Goal: Task Accomplishment & Management: Manage account settings

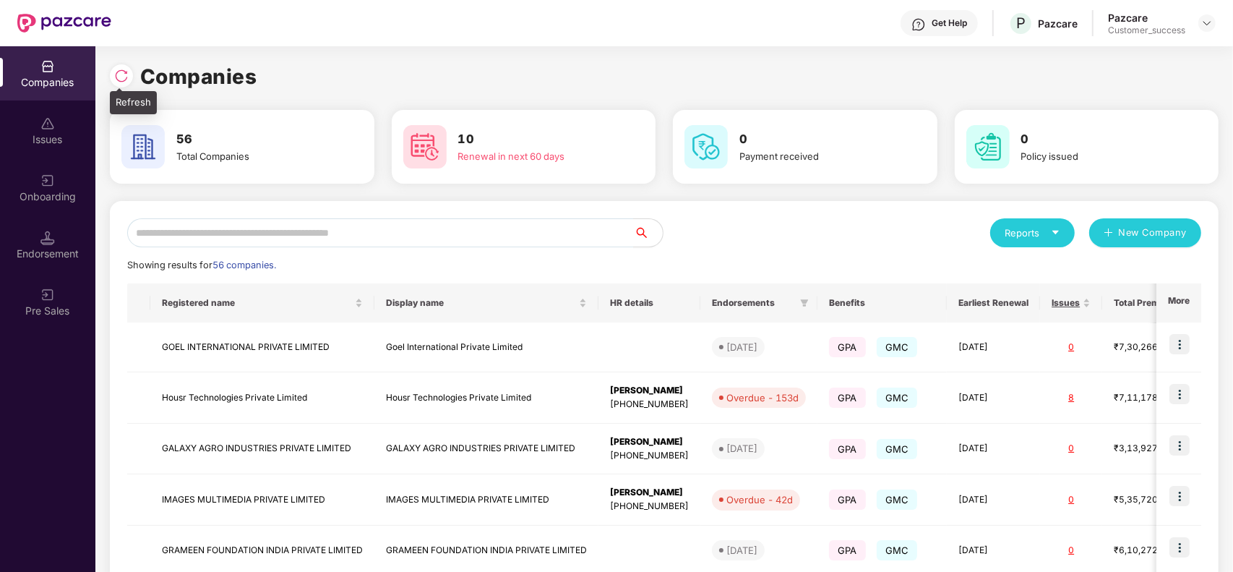
click at [124, 76] on img at bounding box center [121, 76] width 14 height 14
click at [1184, 342] on img at bounding box center [1180, 344] width 20 height 20
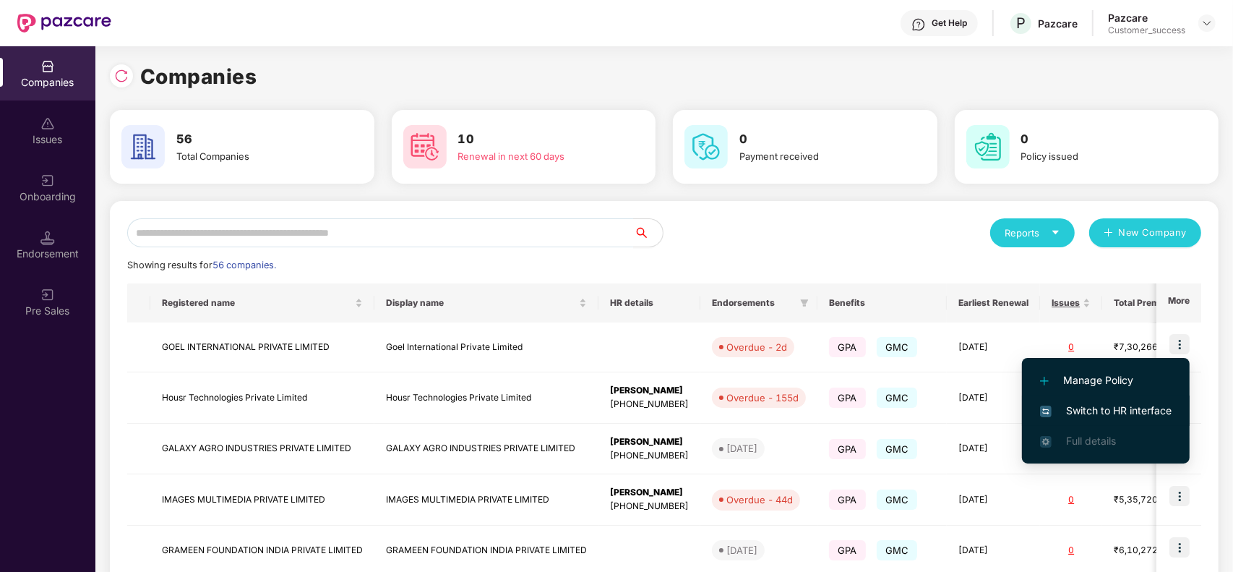
click at [1114, 418] on span "Switch to HR interface" at bounding box center [1106, 411] width 132 height 16
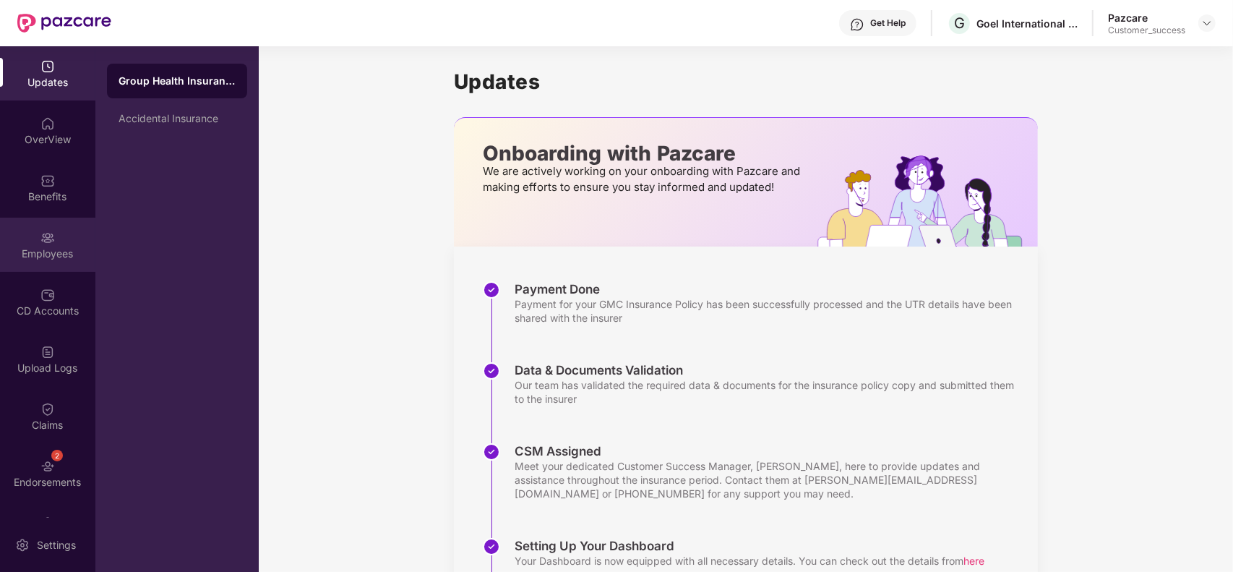
click at [53, 228] on div "Employees" at bounding box center [47, 245] width 95 height 54
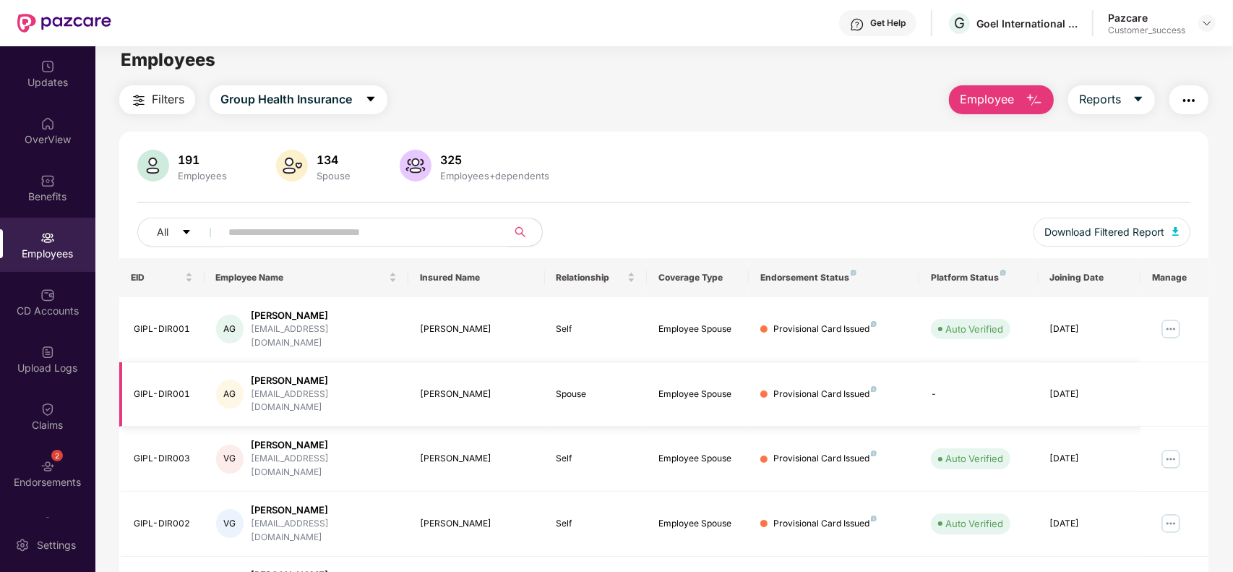
scroll to position [18, 0]
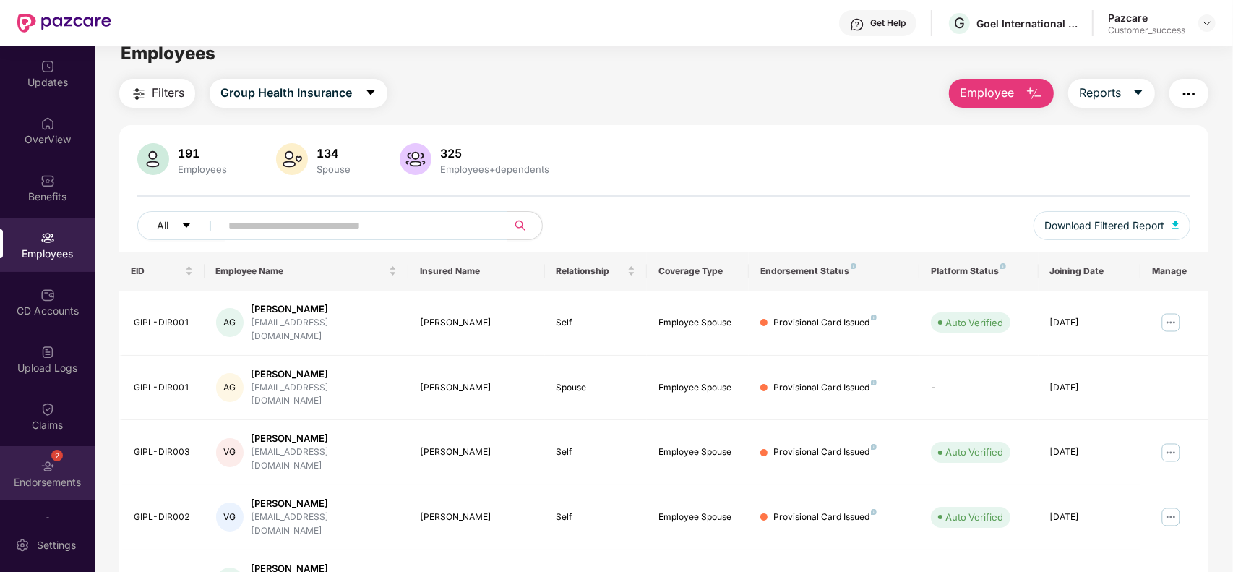
click at [62, 458] on div "2 Endorsements" at bounding box center [47, 473] width 95 height 54
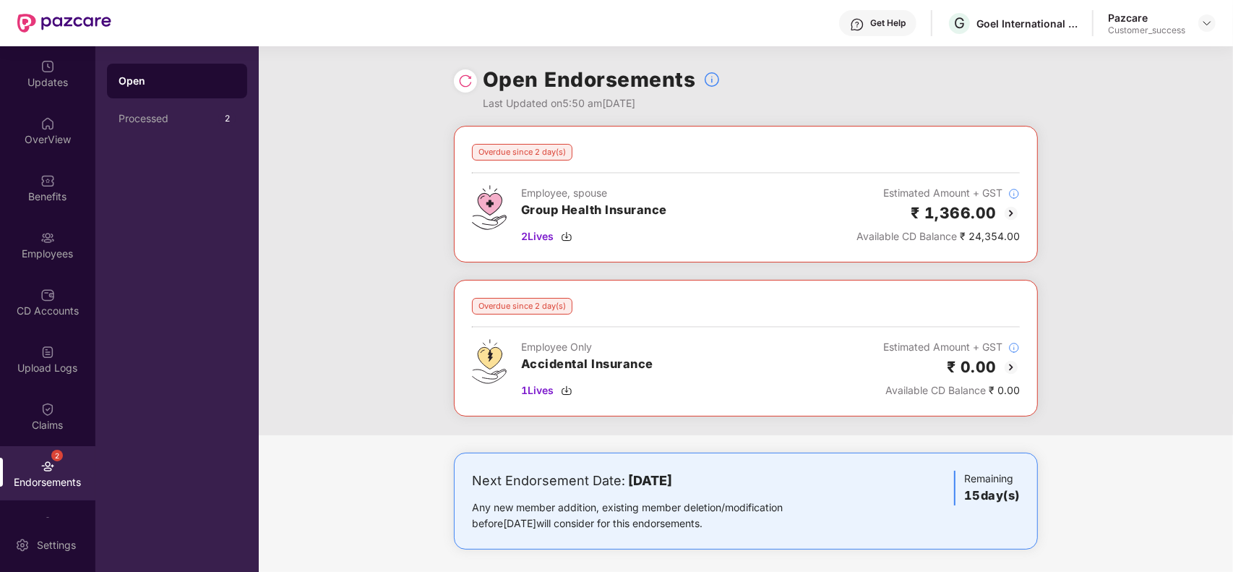
click at [1003, 215] on img at bounding box center [1011, 213] width 17 height 17
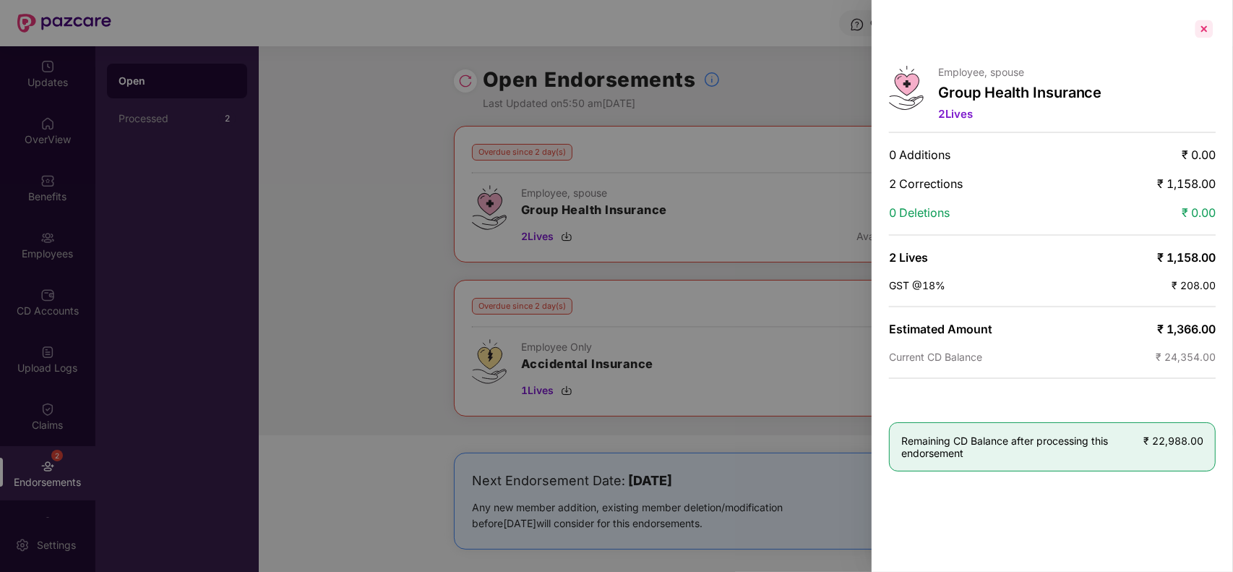
click at [1209, 27] on div at bounding box center [1204, 28] width 23 height 23
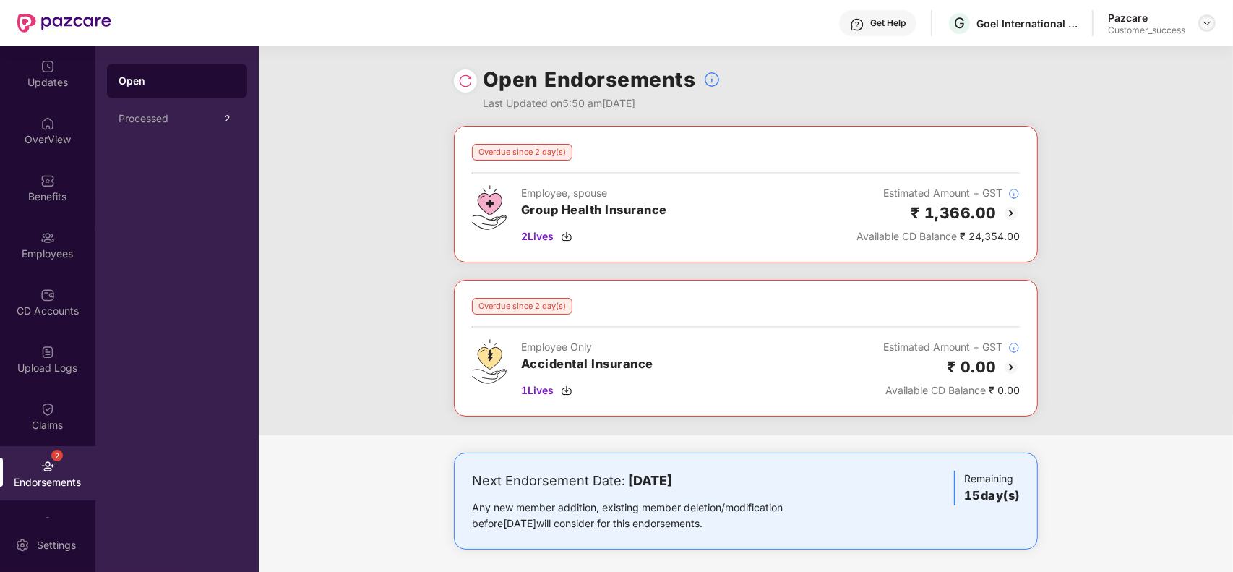
click at [1212, 20] on img at bounding box center [1207, 23] width 12 height 12
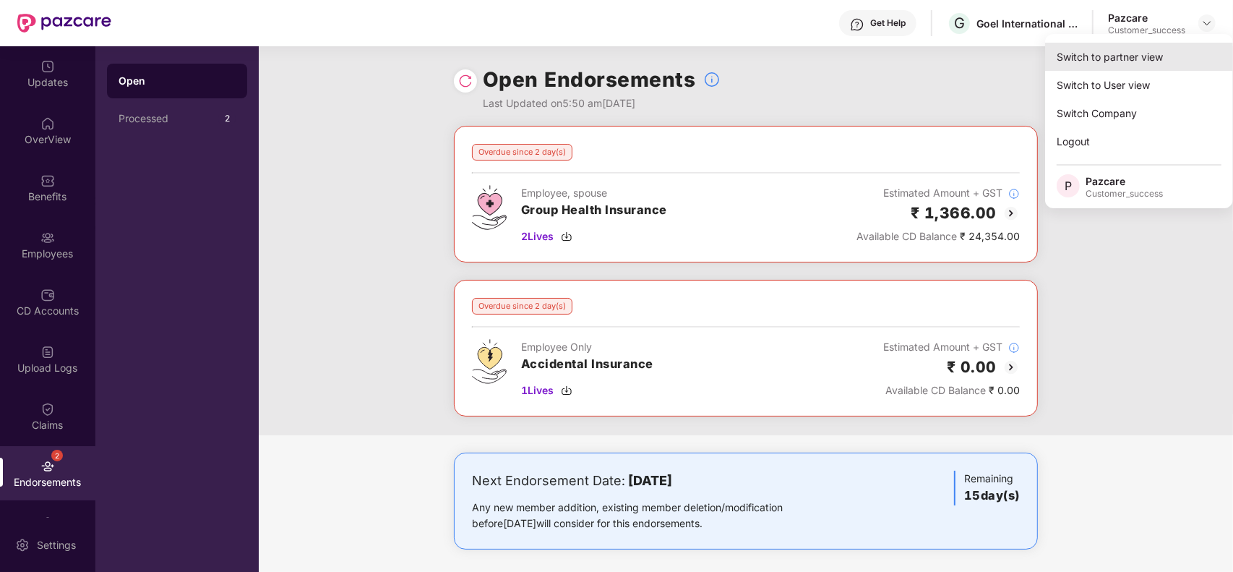
click at [1168, 45] on div "Switch to partner view" at bounding box center [1139, 57] width 188 height 28
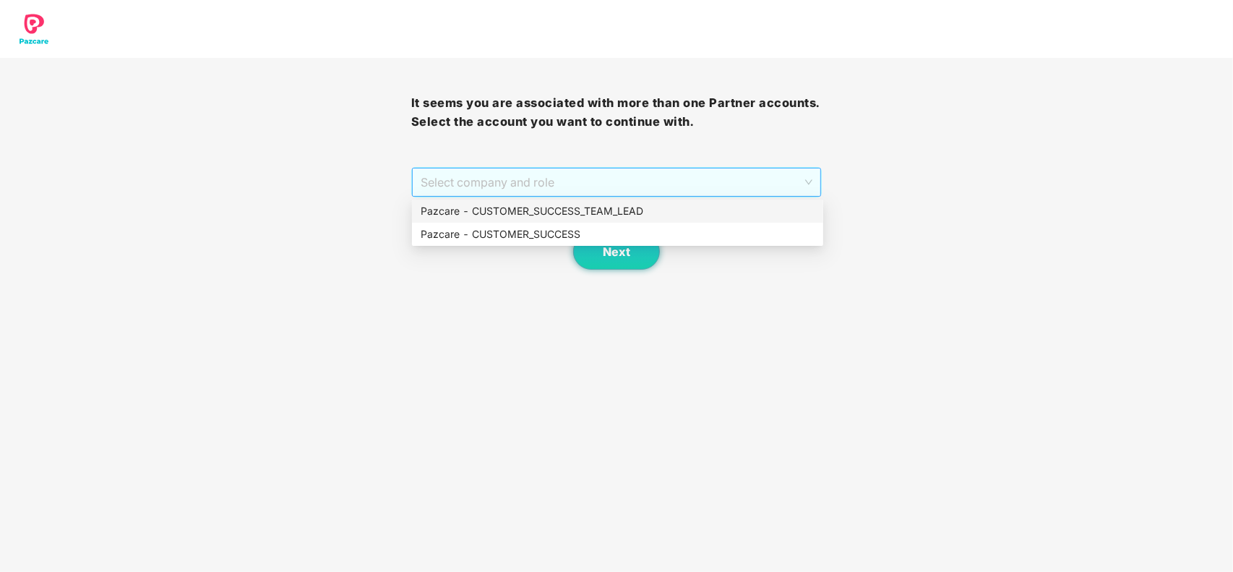
click at [520, 181] on span "Select company and role" at bounding box center [617, 181] width 393 height 27
click at [483, 231] on div "Pazcare - CUSTOMER_SUCCESS" at bounding box center [618, 234] width 394 height 16
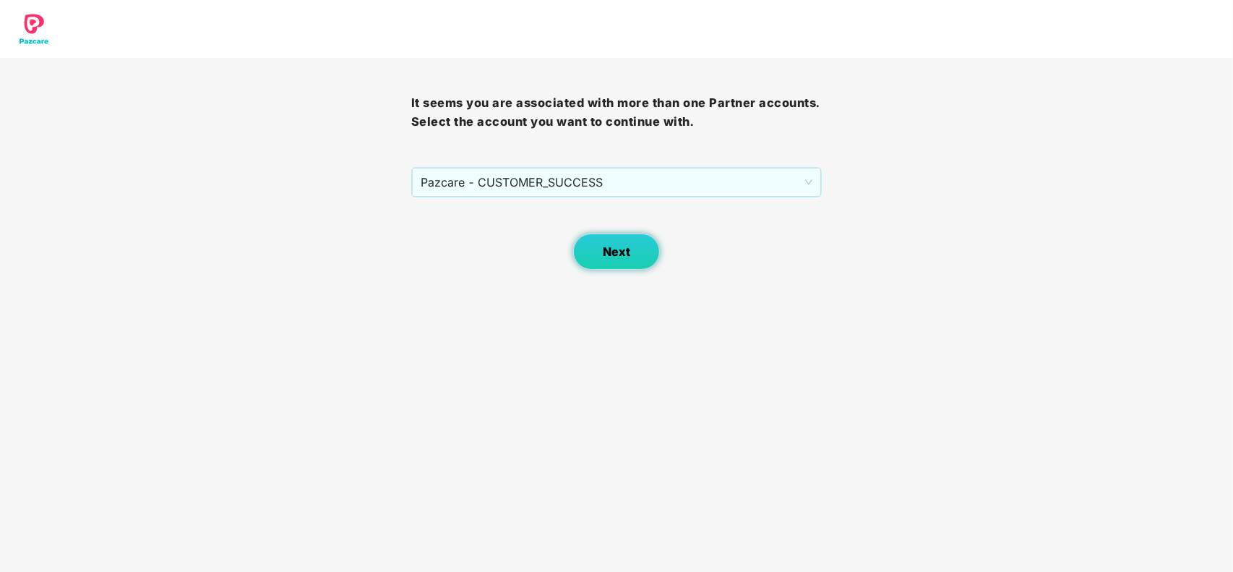
click at [597, 259] on button "Next" at bounding box center [616, 251] width 87 height 36
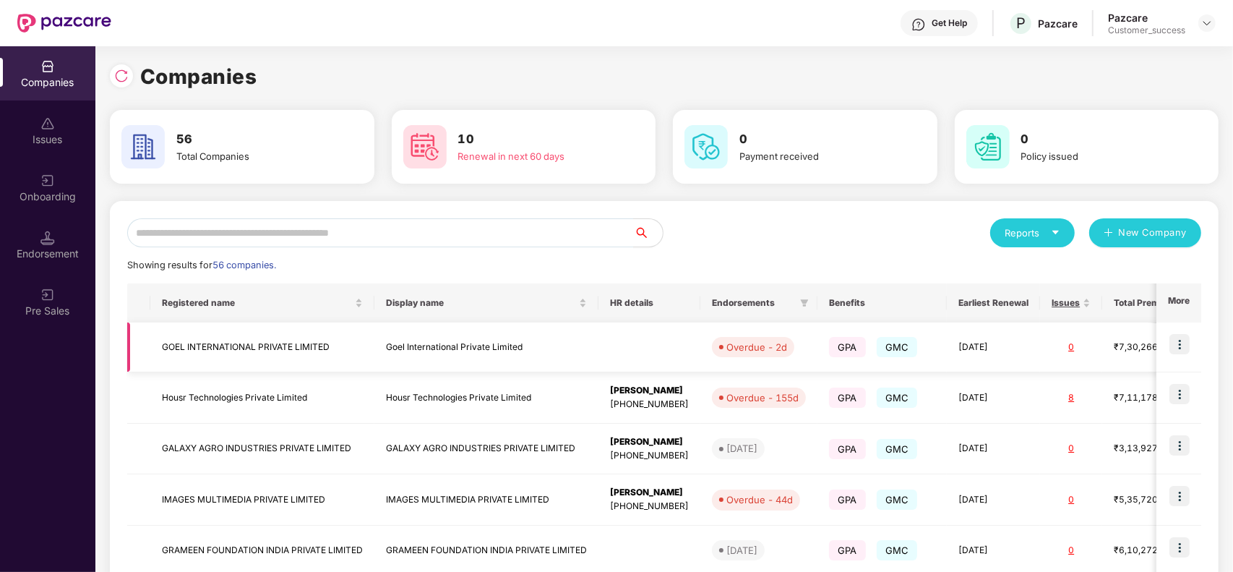
click at [511, 351] on td "Goel International Private Limited" at bounding box center [486, 347] width 224 height 50
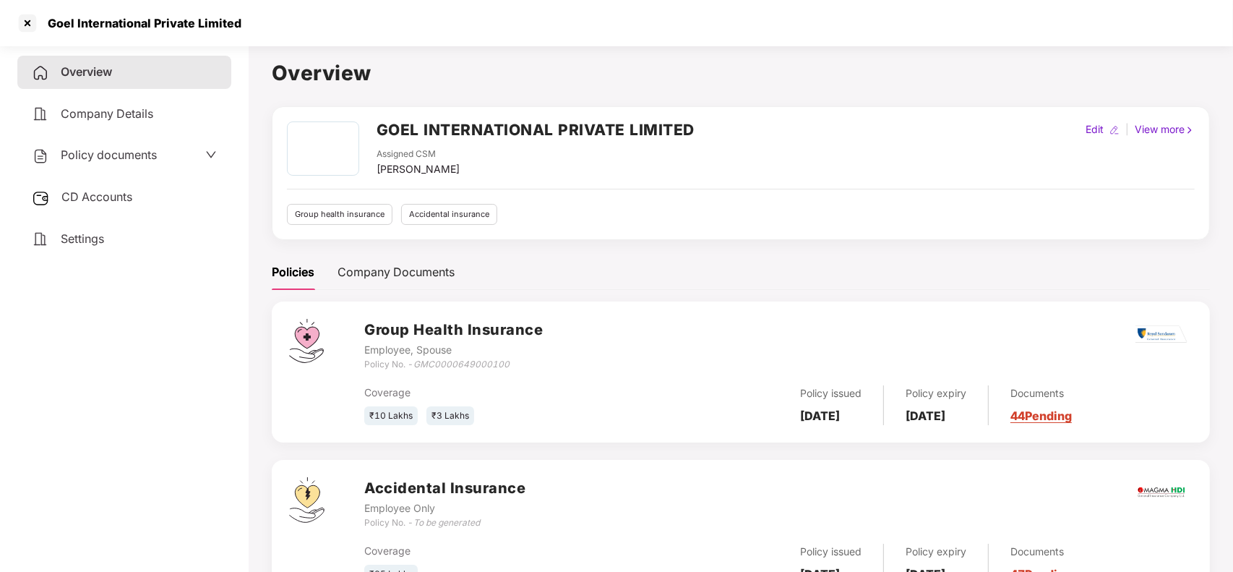
click at [1057, 420] on link "44 Pending" at bounding box center [1041, 415] width 61 height 14
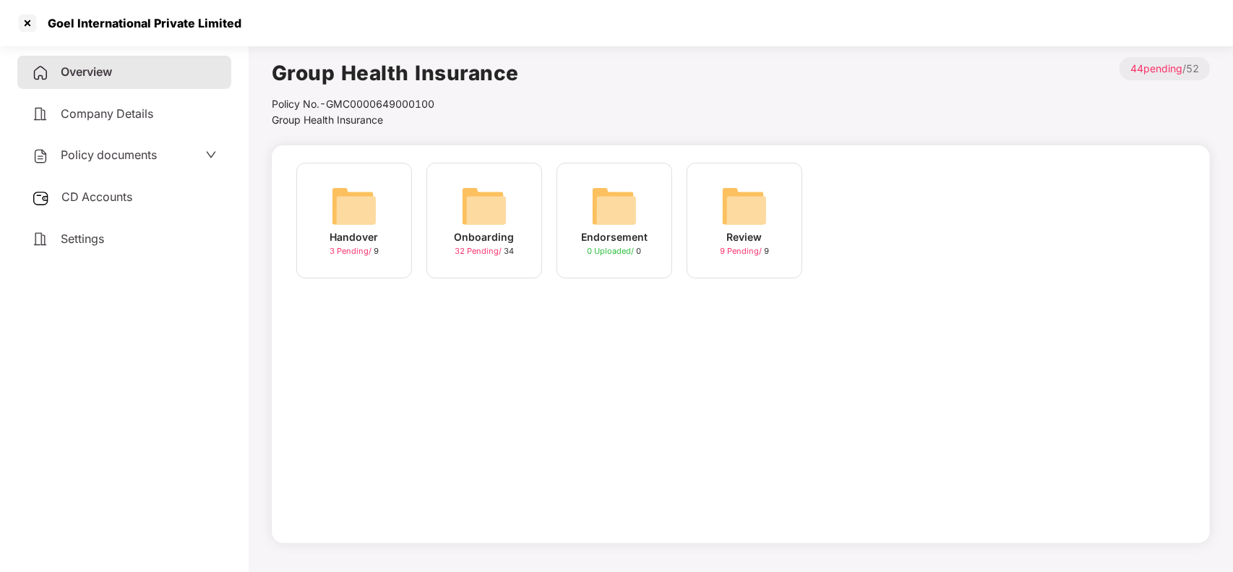
click at [472, 206] on img at bounding box center [484, 206] width 46 height 46
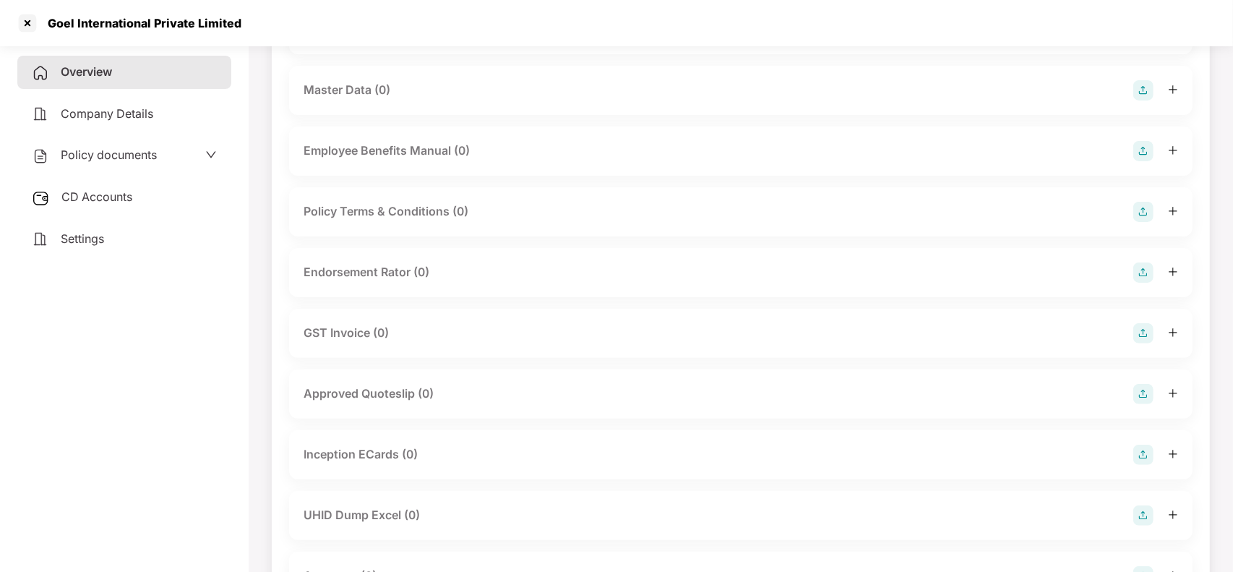
scroll to position [278, 0]
click at [411, 266] on div "Endorsement Rator (0)" at bounding box center [367, 273] width 126 height 18
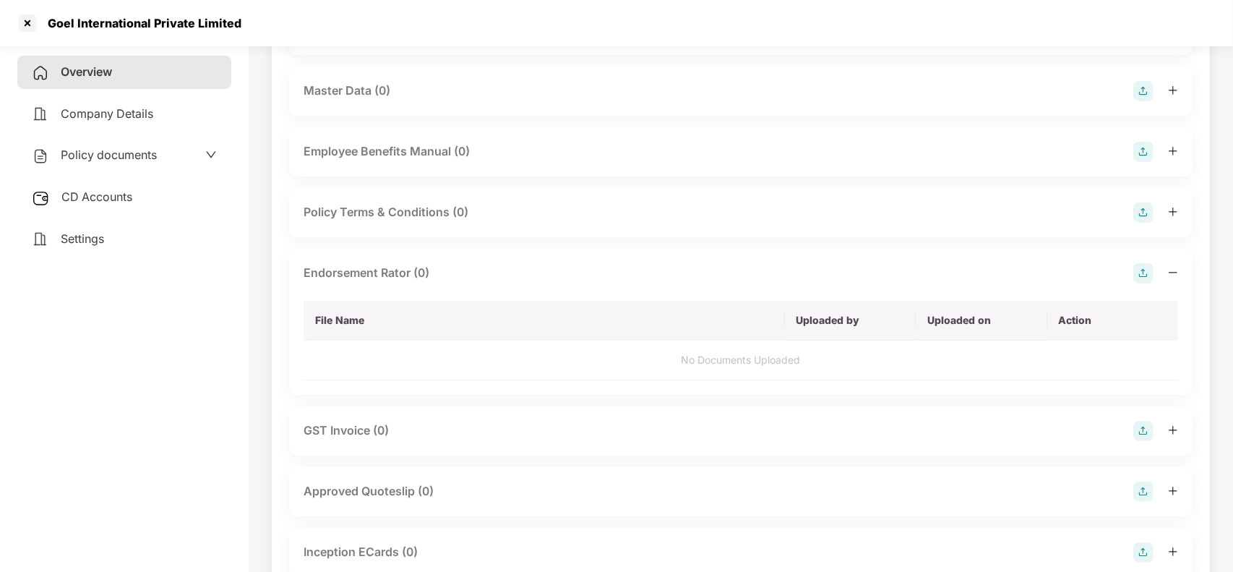
click at [1136, 267] on img at bounding box center [1143, 273] width 20 height 20
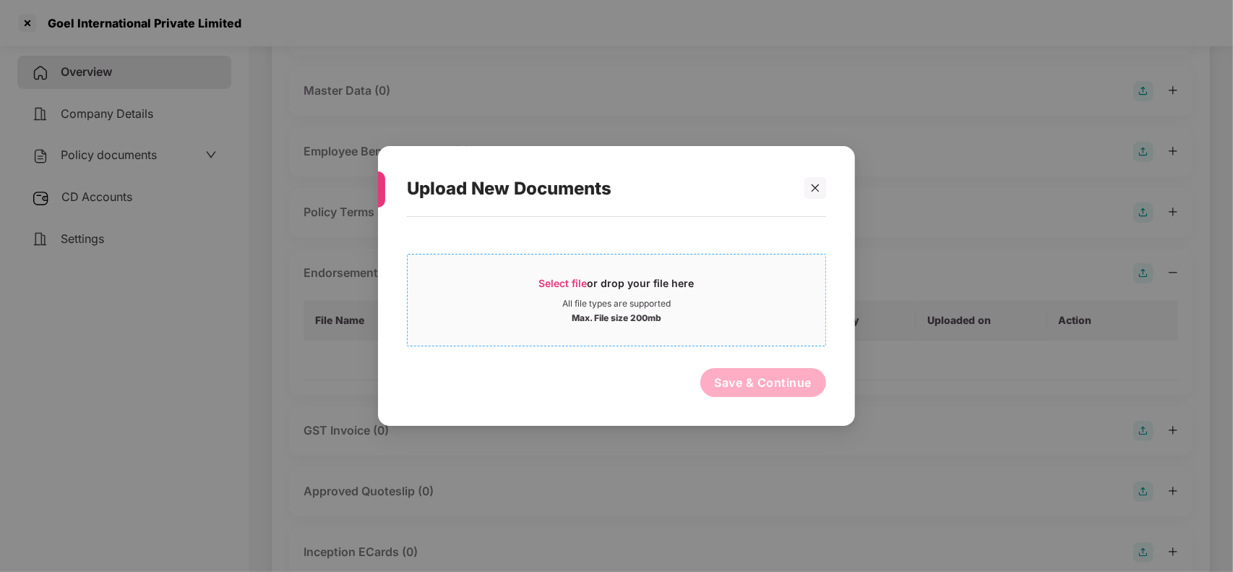
click at [659, 289] on div "Select file or drop your file here" at bounding box center [616, 287] width 155 height 22
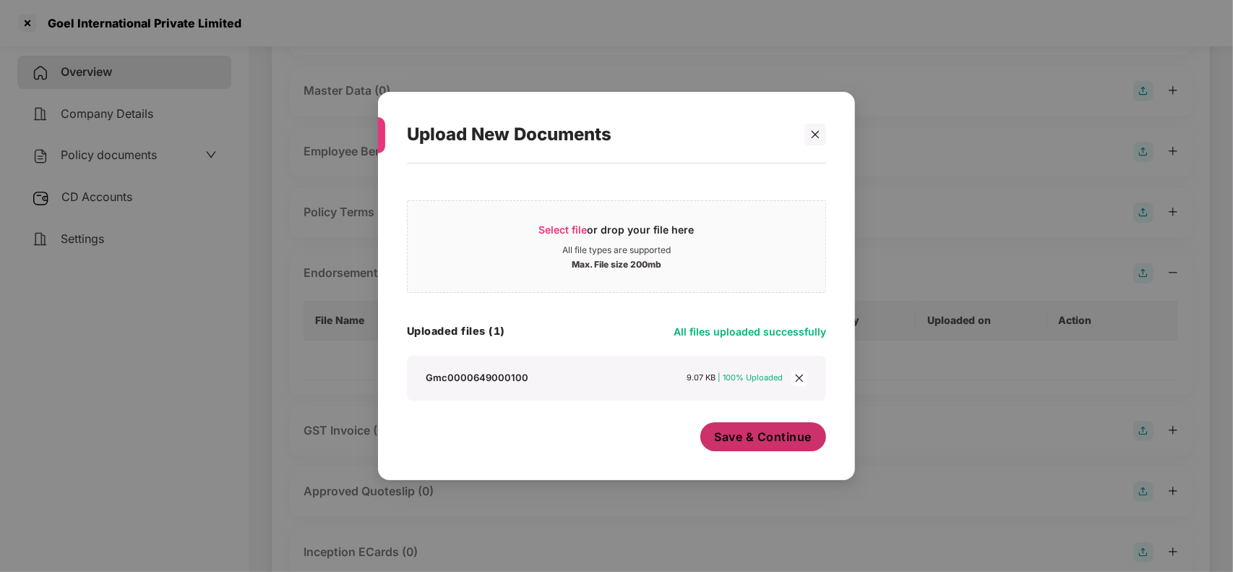
click at [746, 440] on span "Save & Continue" at bounding box center [764, 437] width 98 height 16
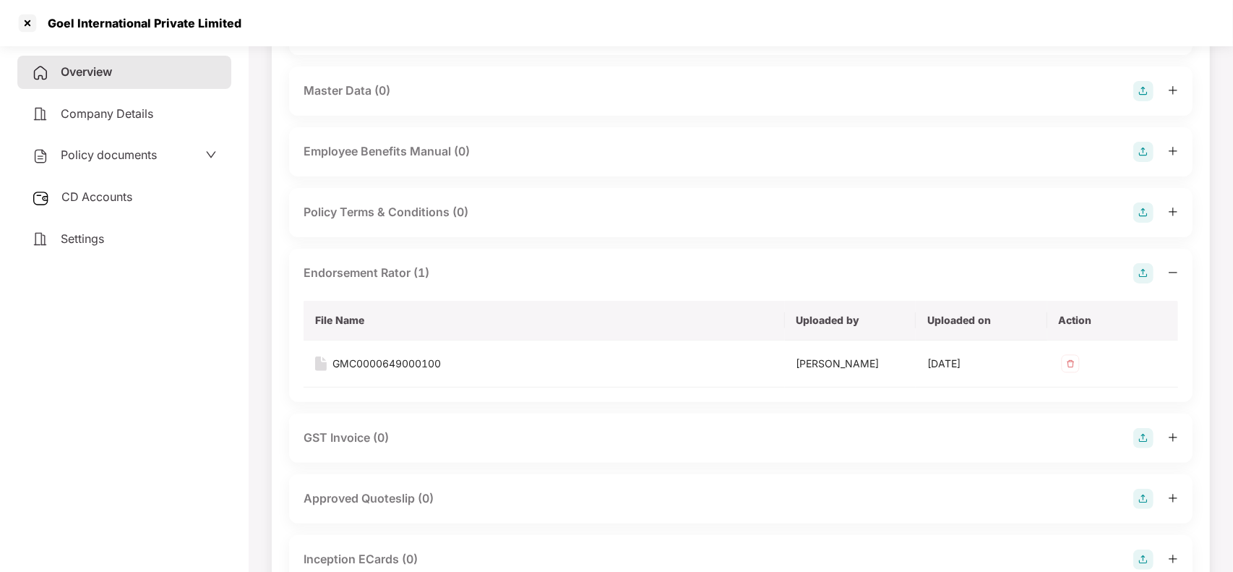
click at [452, 269] on div "Endorsement Rator (1)" at bounding box center [741, 273] width 875 height 20
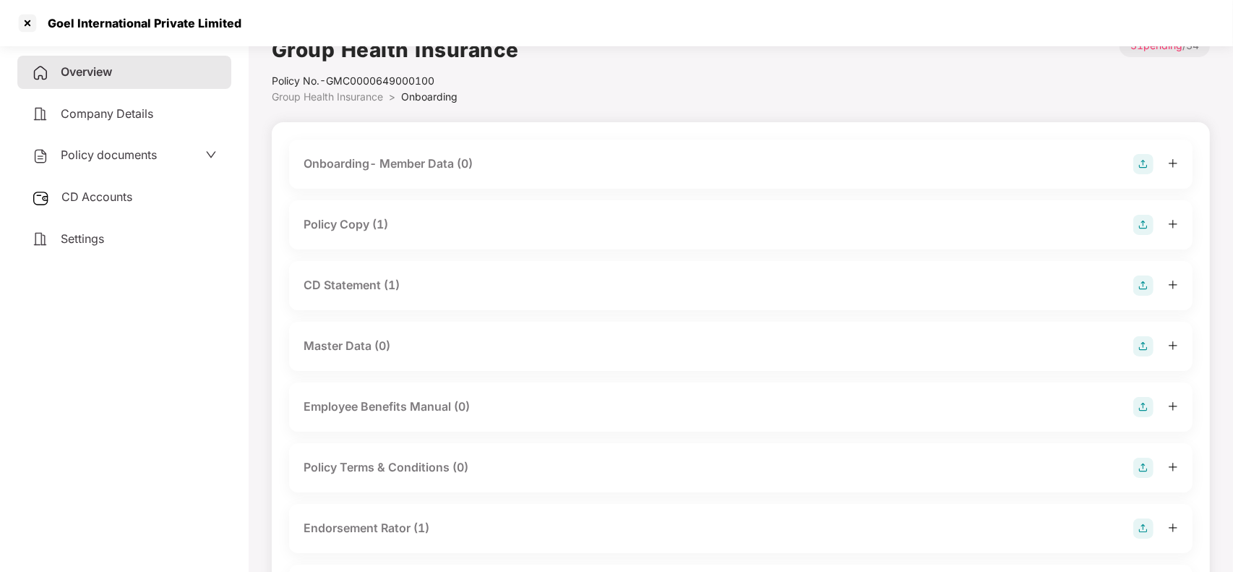
scroll to position [13, 0]
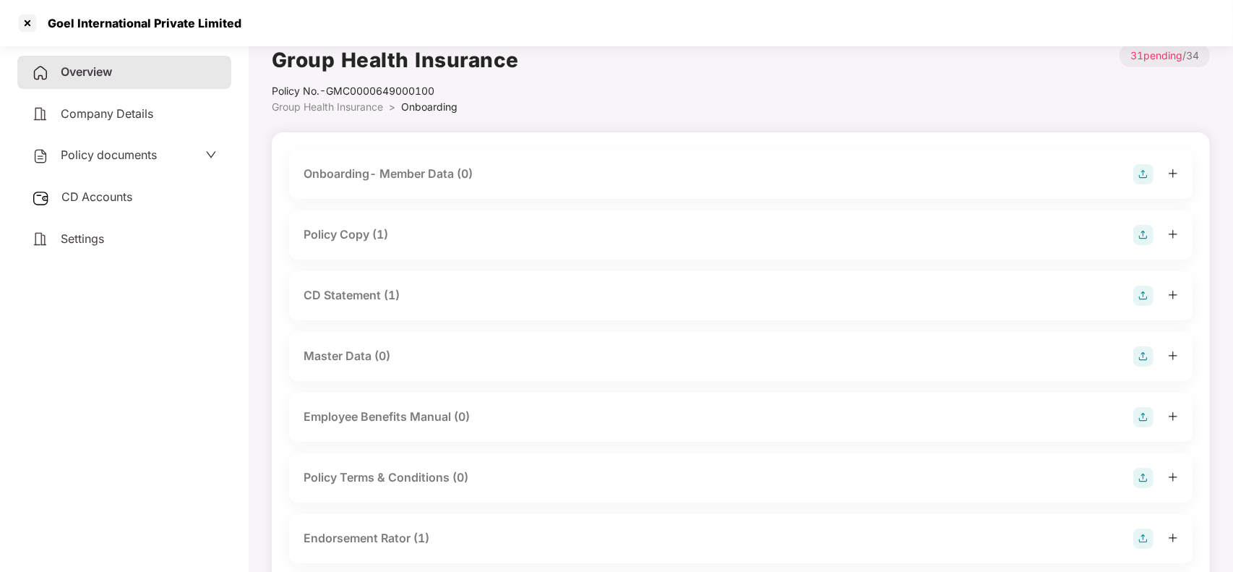
click at [158, 66] on div "Overview" at bounding box center [124, 72] width 214 height 33
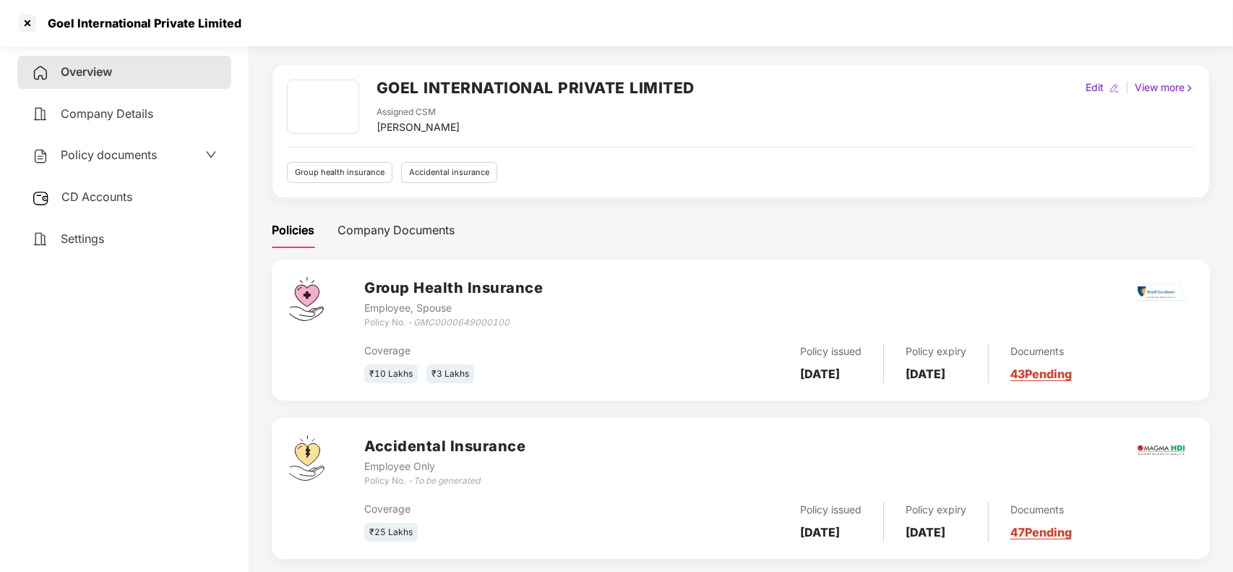
scroll to position [48, 0]
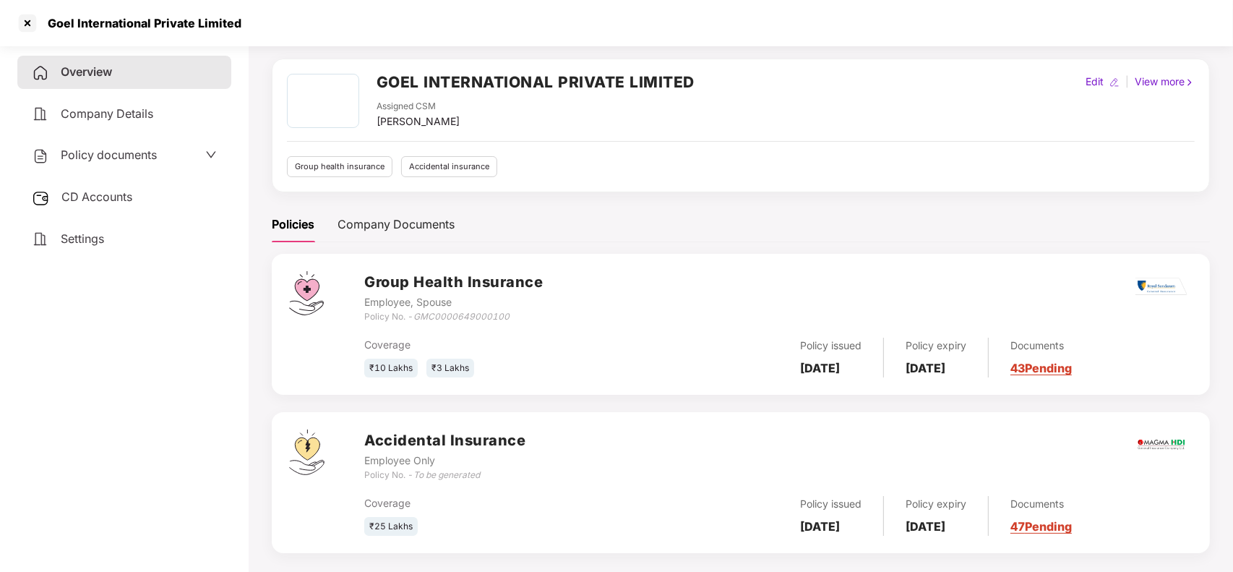
click at [1072, 521] on link "47 Pending" at bounding box center [1041, 526] width 61 height 14
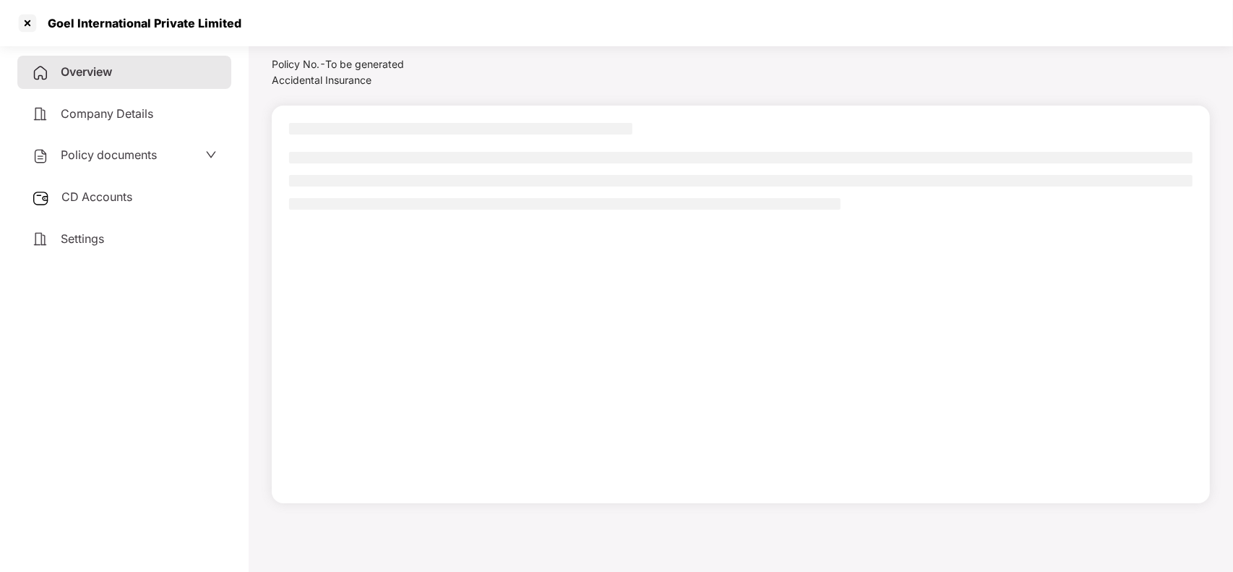
scroll to position [40, 0]
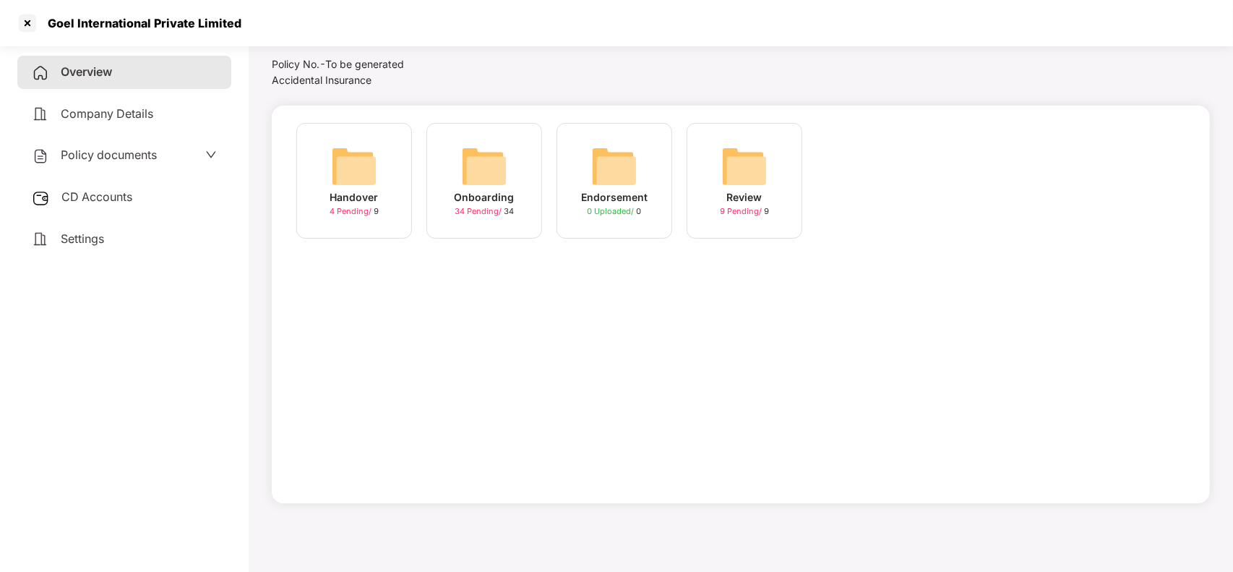
click at [476, 161] on img at bounding box center [484, 166] width 46 height 46
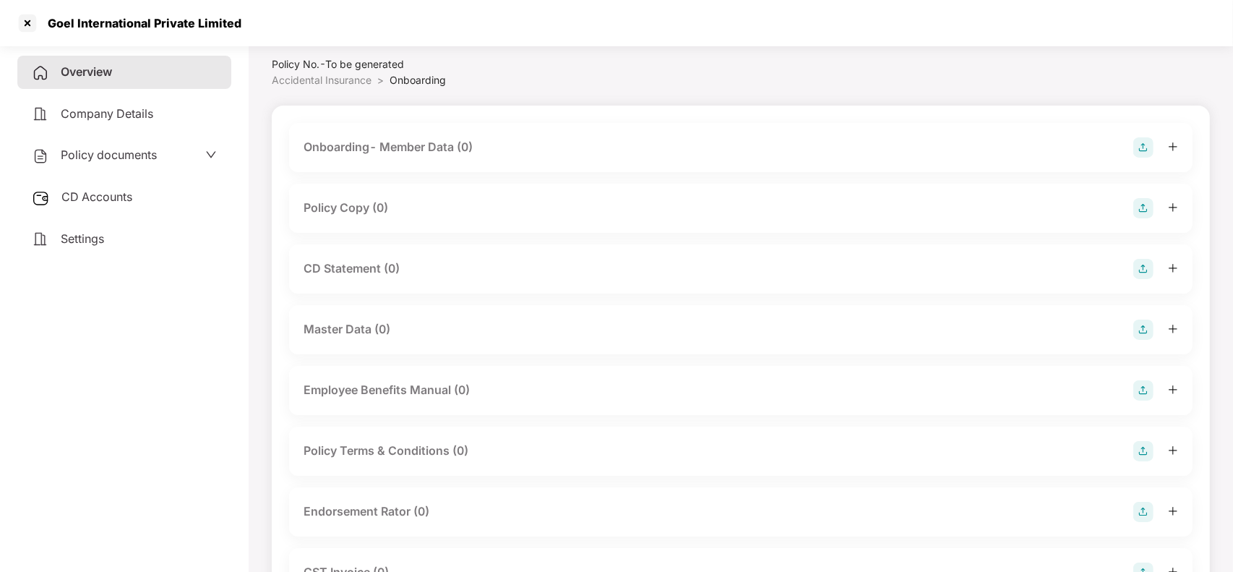
scroll to position [48, 0]
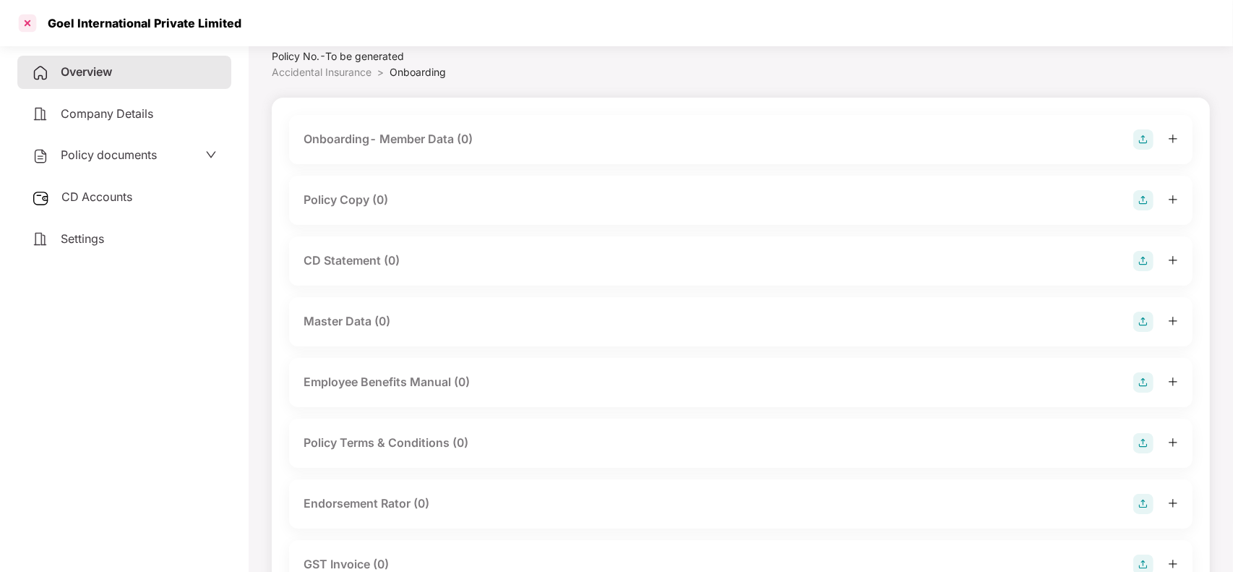
click at [31, 24] on div at bounding box center [27, 23] width 23 height 23
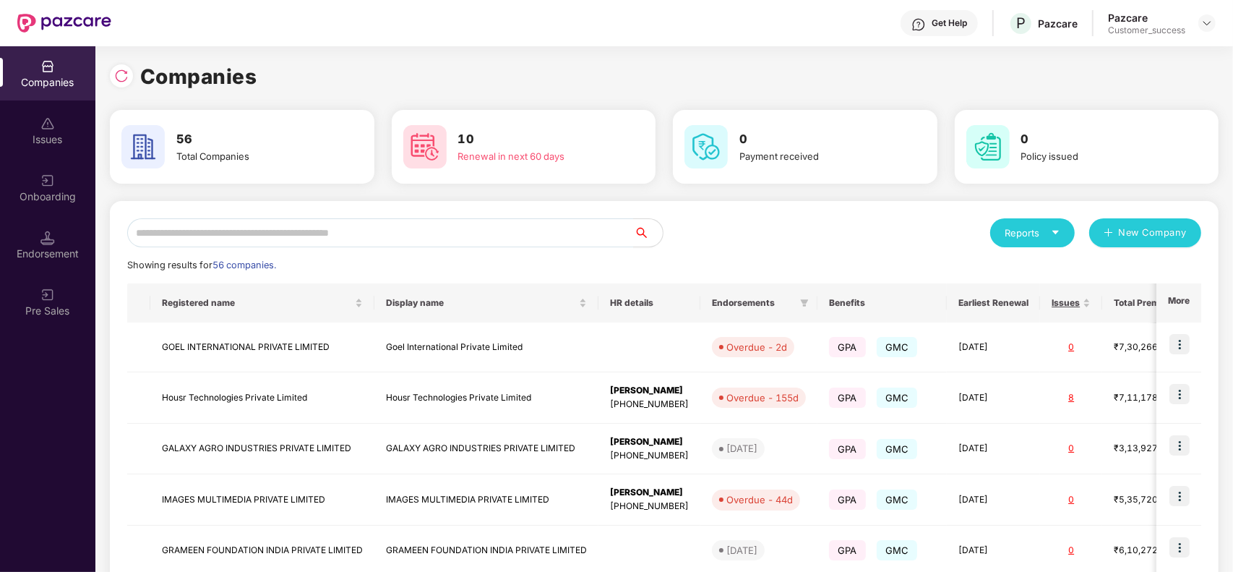
scroll to position [0, 0]
click at [323, 232] on input "text" at bounding box center [380, 232] width 507 height 29
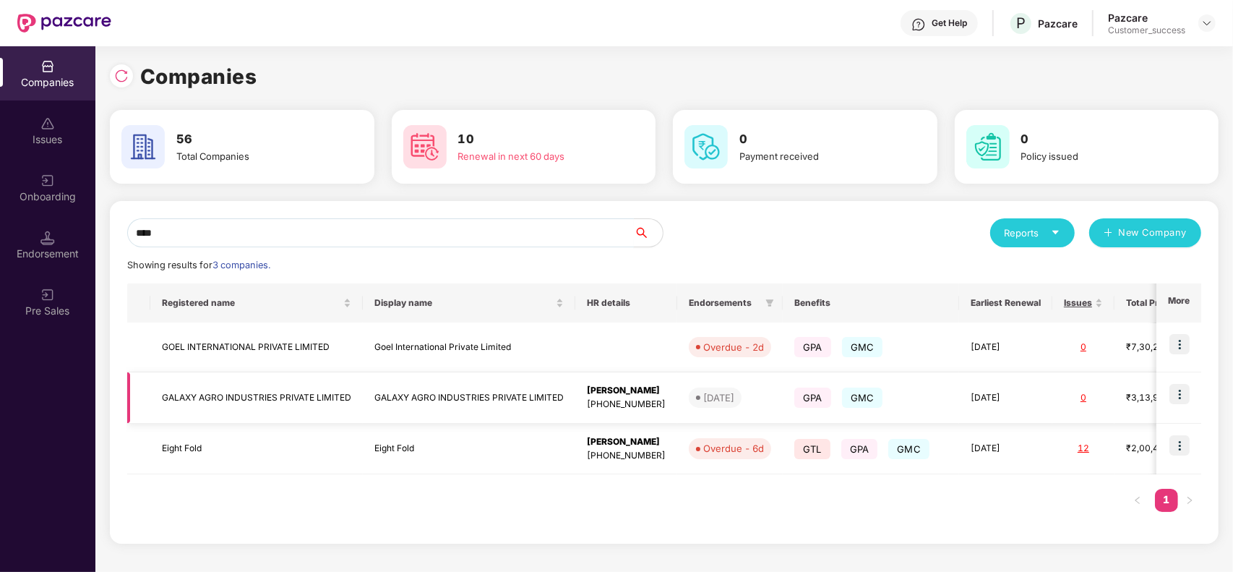
type input "****"
click at [488, 389] on td "GALAXY AGRO INDUSTRIES PRIVATE LIMITED" at bounding box center [469, 397] width 213 height 51
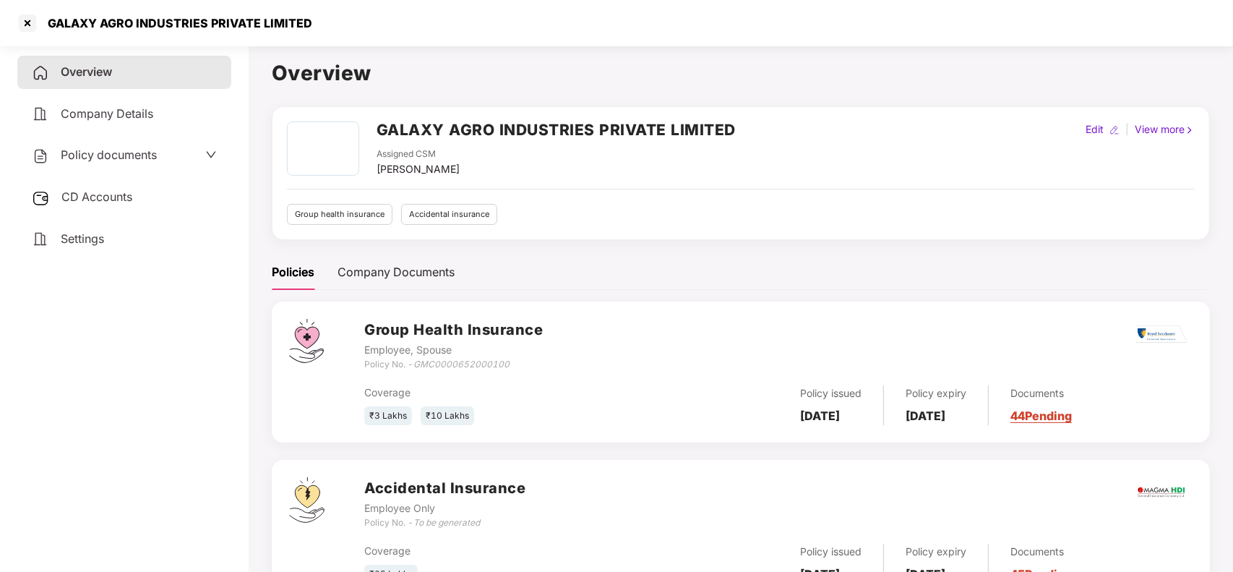
click at [1072, 410] on link "44 Pending" at bounding box center [1041, 415] width 61 height 14
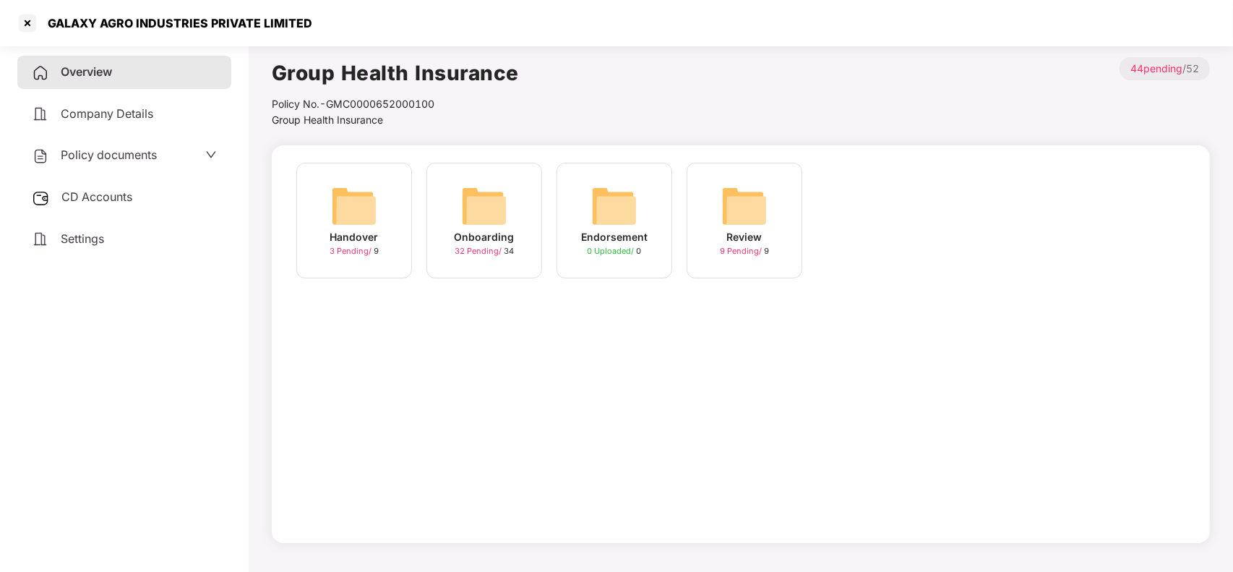
click at [481, 222] on img at bounding box center [484, 206] width 46 height 46
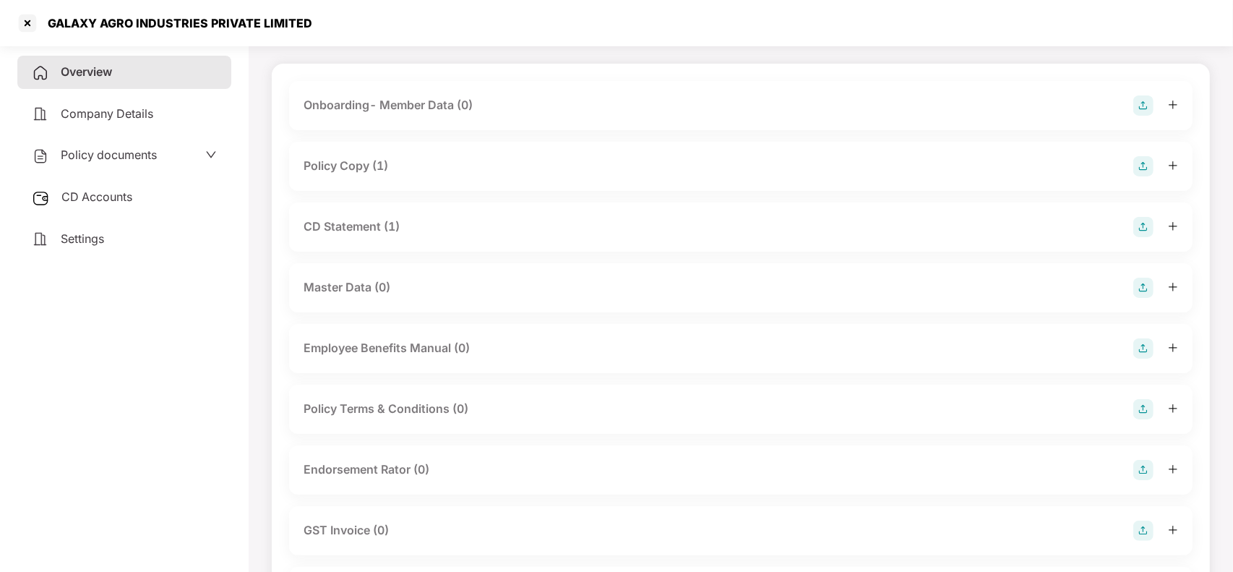
scroll to position [83, 0]
click at [353, 455] on div "Endorsement Rator (0)" at bounding box center [741, 468] width 904 height 49
click at [351, 458] on div "Endorsement Rator (0)" at bounding box center [741, 468] width 875 height 20
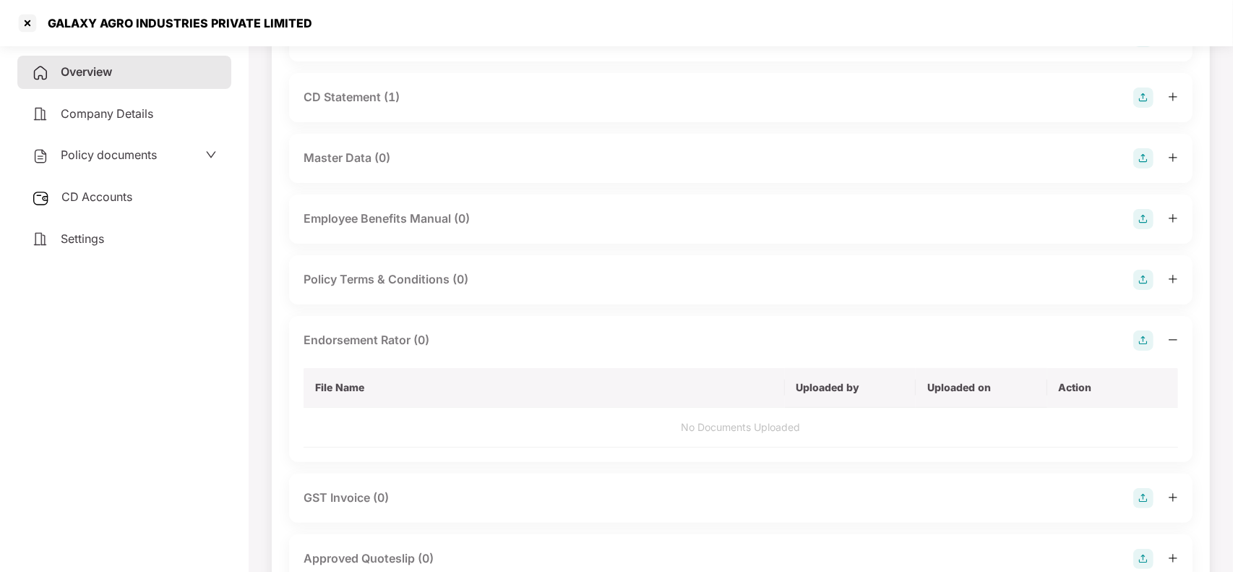
scroll to position [214, 0]
click at [1139, 335] on img at bounding box center [1143, 337] width 20 height 20
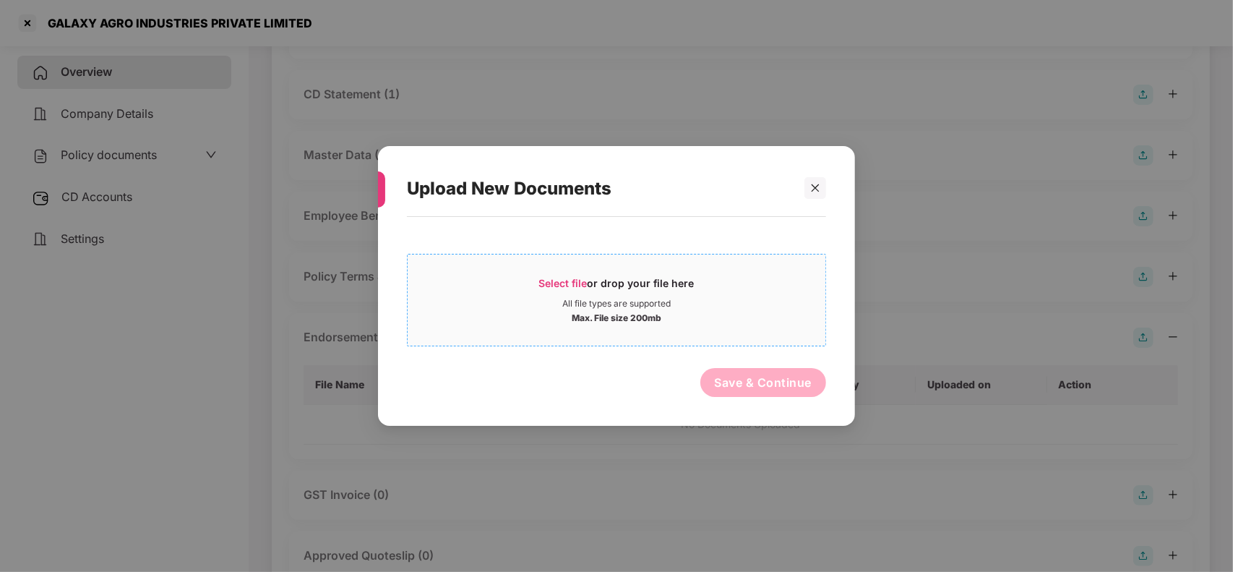
click at [562, 268] on span "Select file or drop your file here All file types are supported Max. File size …" at bounding box center [617, 299] width 418 height 69
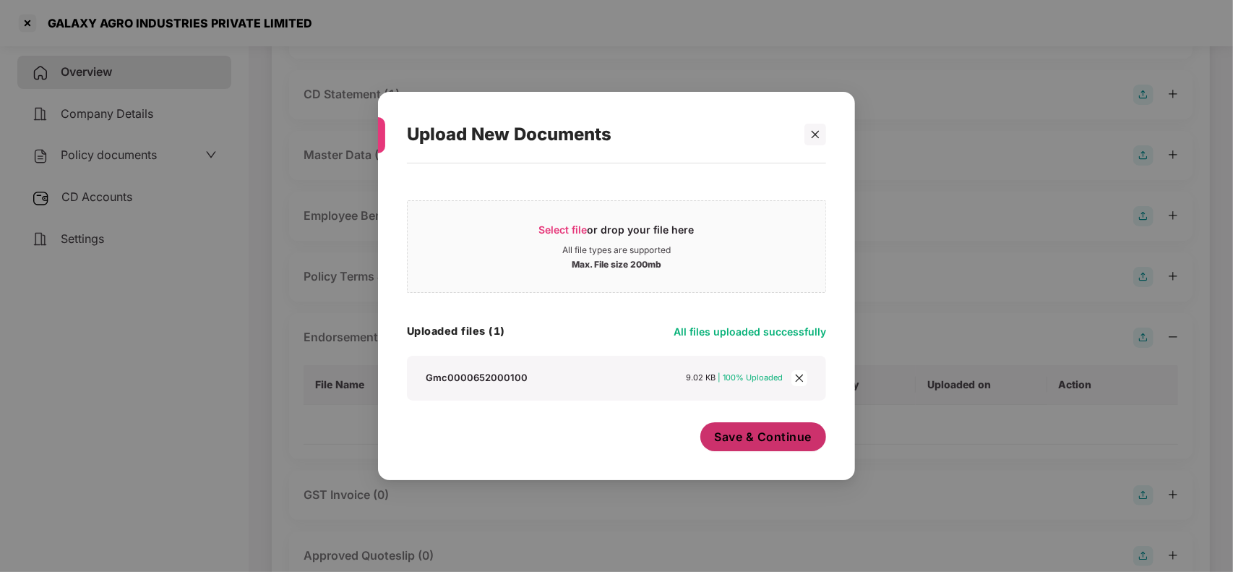
click at [792, 441] on span "Save & Continue" at bounding box center [764, 437] width 98 height 16
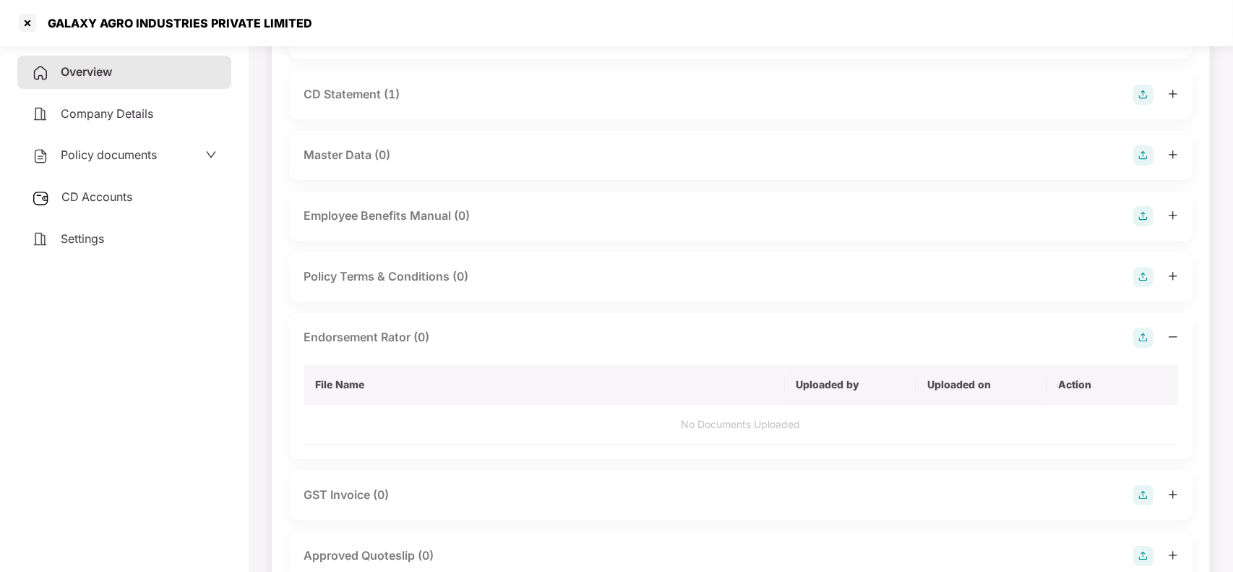
click at [184, 60] on div "Overview" at bounding box center [124, 72] width 214 height 33
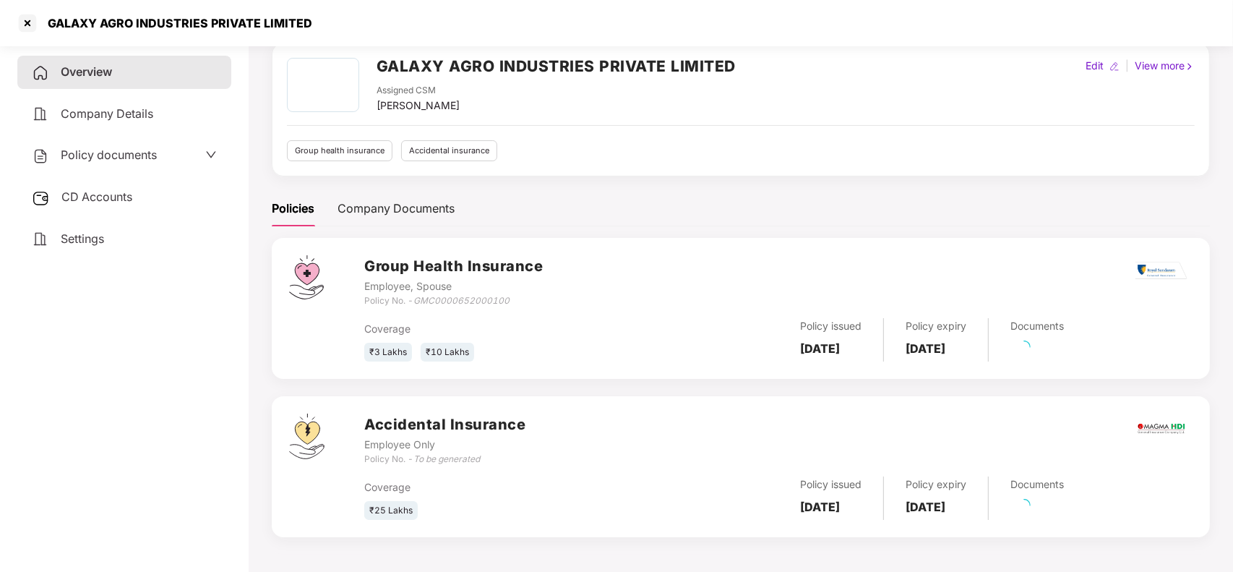
scroll to position [64, 0]
click at [30, 13] on div at bounding box center [27, 23] width 23 height 23
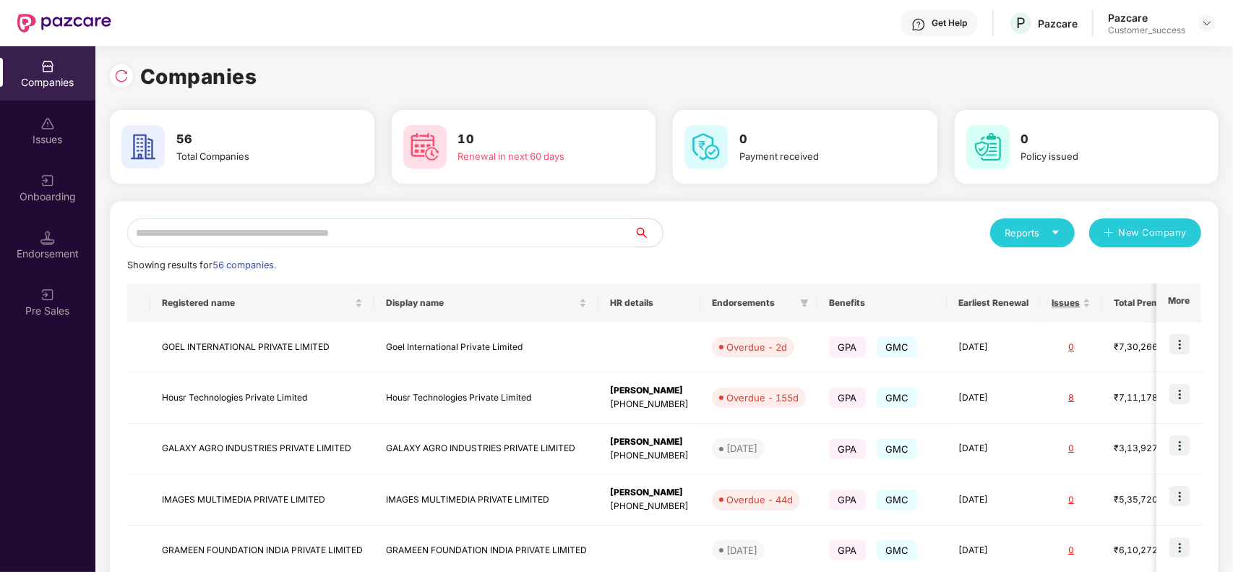
click at [336, 226] on input "text" at bounding box center [380, 232] width 507 height 29
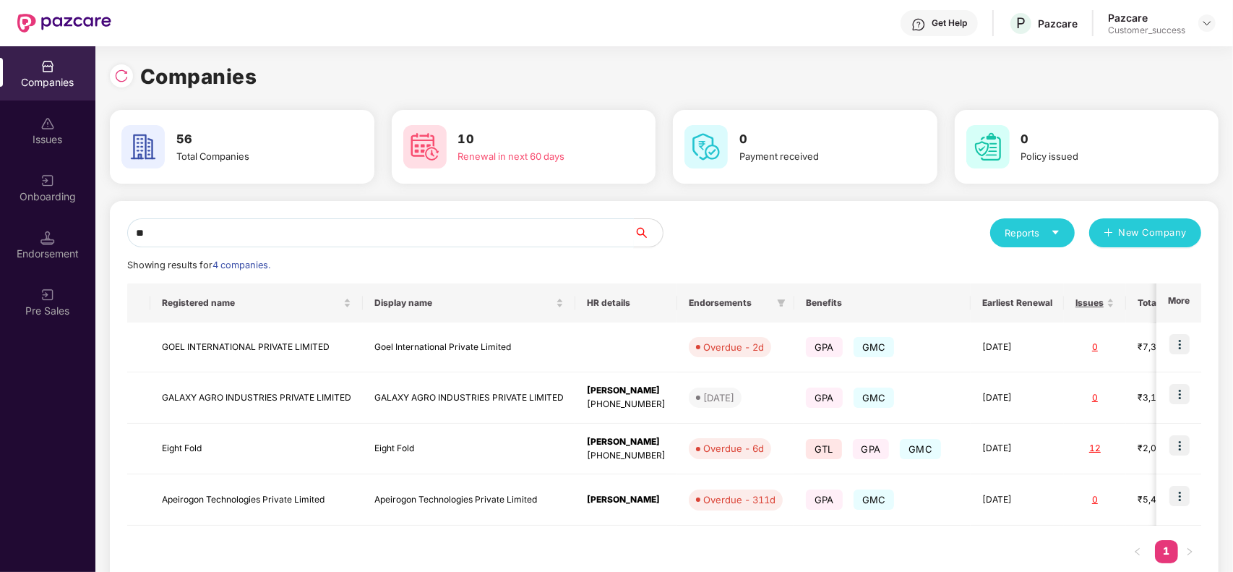
type input "*"
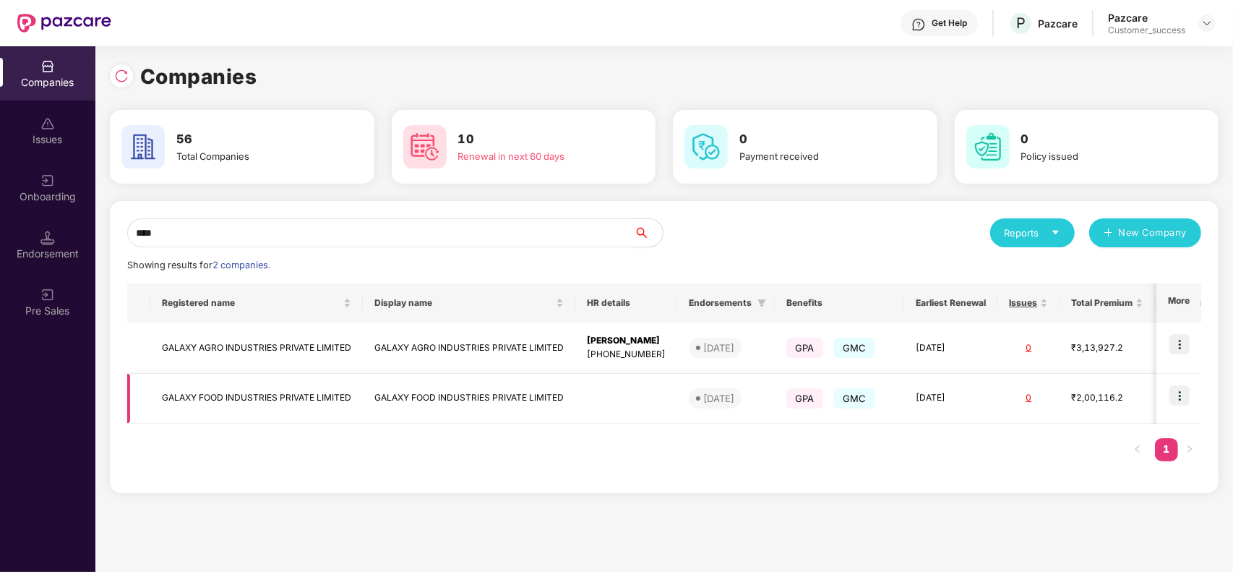
type input "****"
click at [417, 396] on td "GALAXY FOOD INDUSTRIES PRIVATE LIMITED" at bounding box center [469, 399] width 213 height 50
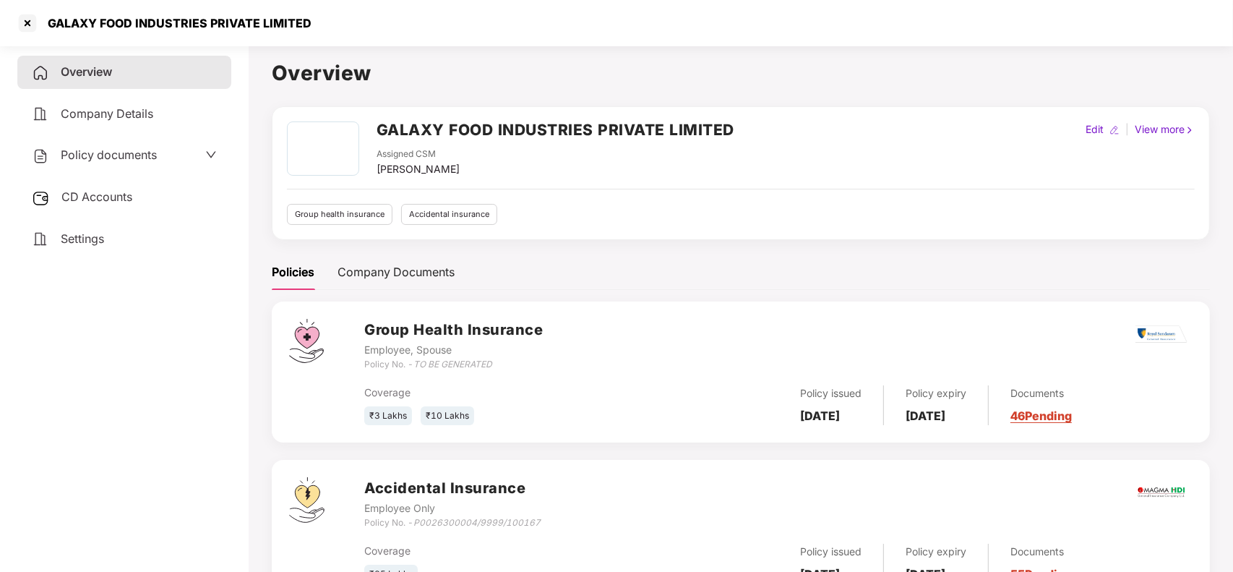
click at [1072, 420] on link "46 Pending" at bounding box center [1041, 415] width 61 height 14
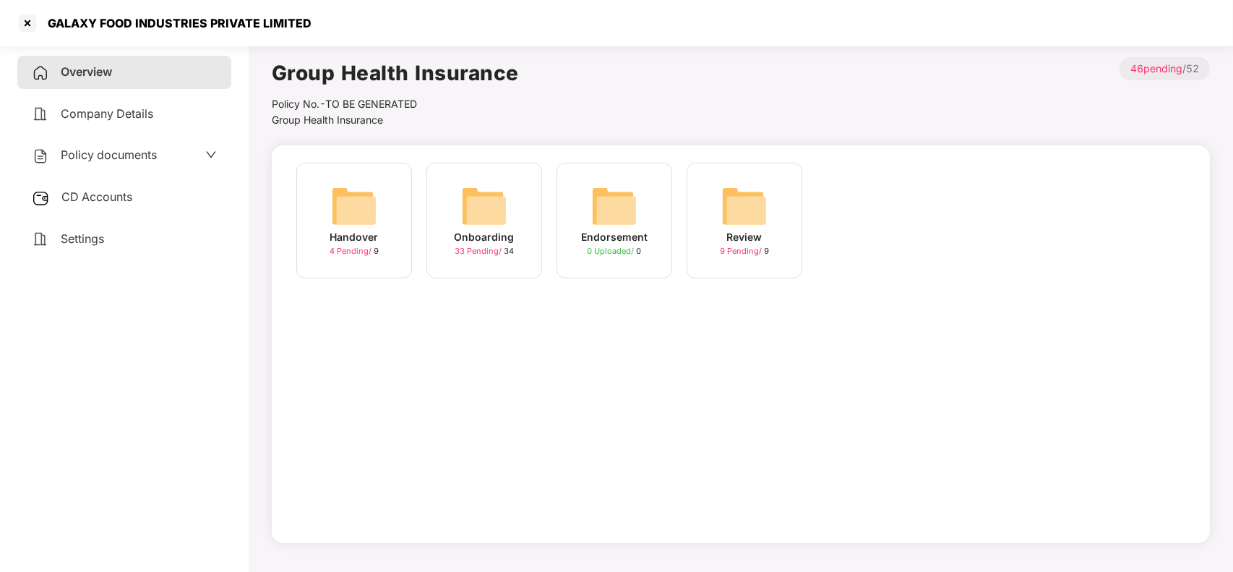
click at [505, 247] on div "33 Pending / 34" at bounding box center [484, 251] width 59 height 12
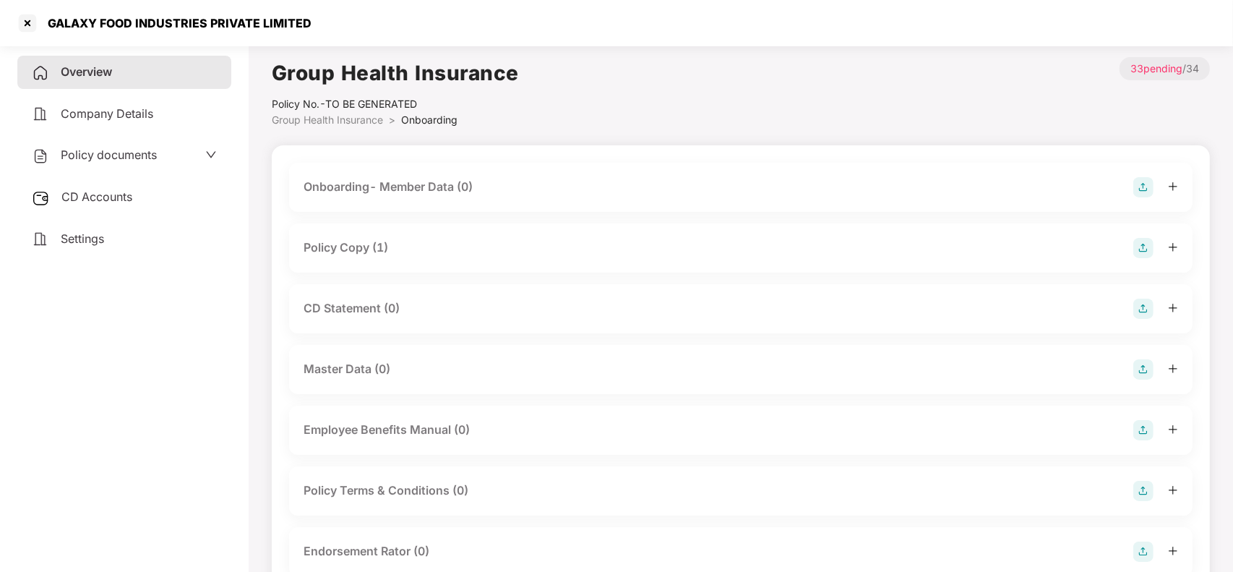
click at [463, 244] on div "Policy Copy (1)" at bounding box center [741, 248] width 875 height 20
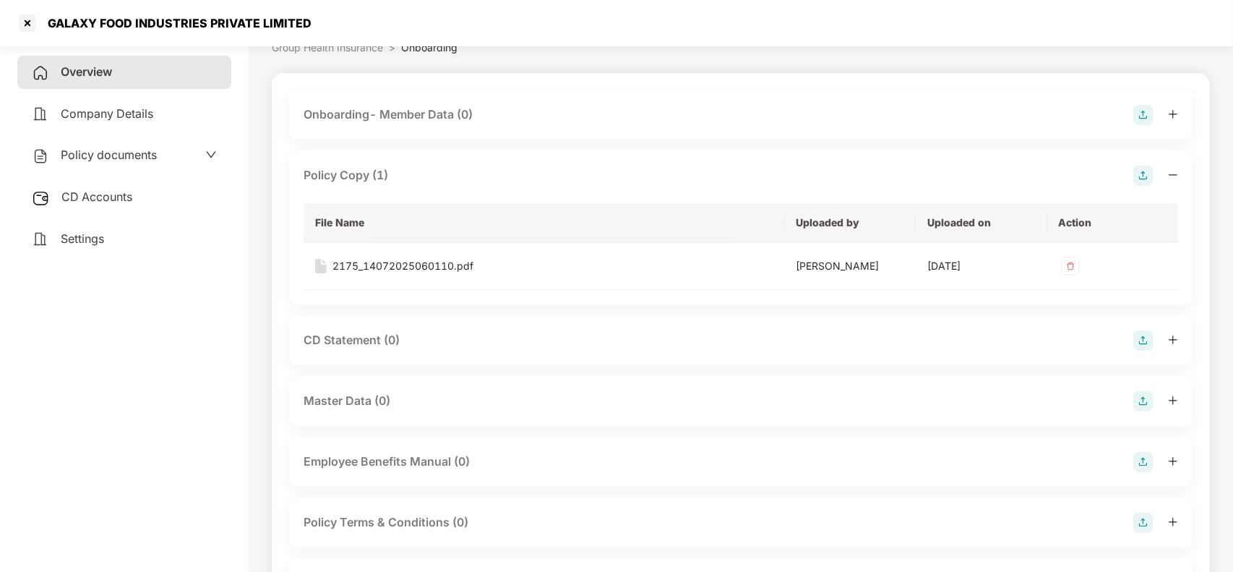
scroll to position [74, 0]
click at [398, 253] on td "2175_14072025060110.pdf" at bounding box center [544, 264] width 481 height 47
click at [396, 264] on div "2175_14072025060110.pdf" at bounding box center [403, 265] width 141 height 16
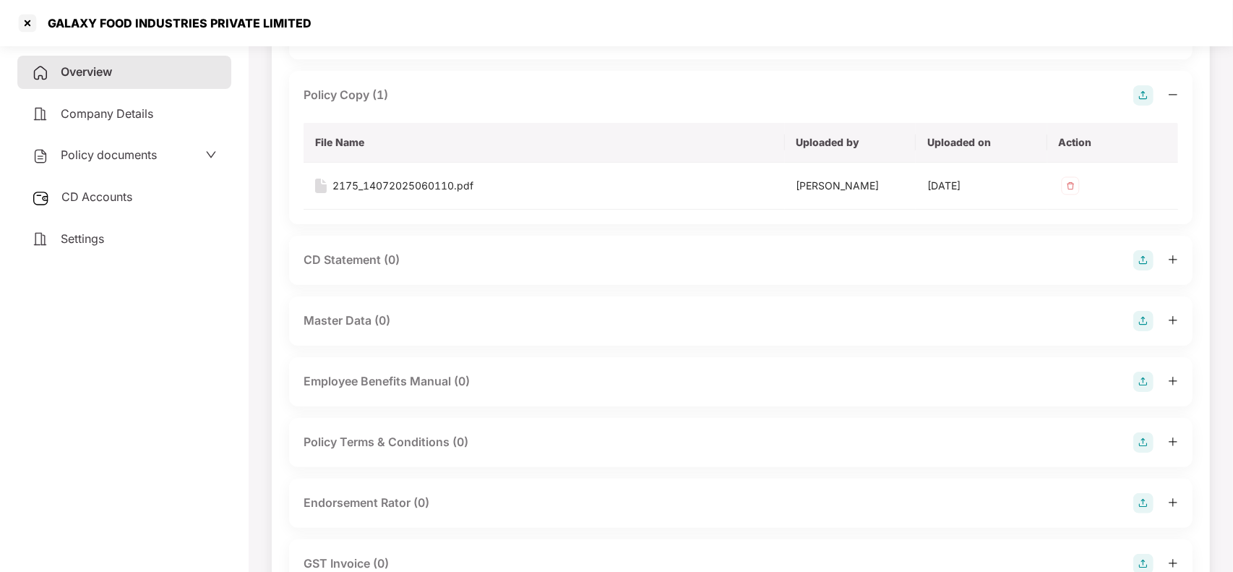
scroll to position [153, 0]
click at [398, 501] on div "Endorsement Rator (0)" at bounding box center [367, 502] width 126 height 18
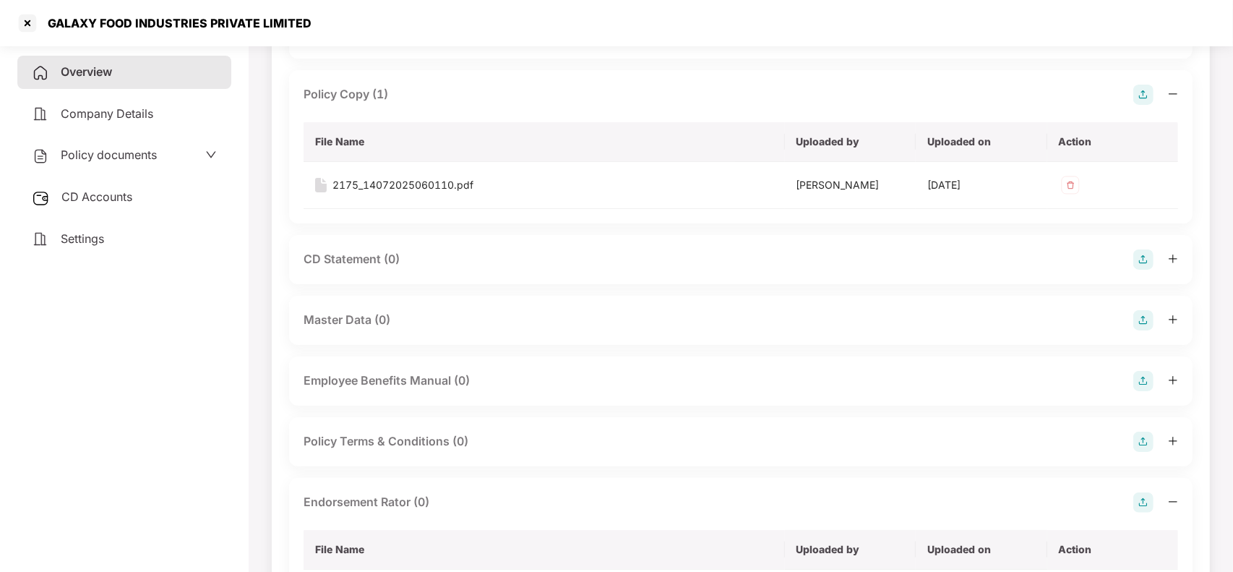
click at [1144, 499] on img at bounding box center [1143, 502] width 20 height 20
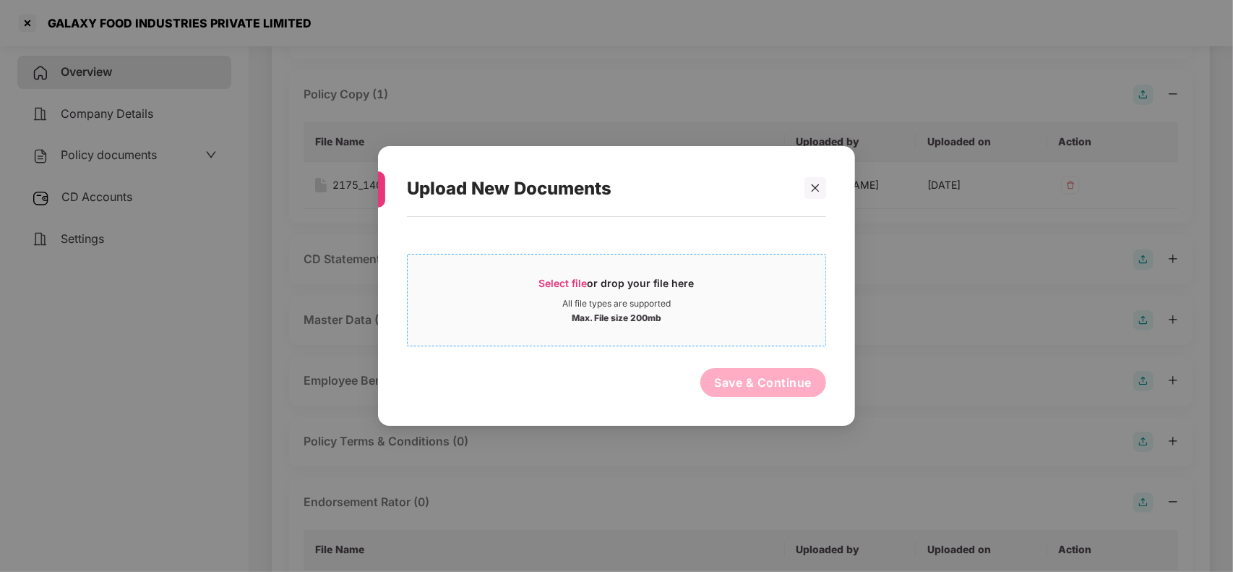
click at [562, 288] on span "Select file" at bounding box center [563, 283] width 48 height 12
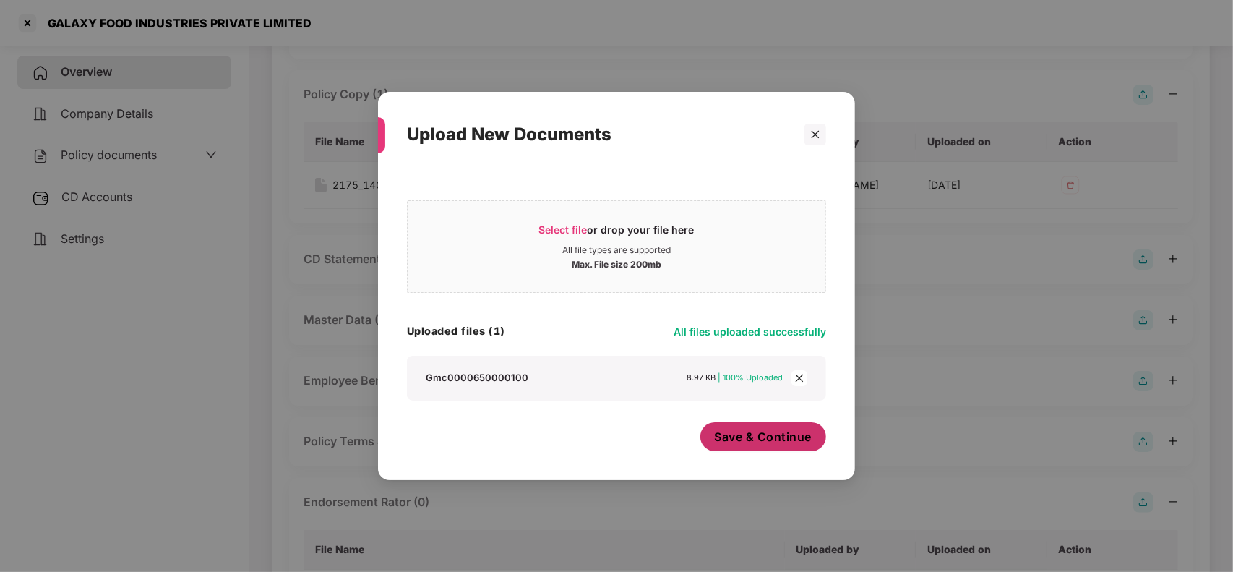
click at [723, 434] on span "Save & Continue" at bounding box center [764, 437] width 98 height 16
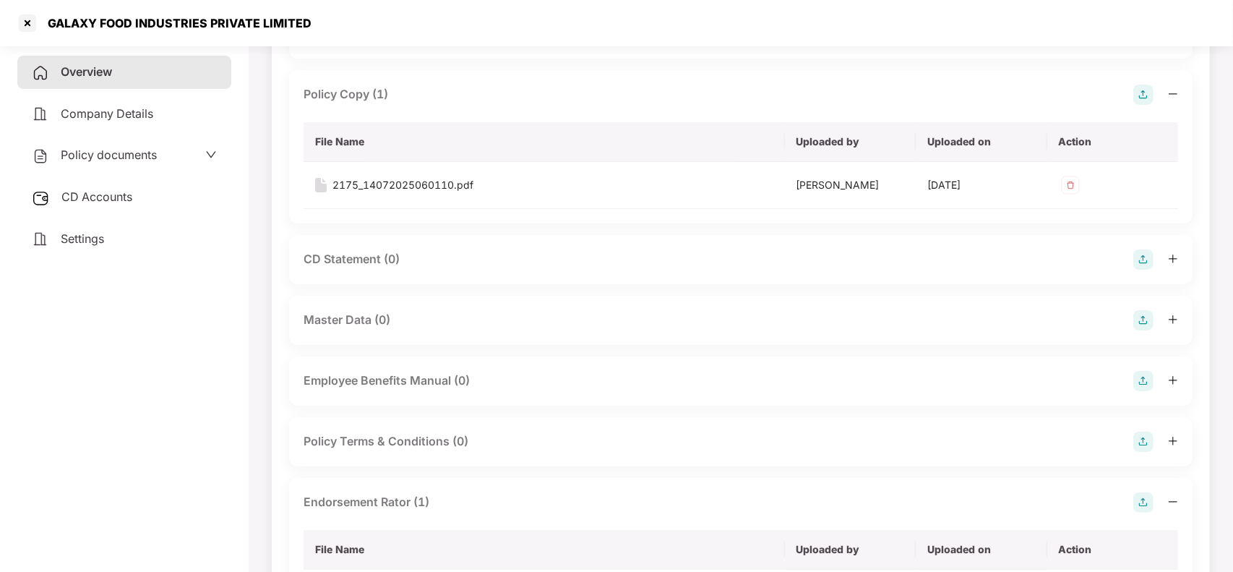
click at [463, 94] on div "Policy Copy (1)" at bounding box center [741, 95] width 875 height 20
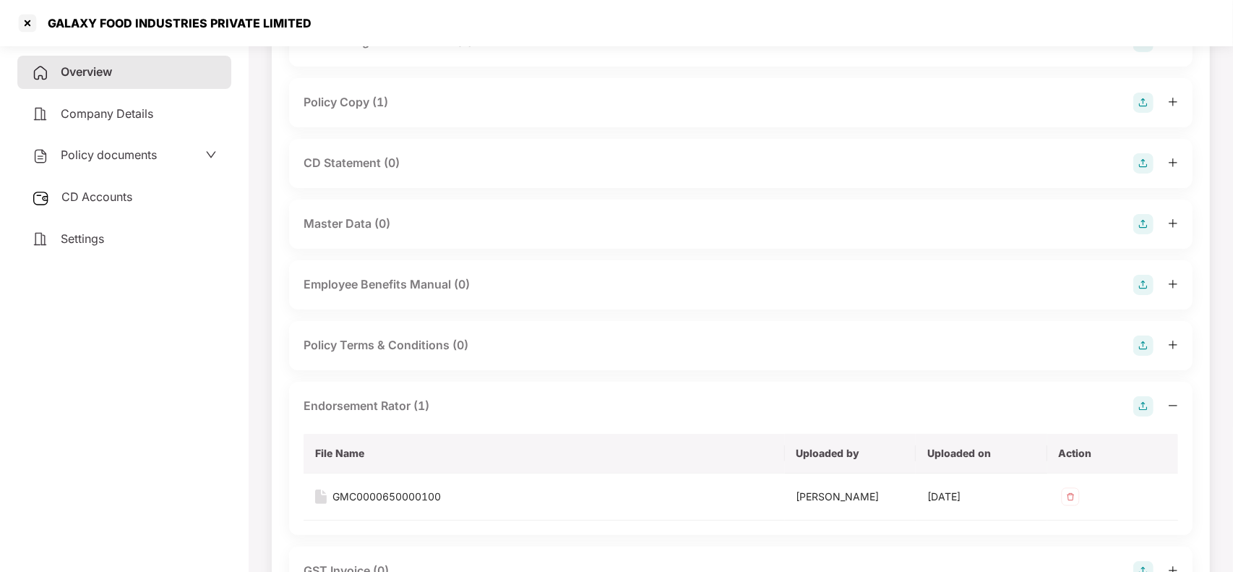
scroll to position [146, 0]
click at [445, 400] on div "Endorsement Rator (1)" at bounding box center [741, 405] width 875 height 20
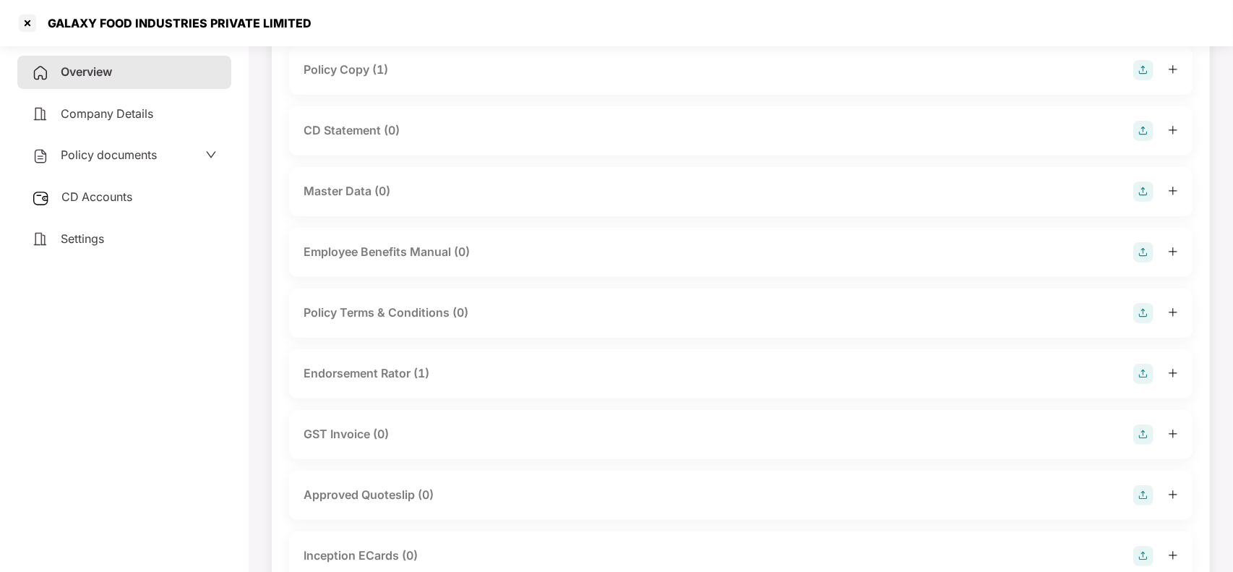
scroll to position [175, 0]
click at [101, 70] on span "Overview" at bounding box center [86, 71] width 51 height 14
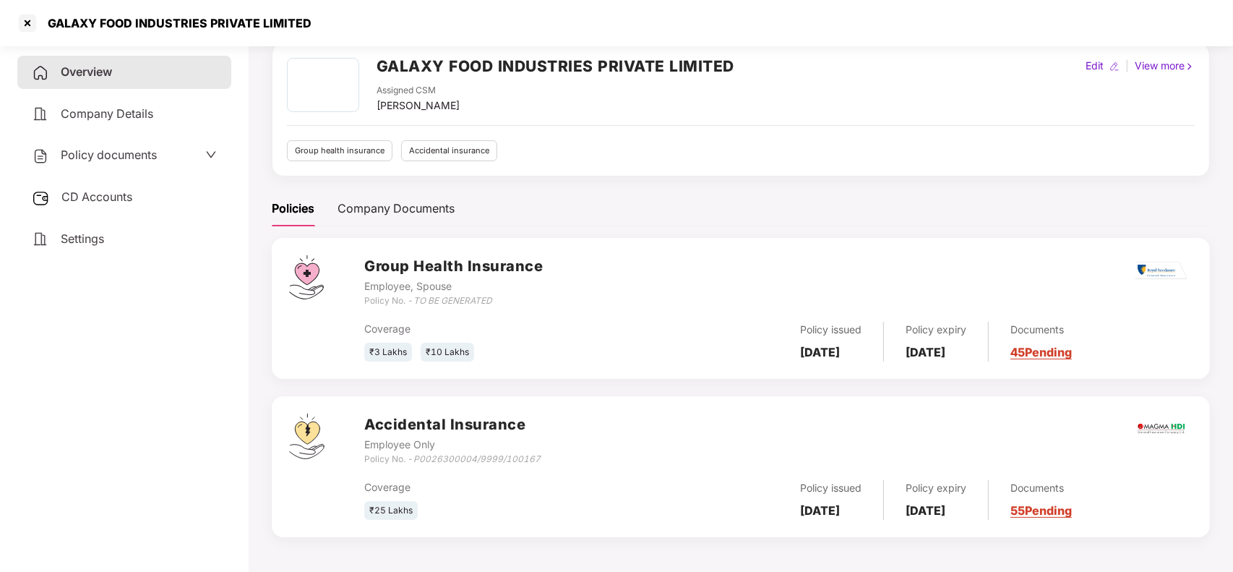
click at [1055, 510] on link "55 Pending" at bounding box center [1041, 510] width 61 height 14
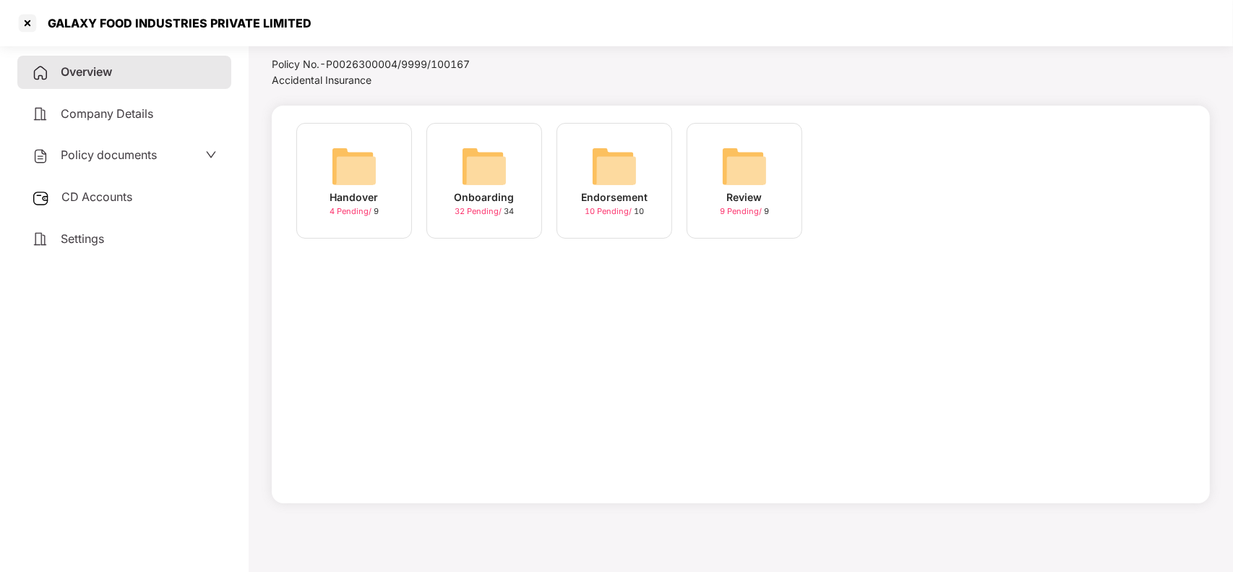
click at [517, 219] on div "Onboarding 32 Pending / 34" at bounding box center [484, 181] width 116 height 116
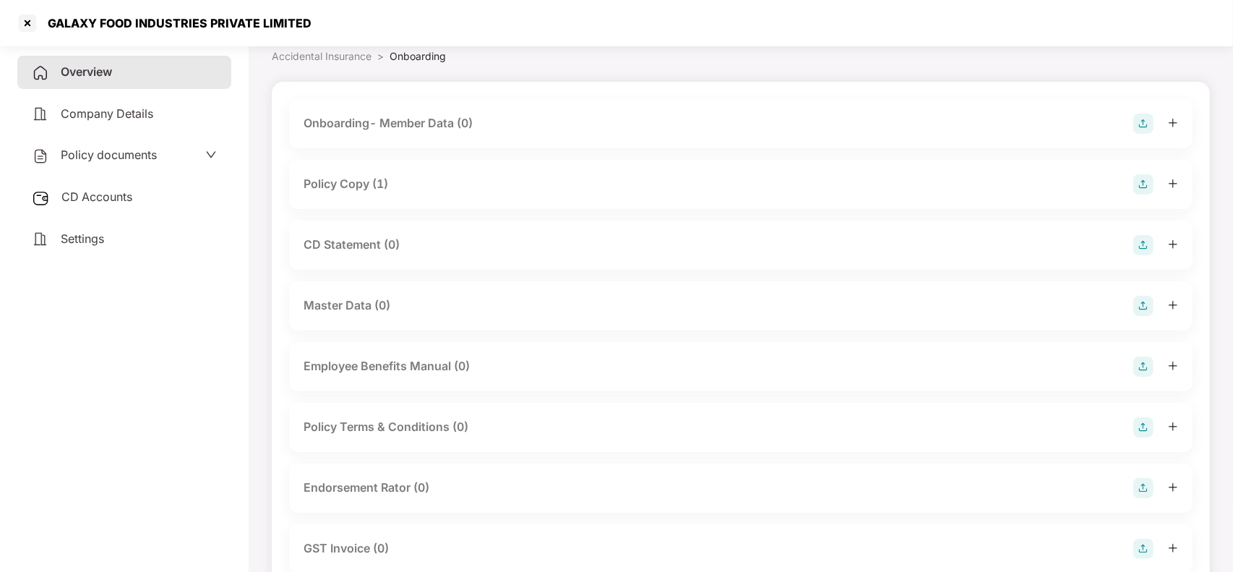
click at [134, 63] on div "Overview" at bounding box center [124, 72] width 214 height 33
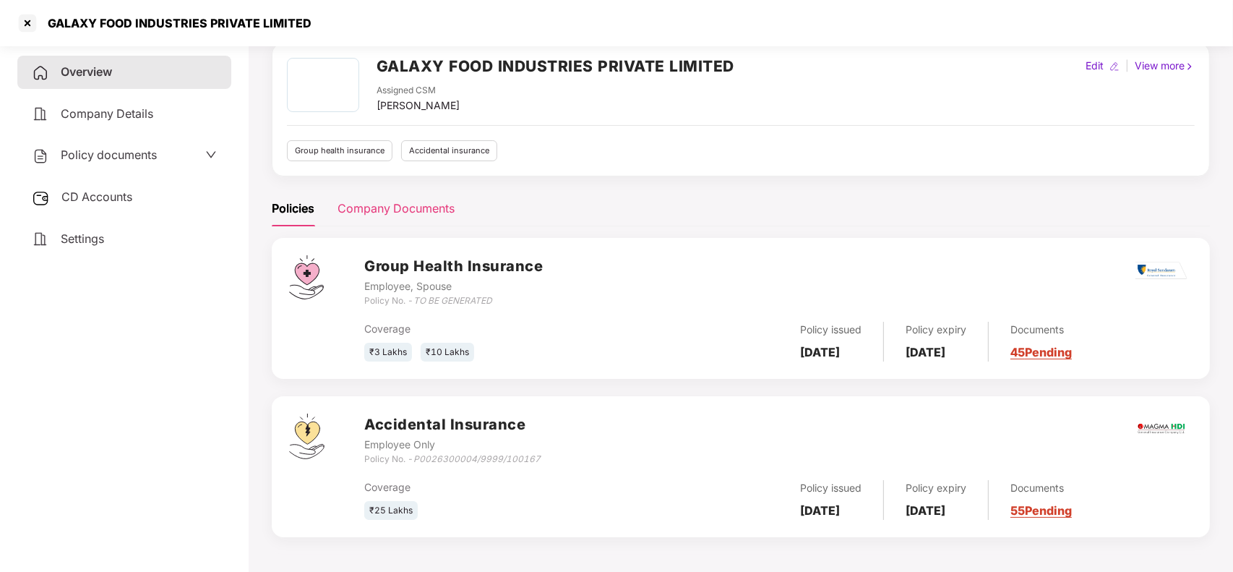
scroll to position [0, 0]
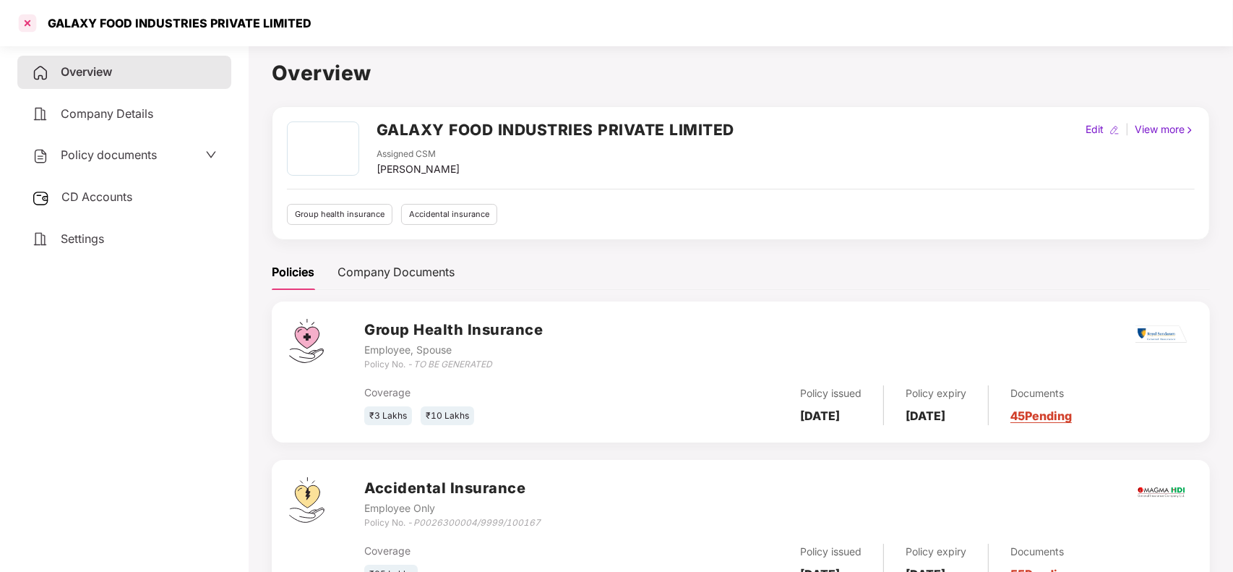
click at [20, 25] on div at bounding box center [27, 23] width 23 height 23
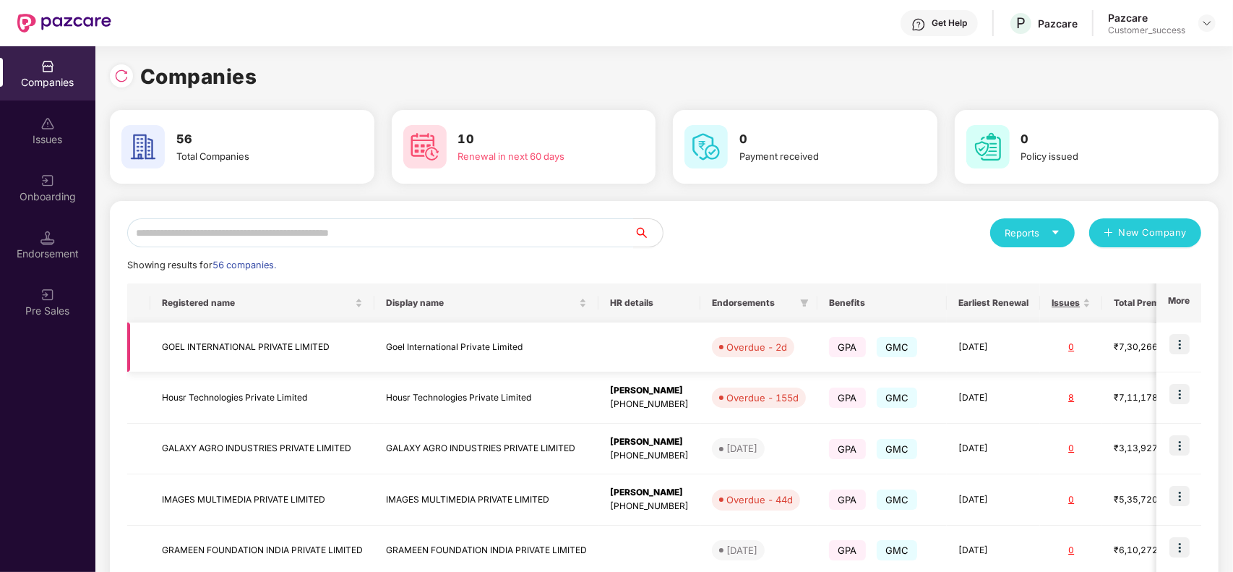
click at [398, 353] on td "Goel International Private Limited" at bounding box center [486, 347] width 224 height 50
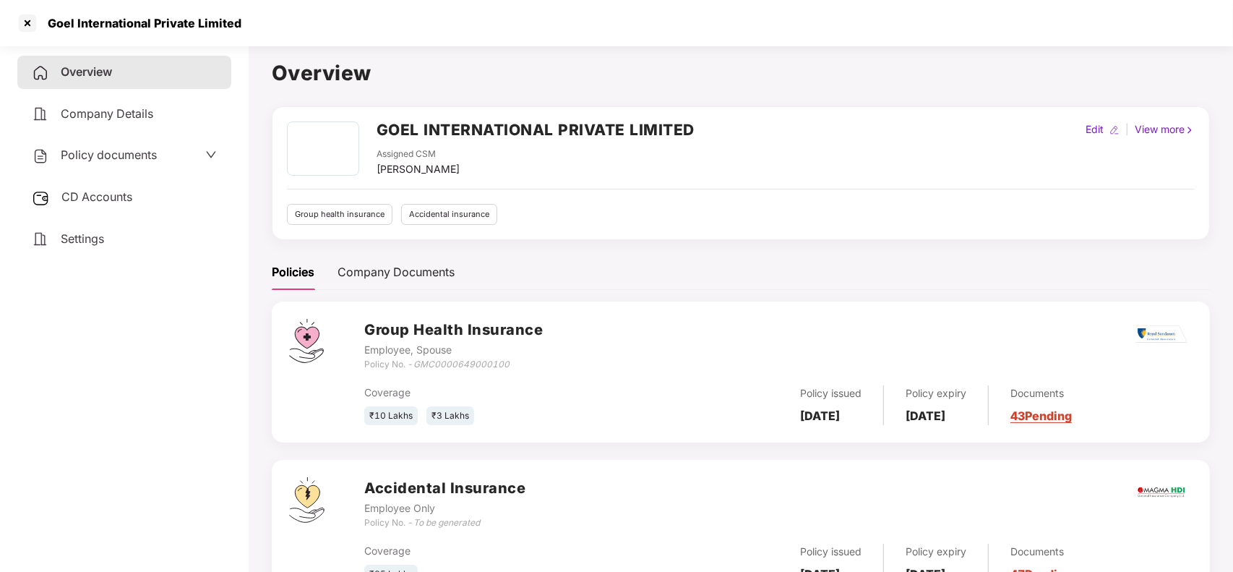
click at [398, 143] on div "GOEL INTERNATIONAL PRIVATE LIMITED" at bounding box center [536, 134] width 318 height 26
click at [403, 139] on h2 "GOEL INTERNATIONAL PRIVATE LIMITED" at bounding box center [536, 130] width 318 height 24
click at [418, 134] on h2 "GOEL INTERNATIONAL PRIVATE LIMITED" at bounding box center [536, 130] width 318 height 24
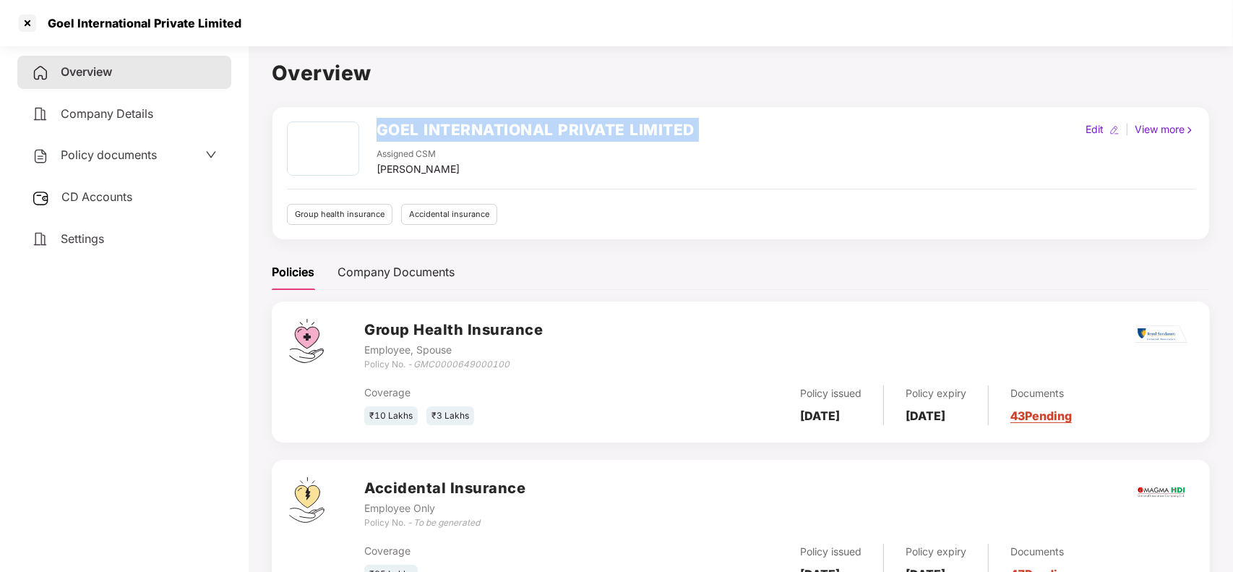
click at [418, 134] on h2 "GOEL INTERNATIONAL PRIVATE LIMITED" at bounding box center [536, 130] width 318 height 24
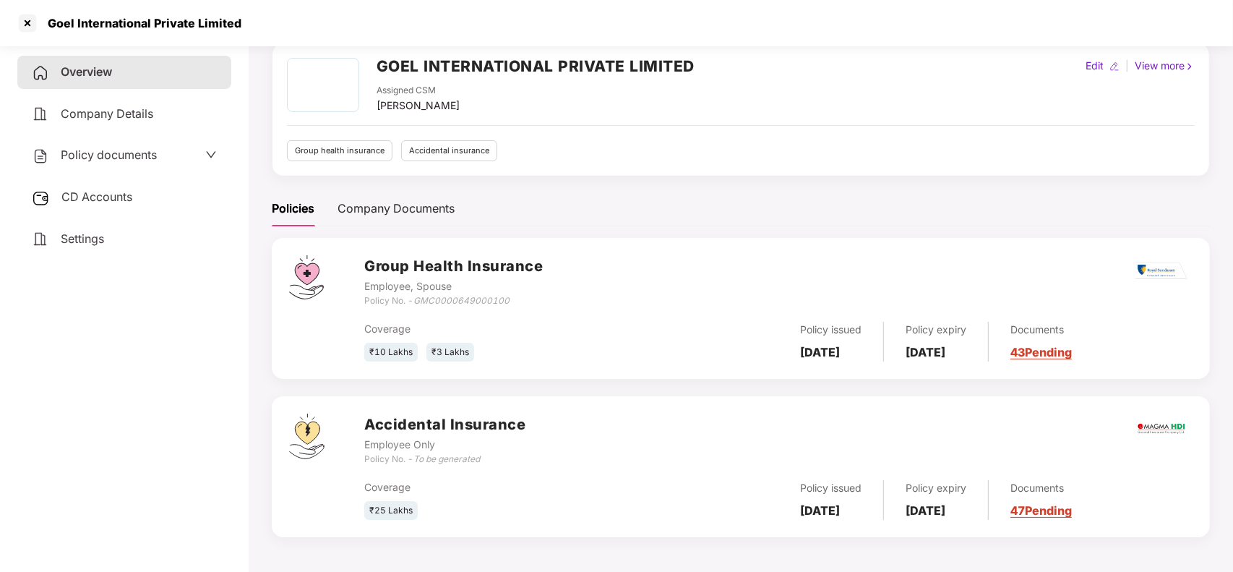
click at [1061, 354] on link "43 Pending" at bounding box center [1041, 352] width 61 height 14
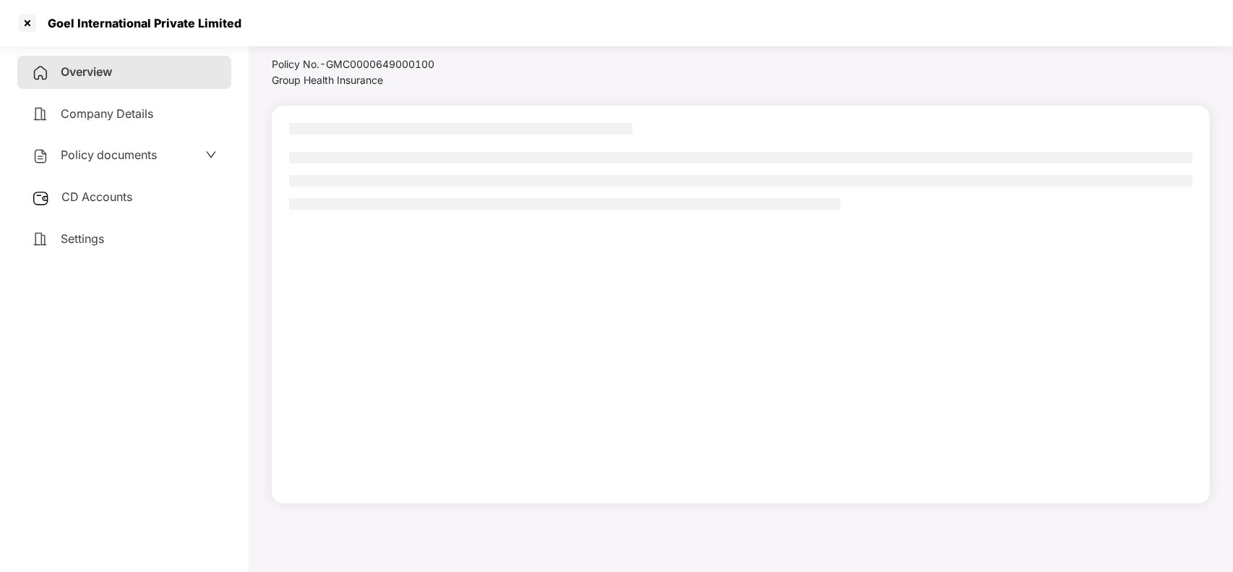
scroll to position [40, 0]
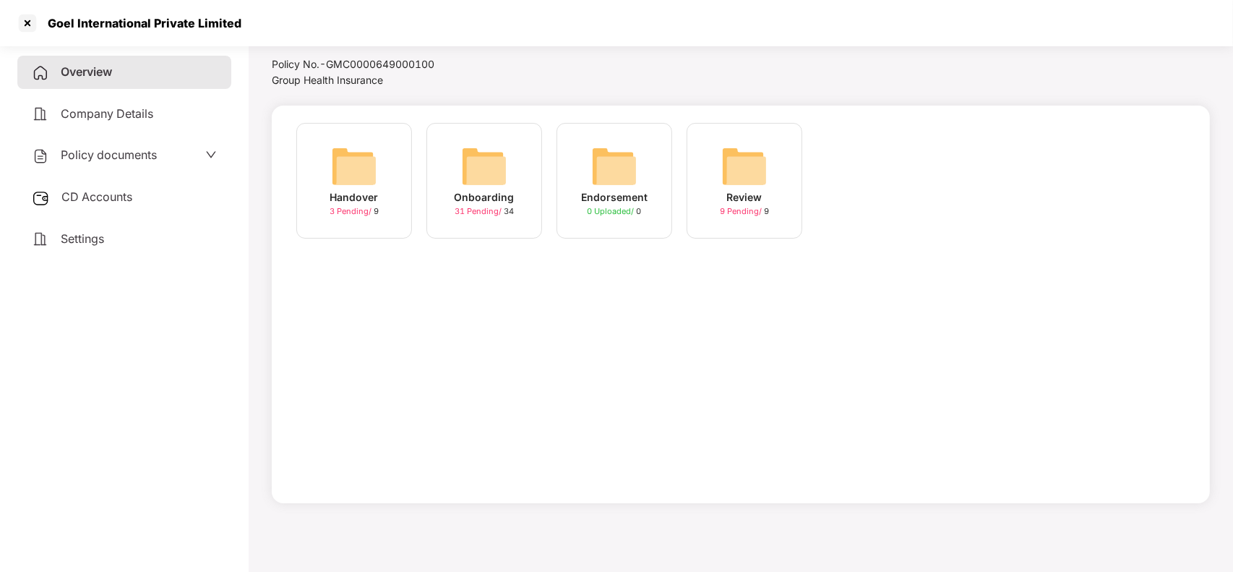
click at [505, 184] on img at bounding box center [484, 166] width 46 height 46
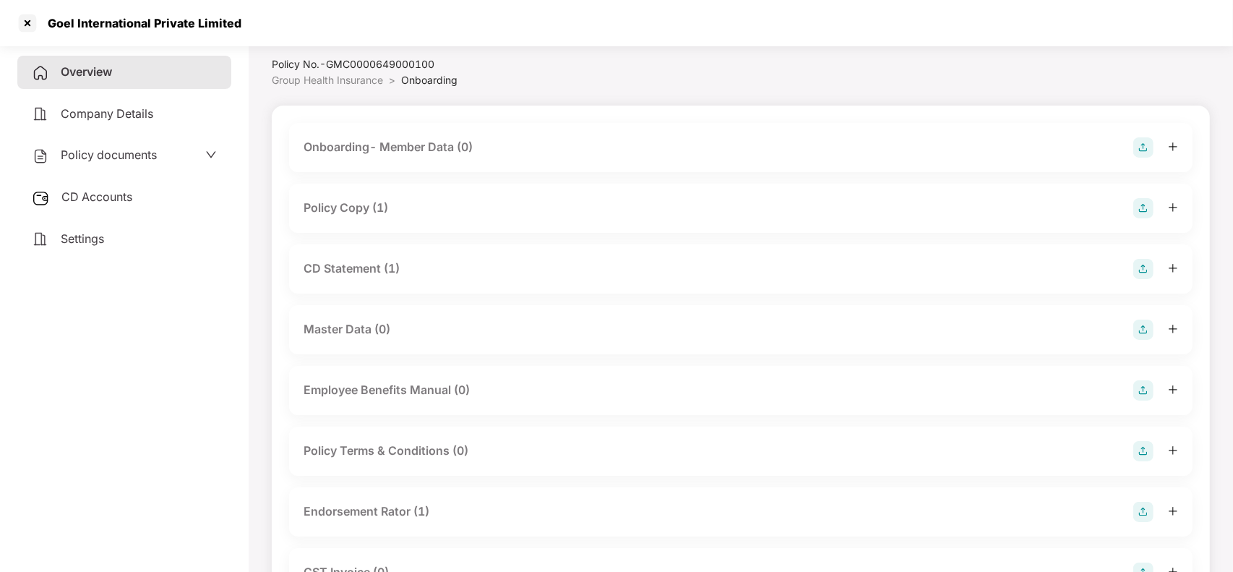
scroll to position [64, 0]
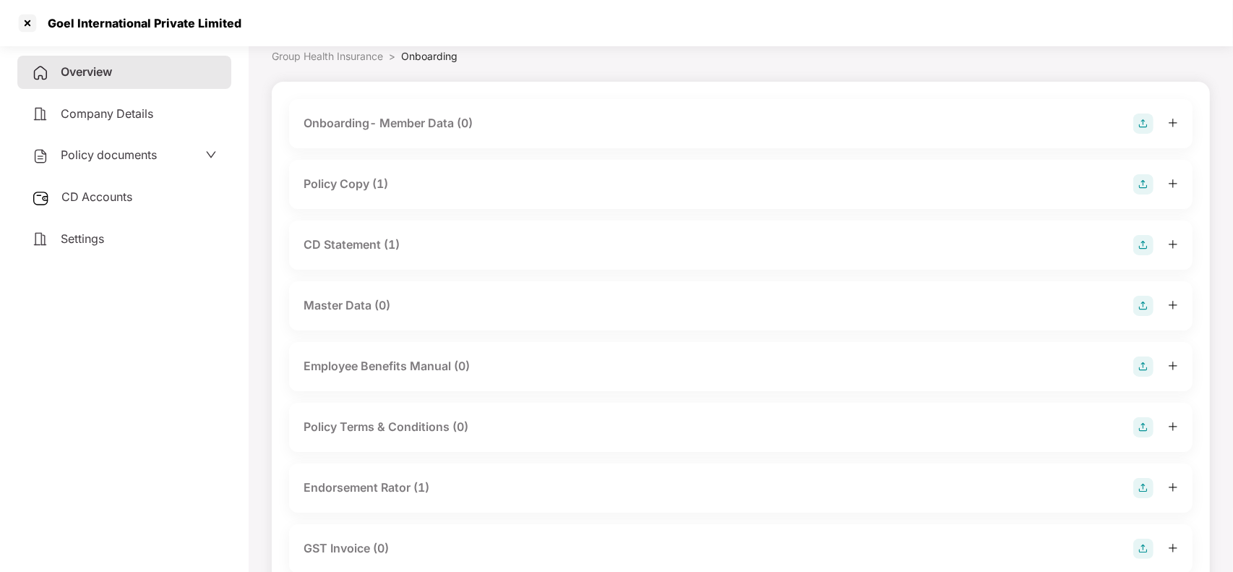
click at [417, 181] on div "Policy Copy (1)" at bounding box center [741, 184] width 875 height 20
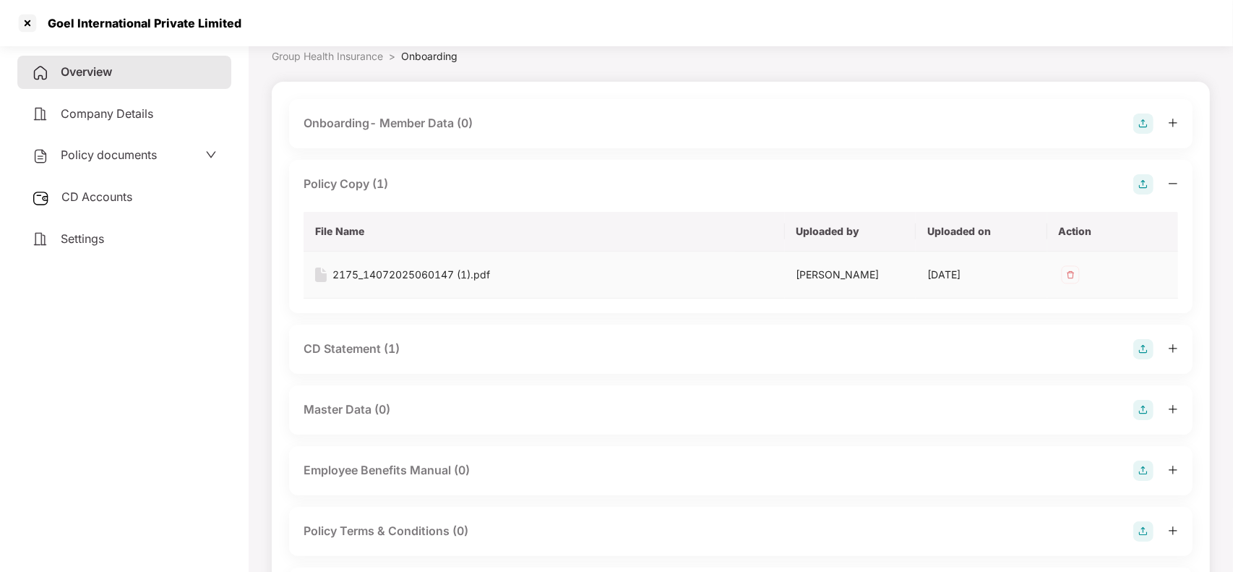
click at [396, 280] on div "2175_14072025060147 (1).pdf" at bounding box center [412, 275] width 158 height 16
click at [364, 352] on div "CD Statement (1)" at bounding box center [352, 349] width 96 height 18
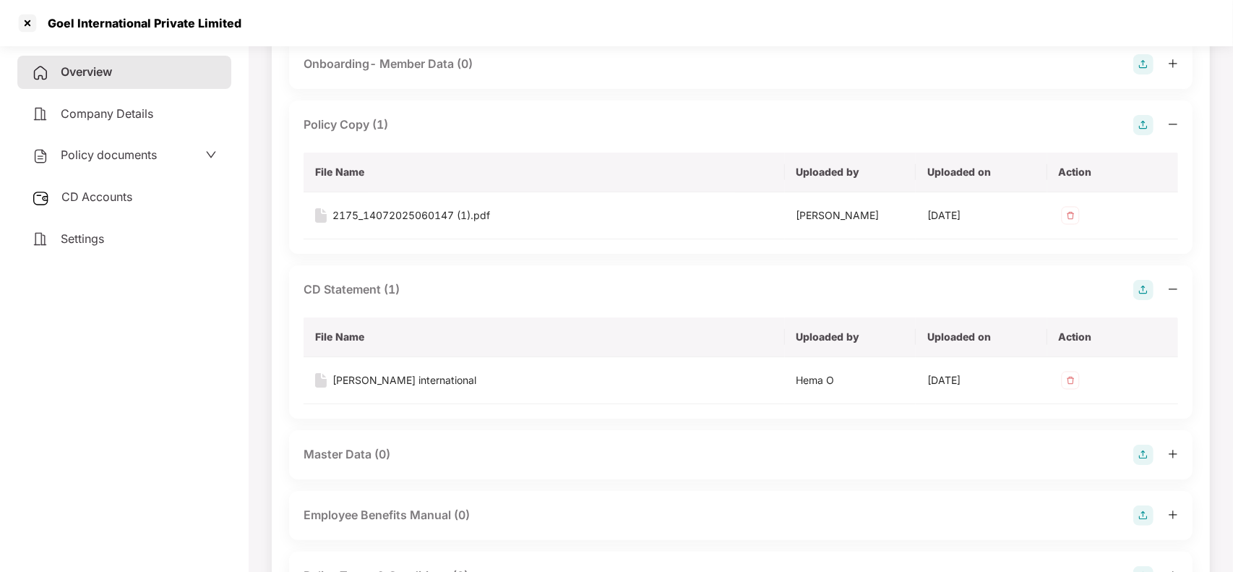
scroll to position [124, 0]
click at [352, 372] on div "[PERSON_NAME] international" at bounding box center [405, 380] width 144 height 16
click at [160, 67] on div "Overview" at bounding box center [124, 72] width 214 height 33
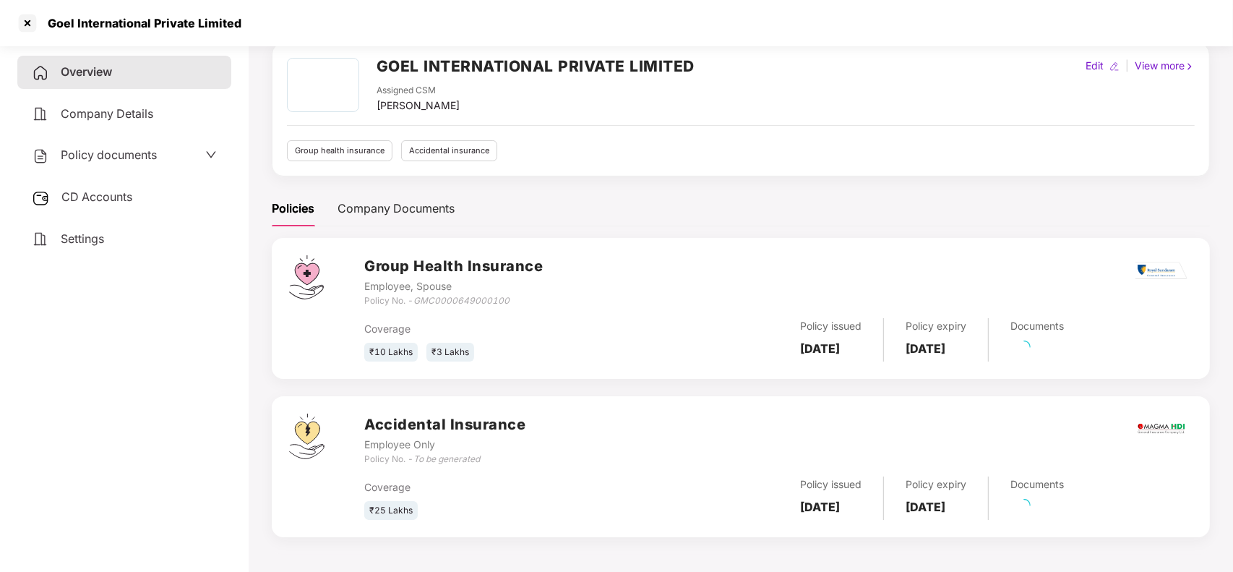
scroll to position [64, 0]
click at [30, 23] on div at bounding box center [27, 23] width 23 height 23
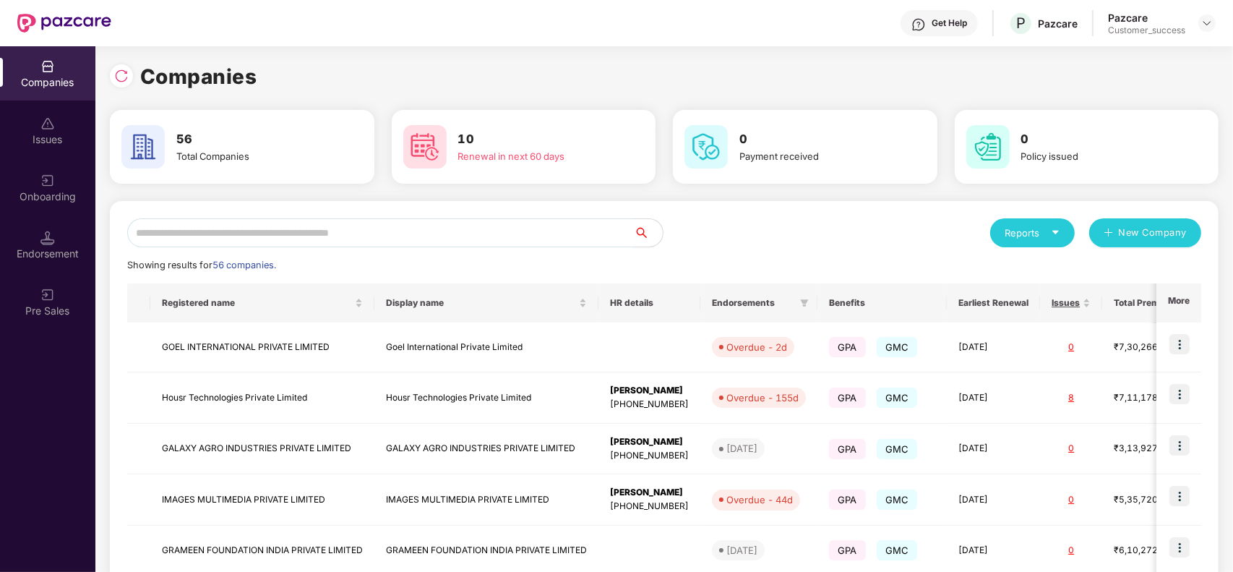
scroll to position [0, 0]
click at [360, 231] on input "text" at bounding box center [380, 232] width 507 height 29
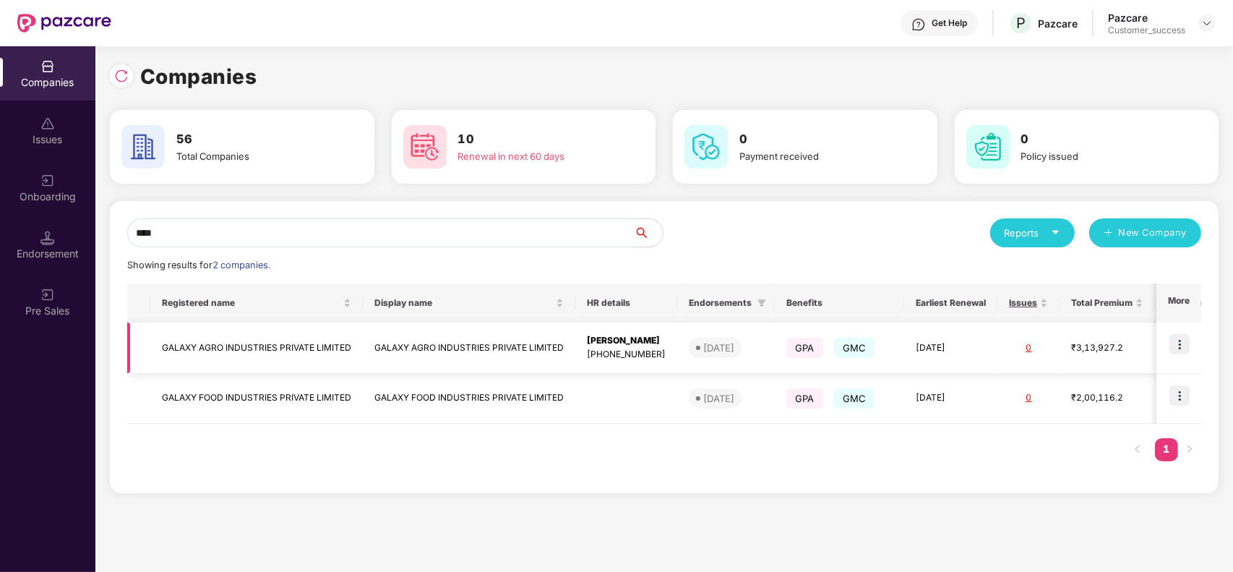
type input "****"
click at [313, 346] on td "GALAXY AGRO INDUSTRIES PRIVATE LIMITED" at bounding box center [256, 347] width 213 height 51
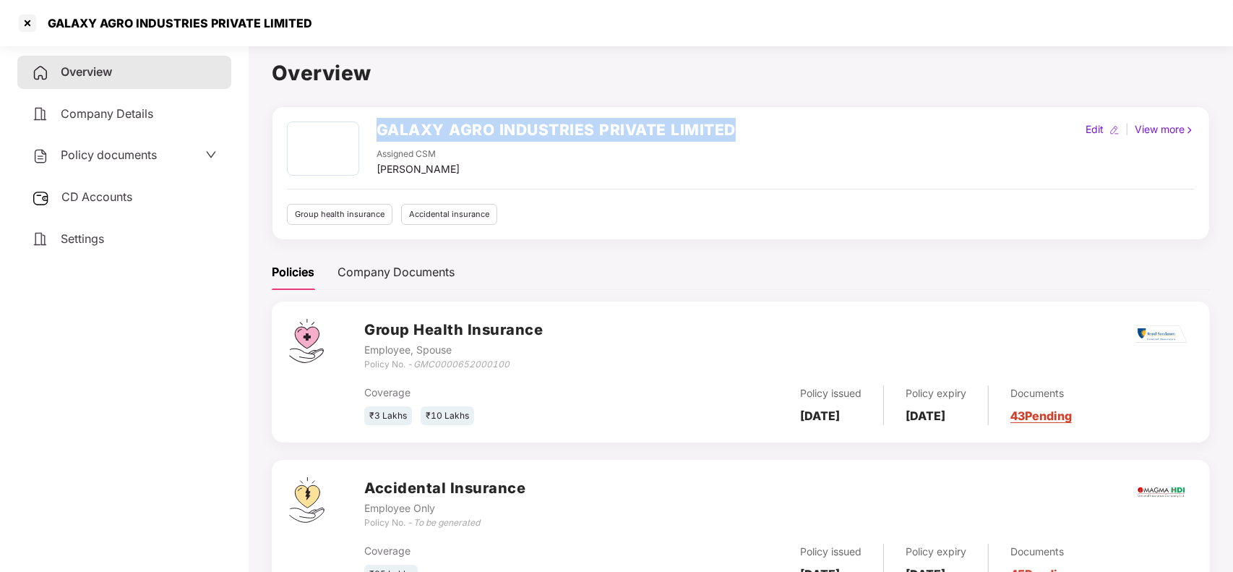
drag, startPoint x: 369, startPoint y: 121, endPoint x: 743, endPoint y: 132, distance: 374.6
click at [743, 132] on div "GALAXY AGRO INDUSTRIES PRIVATE LIMITED Assigned CSM [PERSON_NAME] Edit | View m…" at bounding box center [741, 149] width 908 height 56
copy h2 "GALAXY AGRO INDUSTRIES PRIVATE LIMITED"
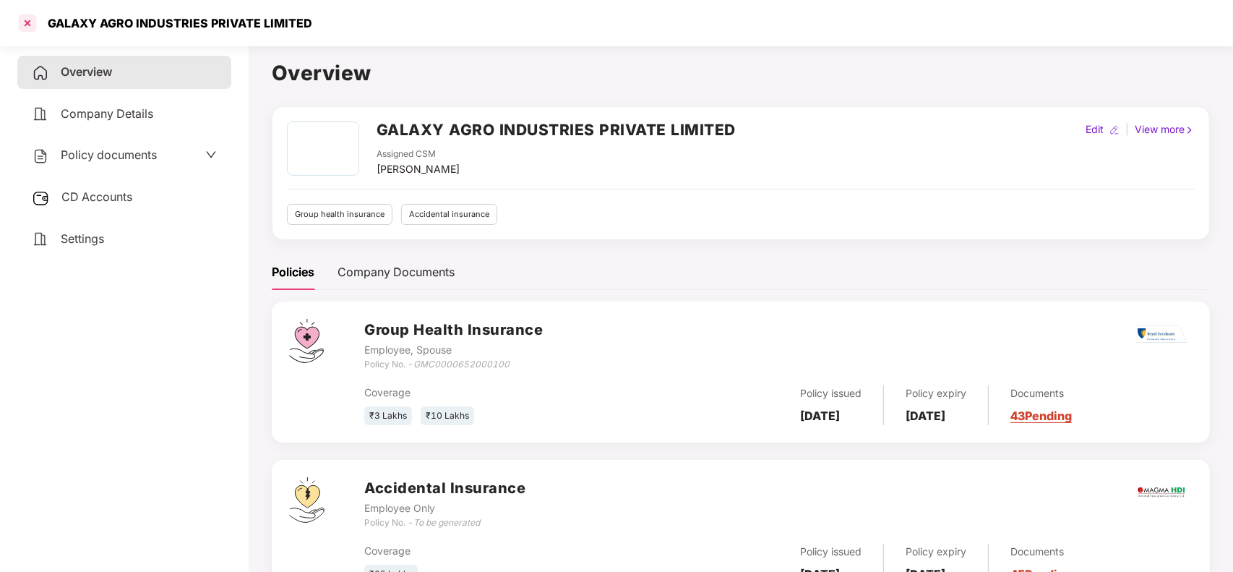
click at [33, 20] on div at bounding box center [27, 23] width 23 height 23
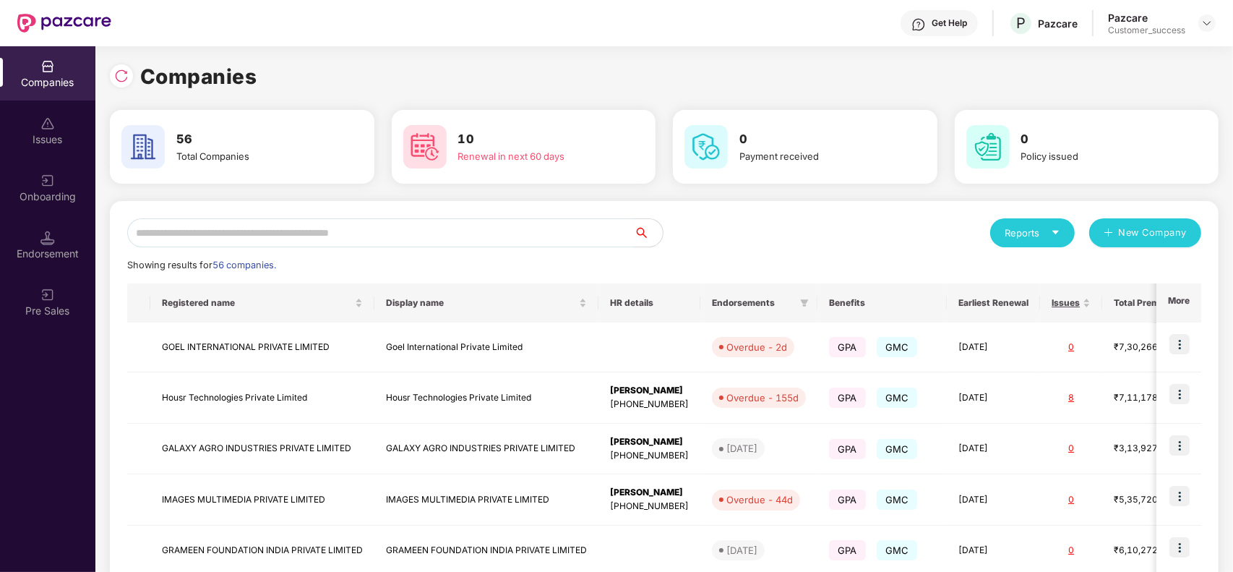
click at [307, 226] on input "text" at bounding box center [380, 232] width 507 height 29
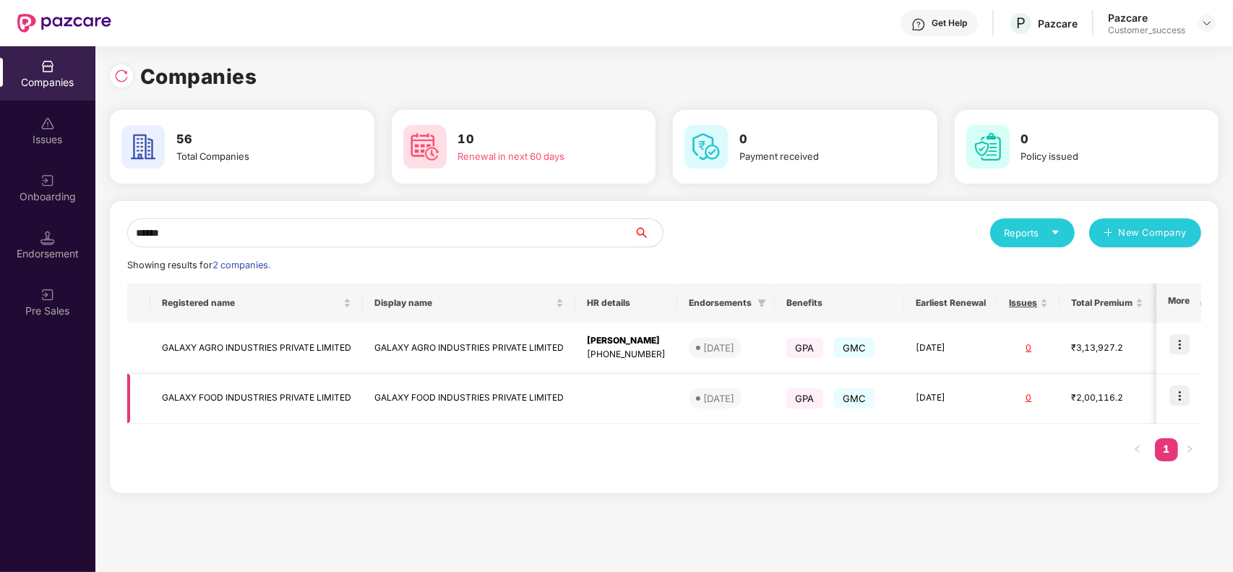
type input "******"
click at [295, 394] on td "GALAXY FOOD INDUSTRIES PRIVATE LIMITED" at bounding box center [256, 399] width 213 height 50
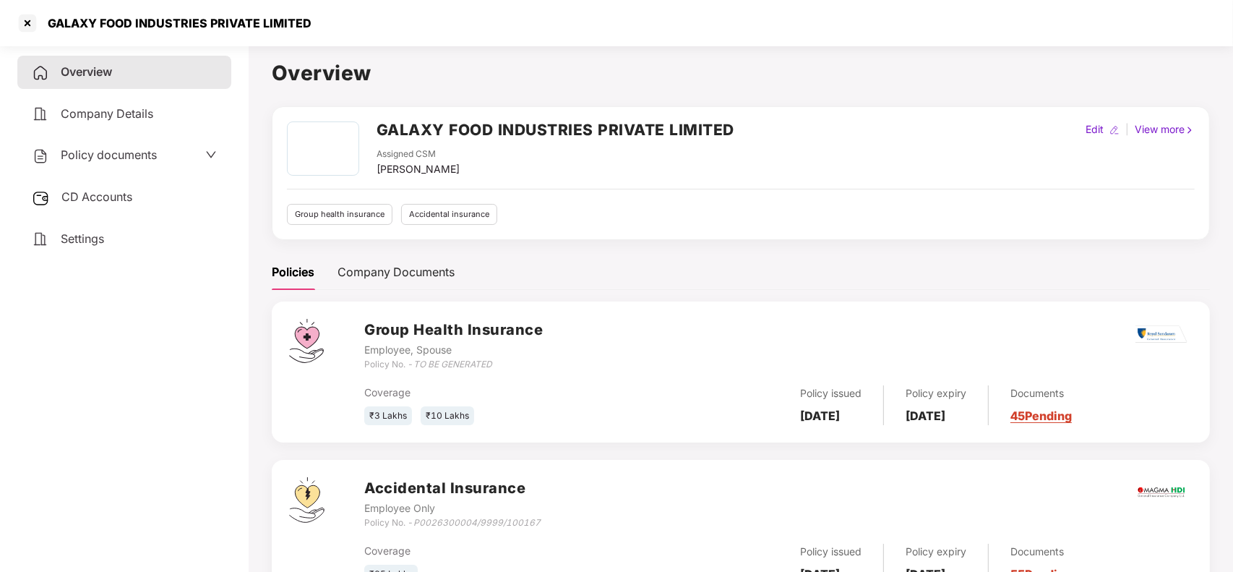
click at [396, 130] on h2 "GALAXY FOOD INDUSTRIES PRIVATE LIMITED" at bounding box center [556, 130] width 358 height 24
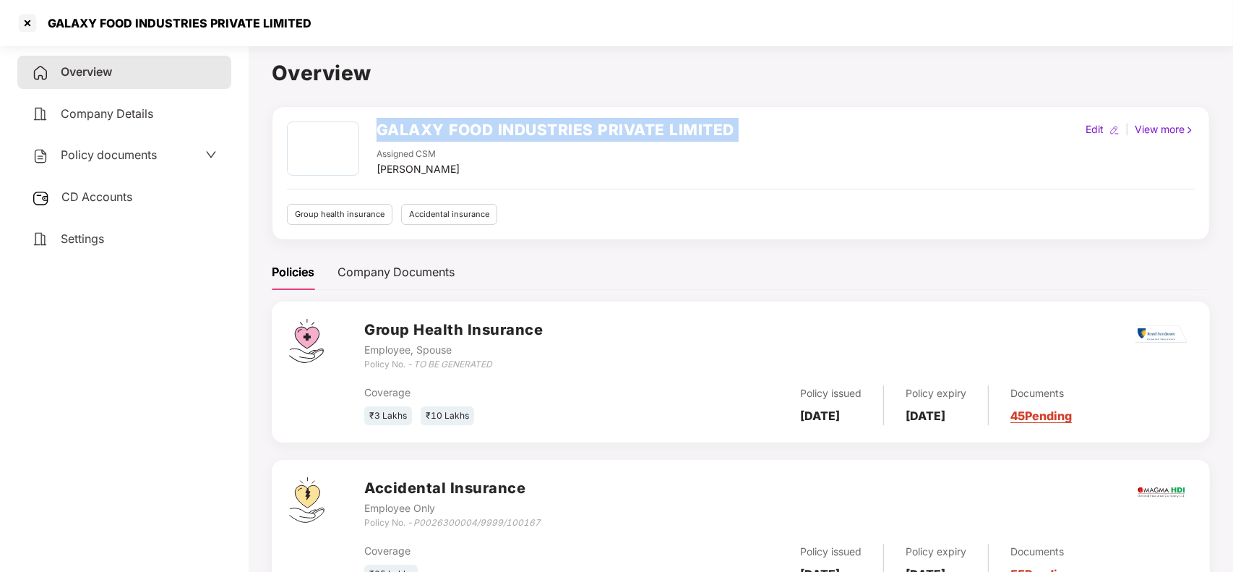
click at [396, 130] on h2 "GALAXY FOOD INDUSTRIES PRIVATE LIMITED" at bounding box center [556, 130] width 358 height 24
copy h2 "GALAXY FOOD INDUSTRIES PRIVATE LIMITED"
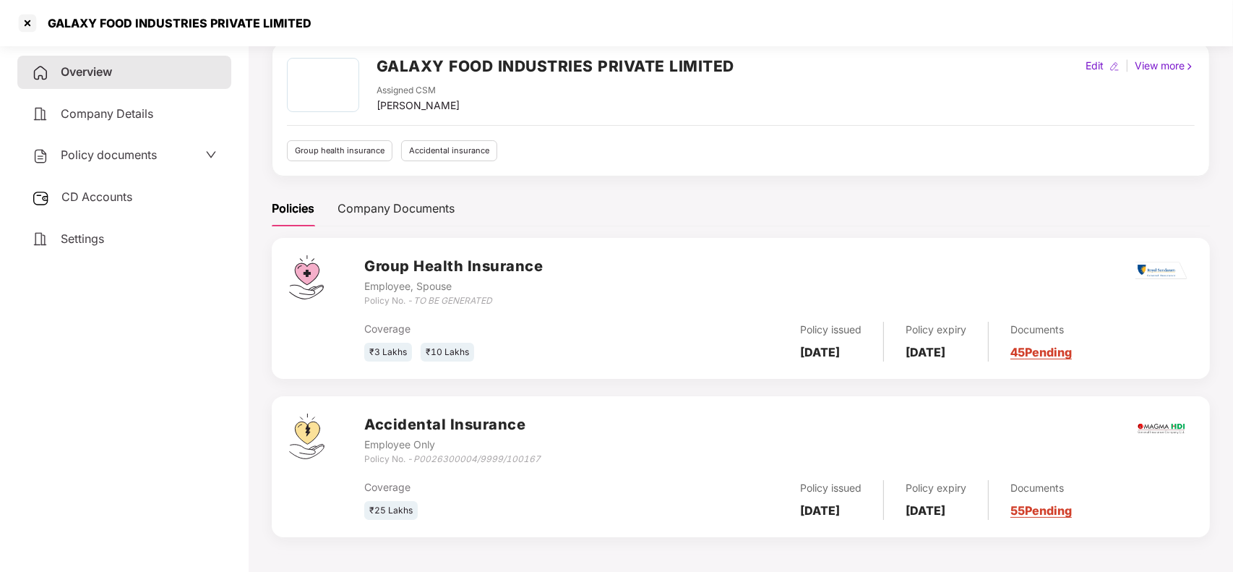
click at [1072, 356] on link "45 Pending" at bounding box center [1041, 352] width 61 height 14
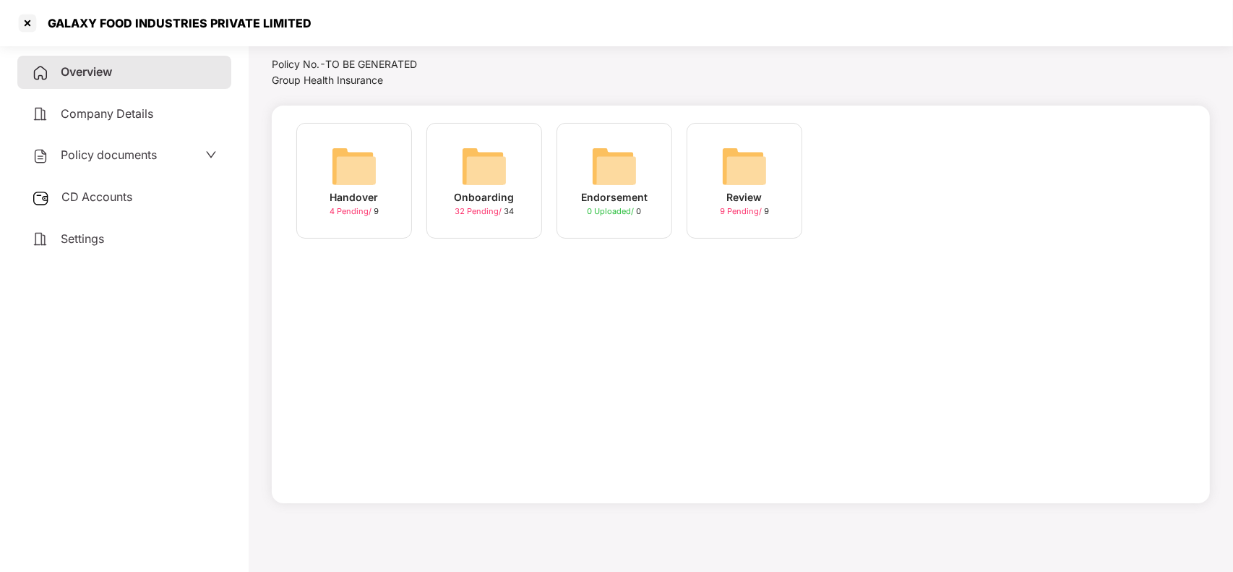
click at [463, 207] on span "32 Pending /" at bounding box center [479, 211] width 49 height 10
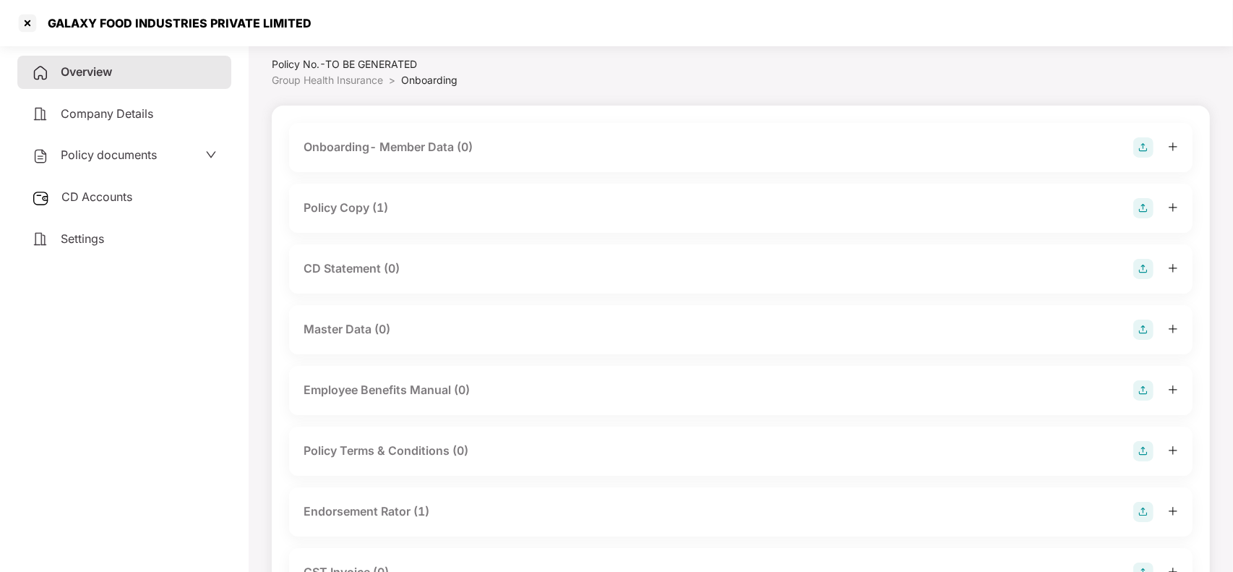
scroll to position [64, 0]
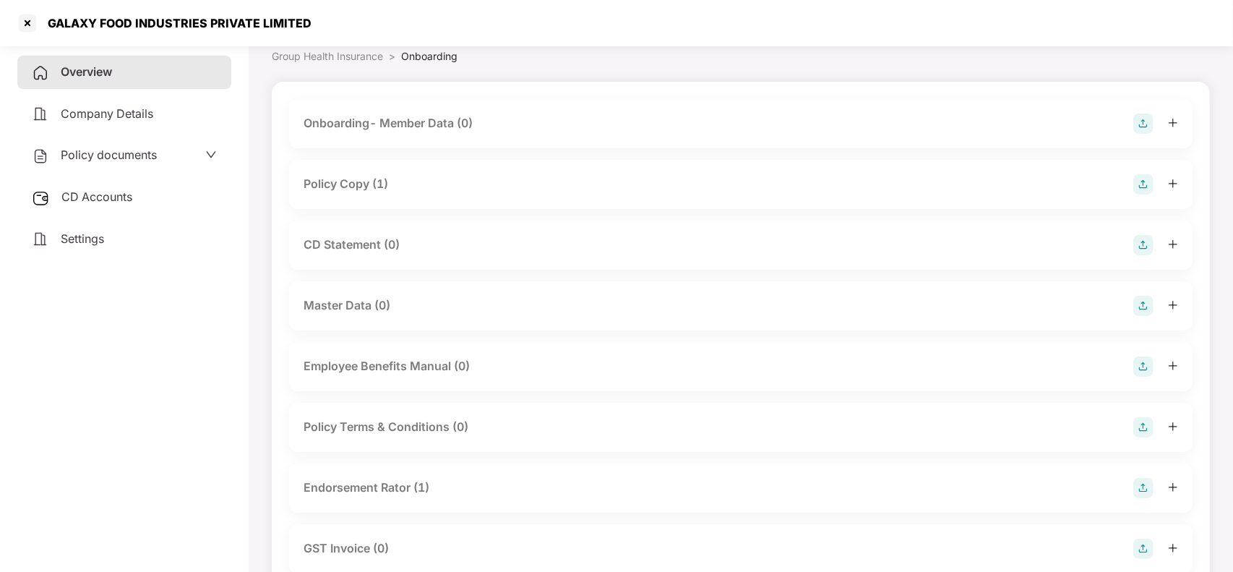
click at [398, 188] on div "Policy Copy (1)" at bounding box center [741, 184] width 875 height 20
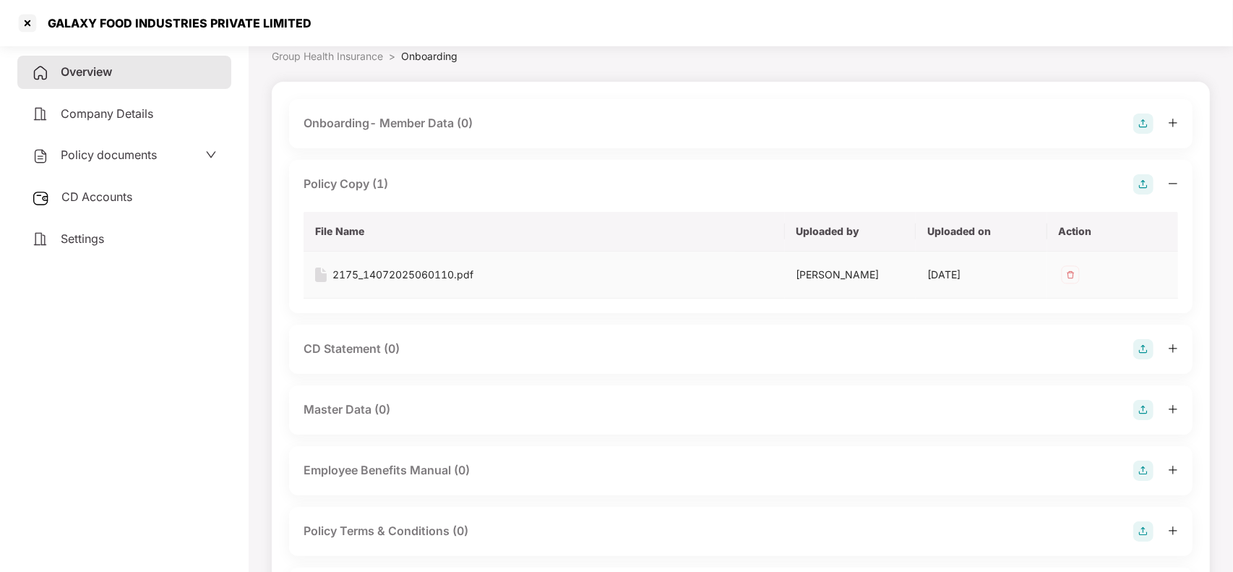
click at [389, 268] on div "2175_14072025060110.pdf" at bounding box center [403, 275] width 141 height 16
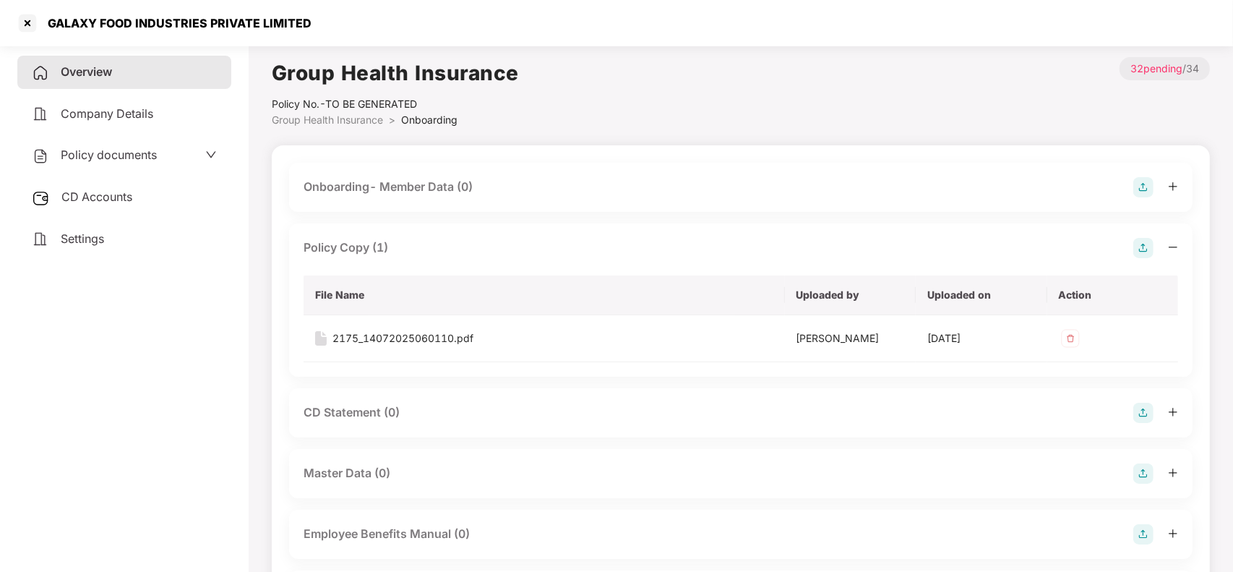
click at [142, 22] on div "GALAXY FOOD INDUSTRIES PRIVATE LIMITED" at bounding box center [175, 23] width 273 height 14
copy div "GALAXY FOOD INDUSTRIES PRIVATE LIMITED"
click at [92, 186] on div "CD Accounts" at bounding box center [124, 197] width 214 height 33
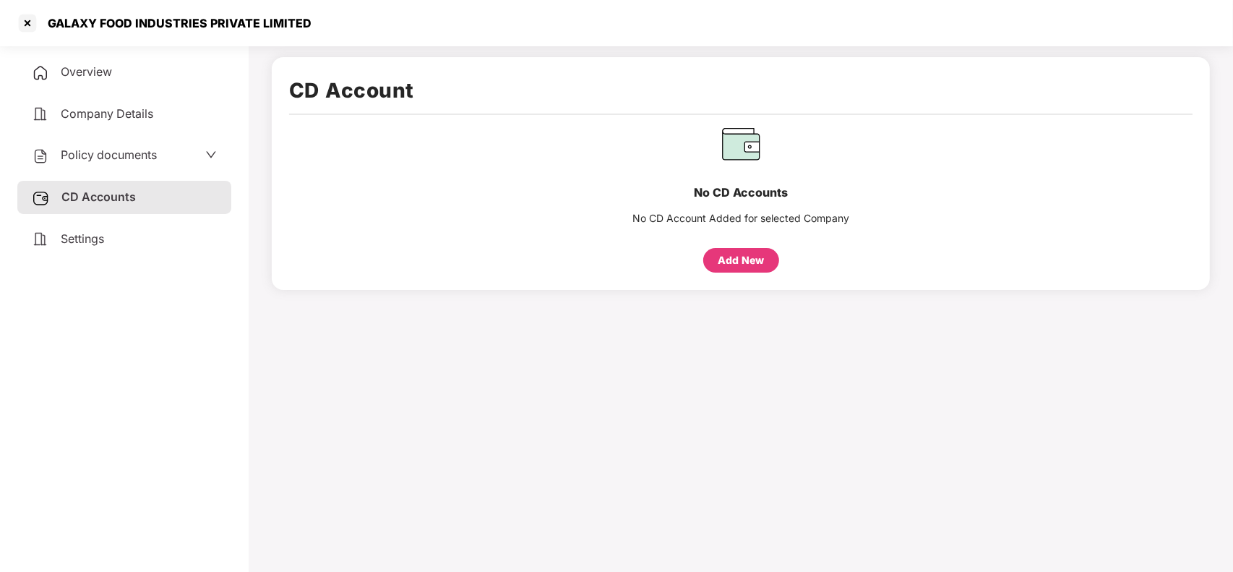
click at [84, 91] on div "Overview Company Details Policy documents CD Accounts Settings" at bounding box center [124, 156] width 214 height 200
click at [95, 83] on div "Overview" at bounding box center [124, 72] width 214 height 33
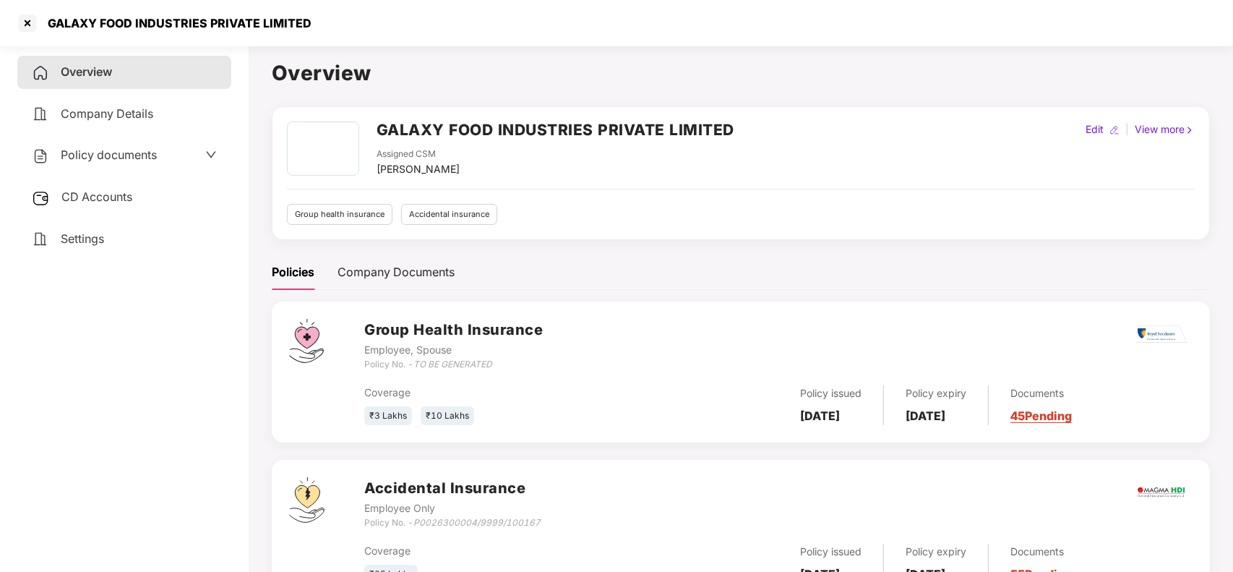
click at [1065, 418] on link "45 Pending" at bounding box center [1041, 415] width 61 height 14
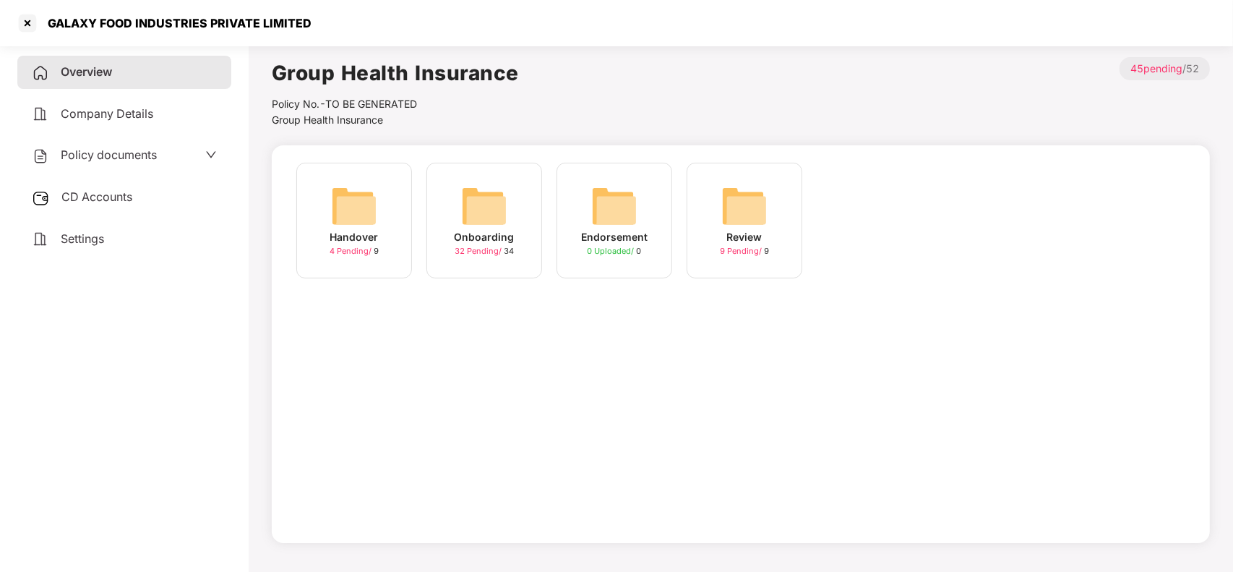
click at [464, 220] on img at bounding box center [484, 206] width 46 height 46
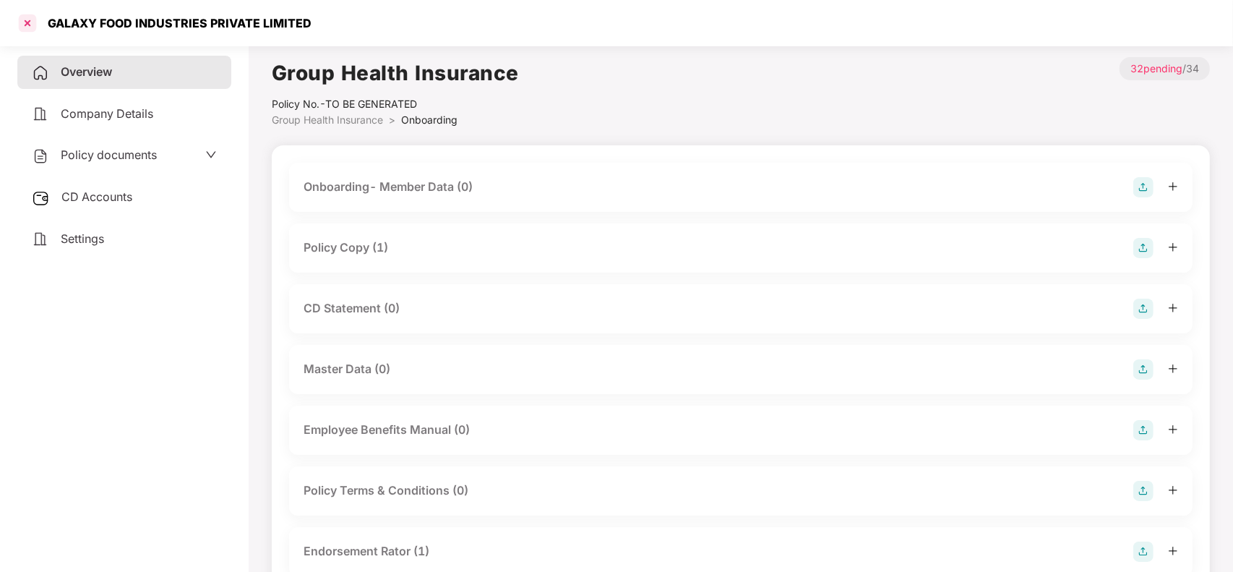
click at [30, 22] on div at bounding box center [27, 23] width 23 height 23
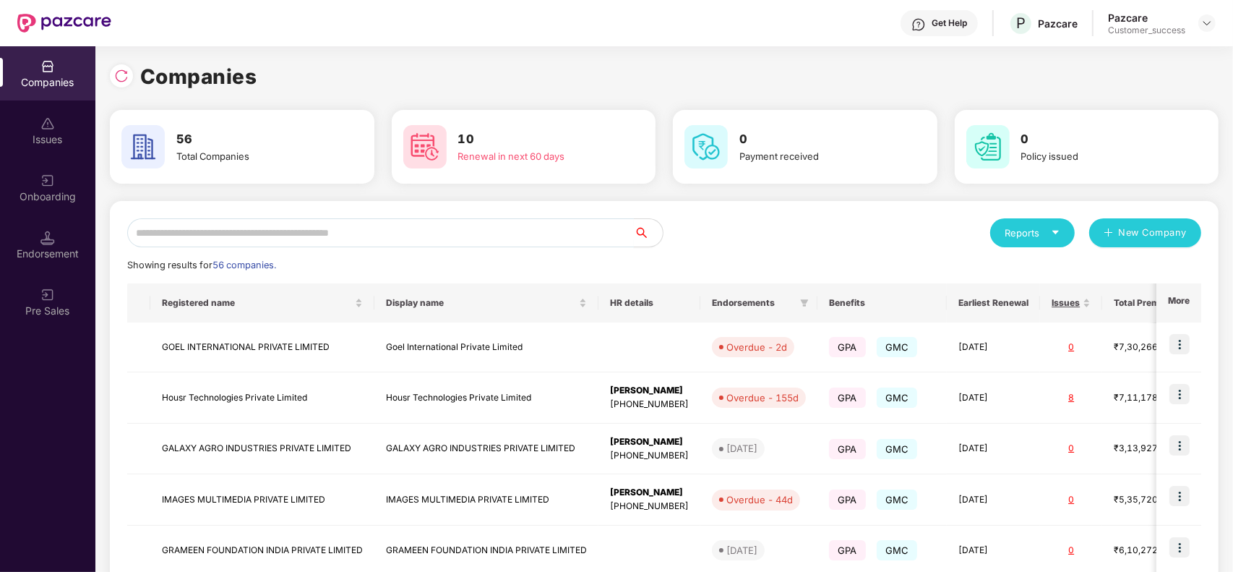
click at [382, 233] on input "text" at bounding box center [380, 232] width 507 height 29
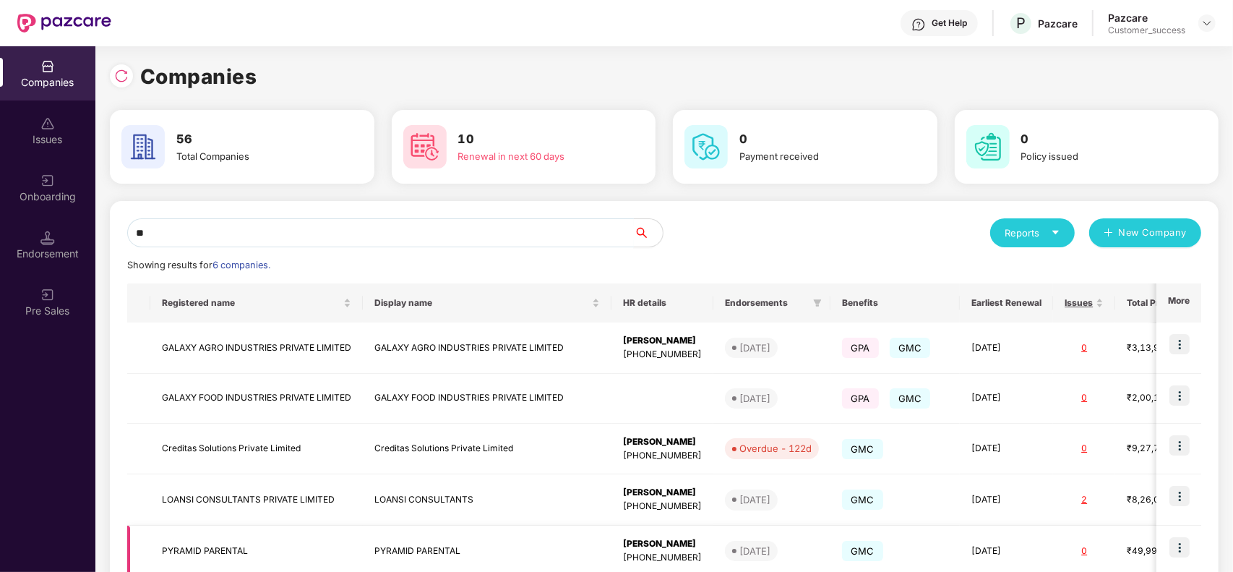
type input "**"
click at [239, 389] on td "GALAXY FOOD INDUSTRIES PRIVATE LIMITED" at bounding box center [256, 399] width 213 height 50
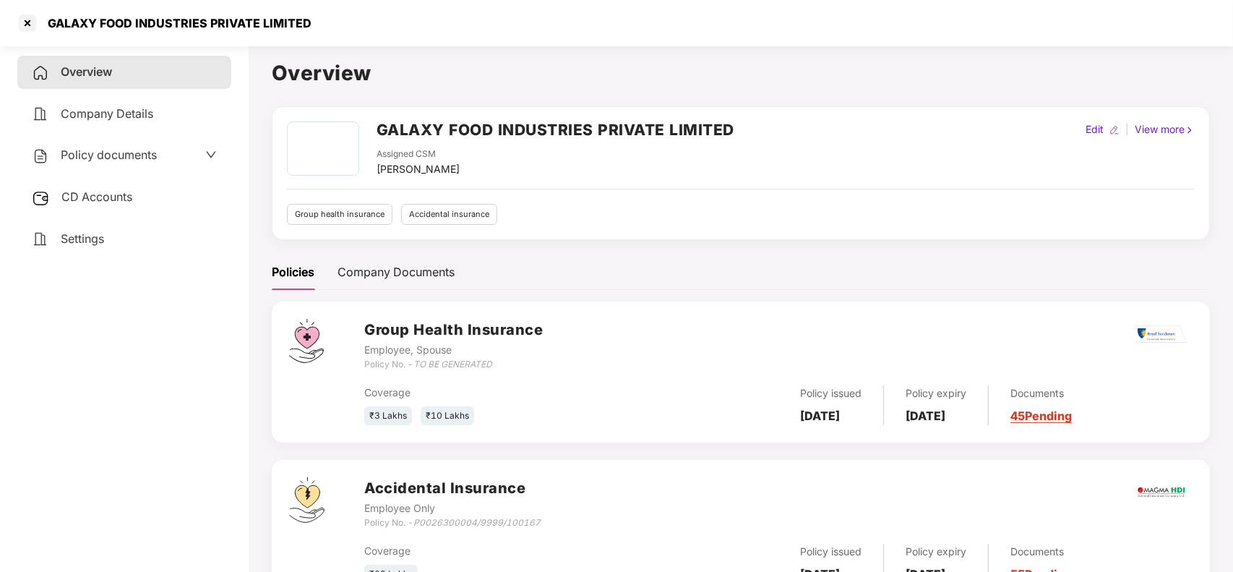
click at [385, 127] on h2 "GALAXY FOOD INDUSTRIES PRIVATE LIMITED" at bounding box center [556, 130] width 358 height 24
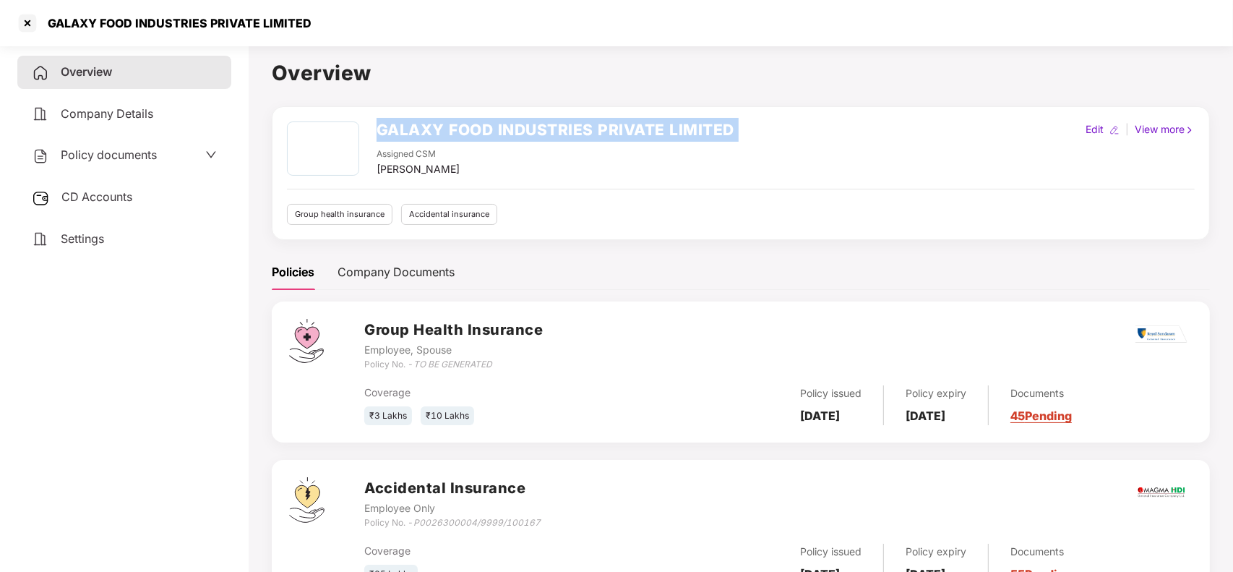
click at [385, 127] on h2 "GALAXY FOOD INDUSTRIES PRIVATE LIMITED" at bounding box center [556, 130] width 358 height 24
copy h2 "GALAXY FOOD INDUSTRIES PRIVATE LIMITED"
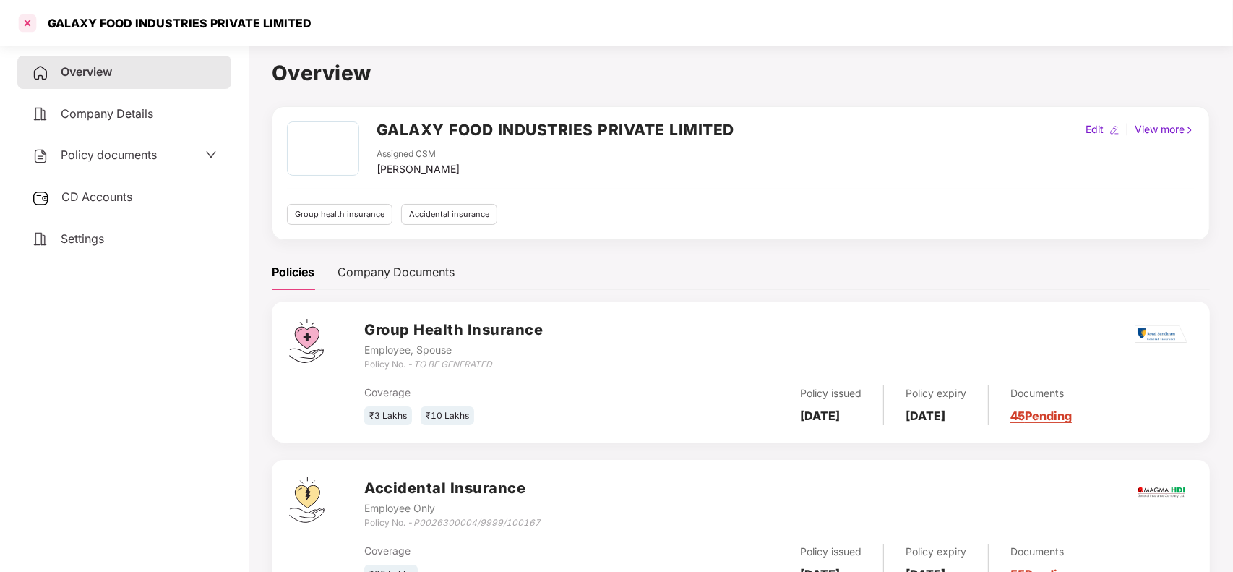
click at [26, 19] on div at bounding box center [27, 23] width 23 height 23
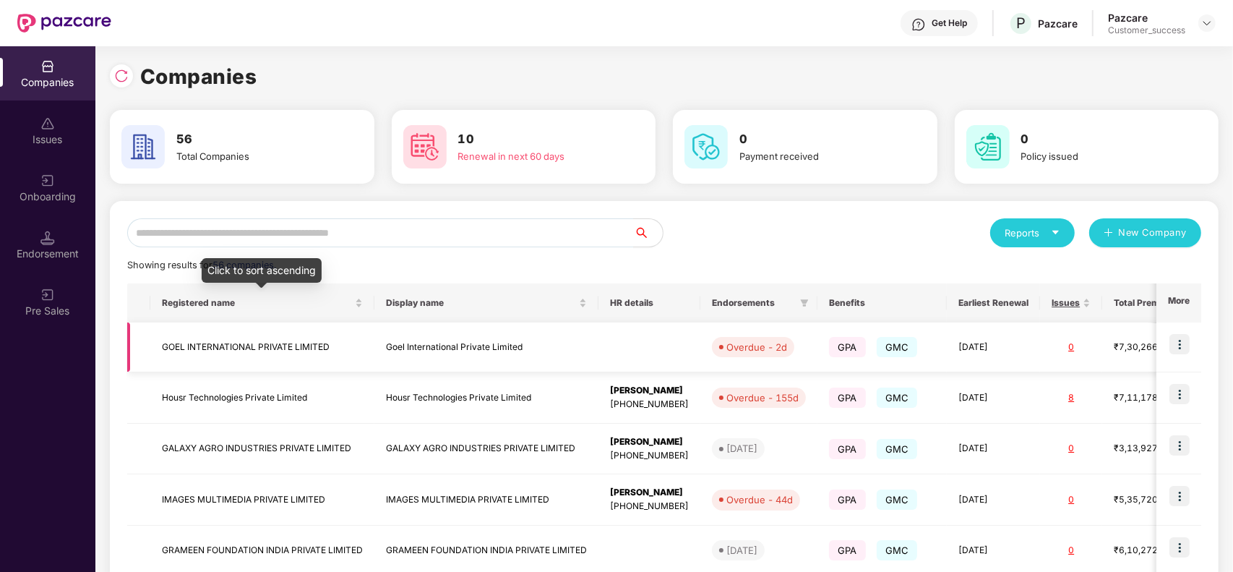
click at [352, 335] on td "GOEL INTERNATIONAL PRIVATE LIMITED" at bounding box center [262, 347] width 224 height 50
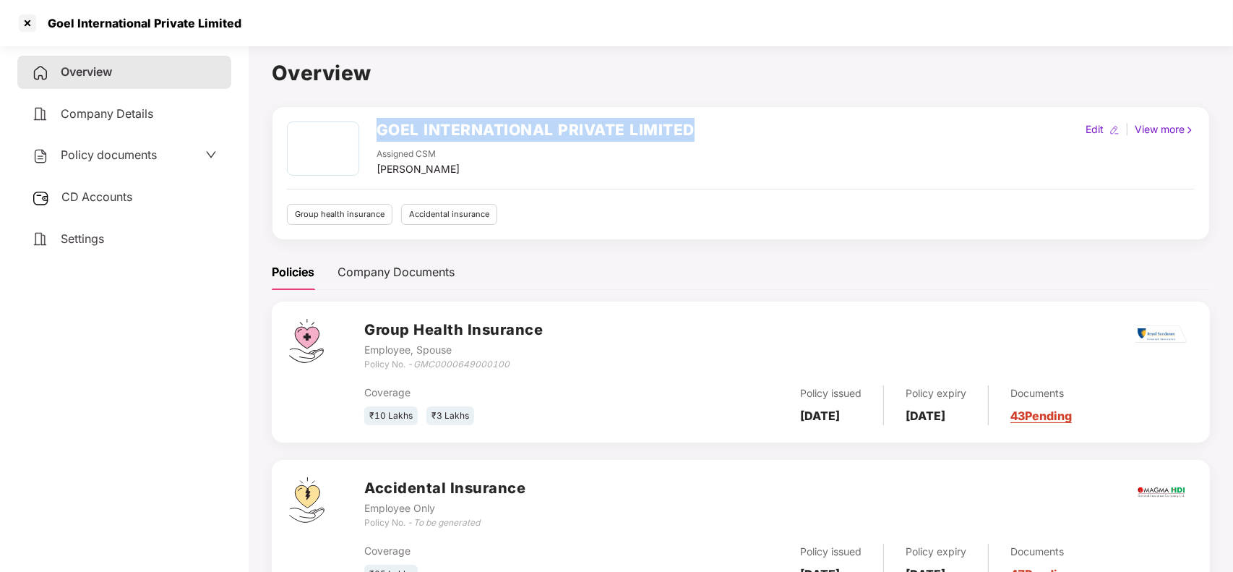
drag, startPoint x: 366, startPoint y: 123, endPoint x: 727, endPoint y: 129, distance: 360.8
click at [727, 129] on div "GOEL INTERNATIONAL PRIVATE LIMITED Assigned CSM [PERSON_NAME] Edit | View more" at bounding box center [741, 149] width 908 height 56
copy div "GOEL INTERNATIONAL PRIVATE LIMITED"
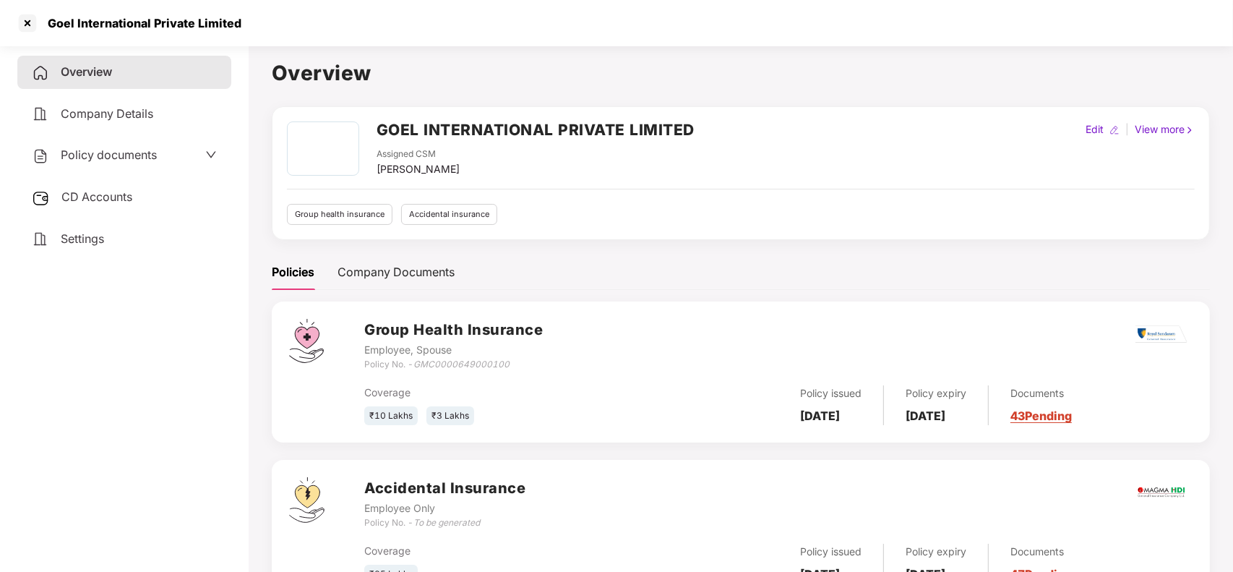
click at [1072, 416] on link "43 Pending" at bounding box center [1041, 415] width 61 height 14
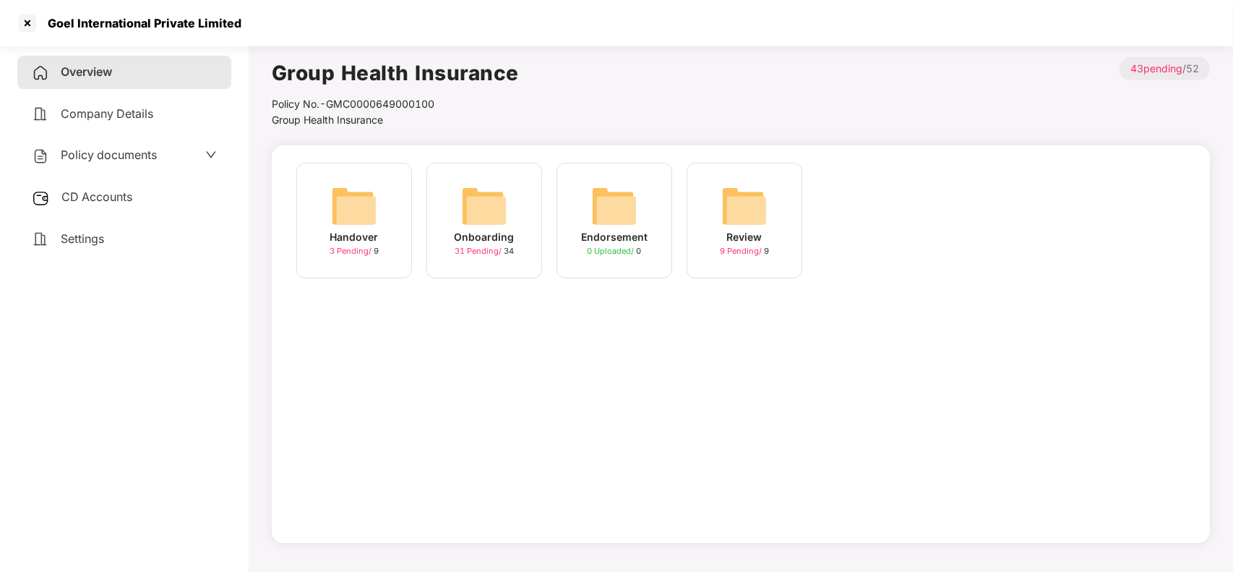
click at [503, 214] on img at bounding box center [484, 206] width 46 height 46
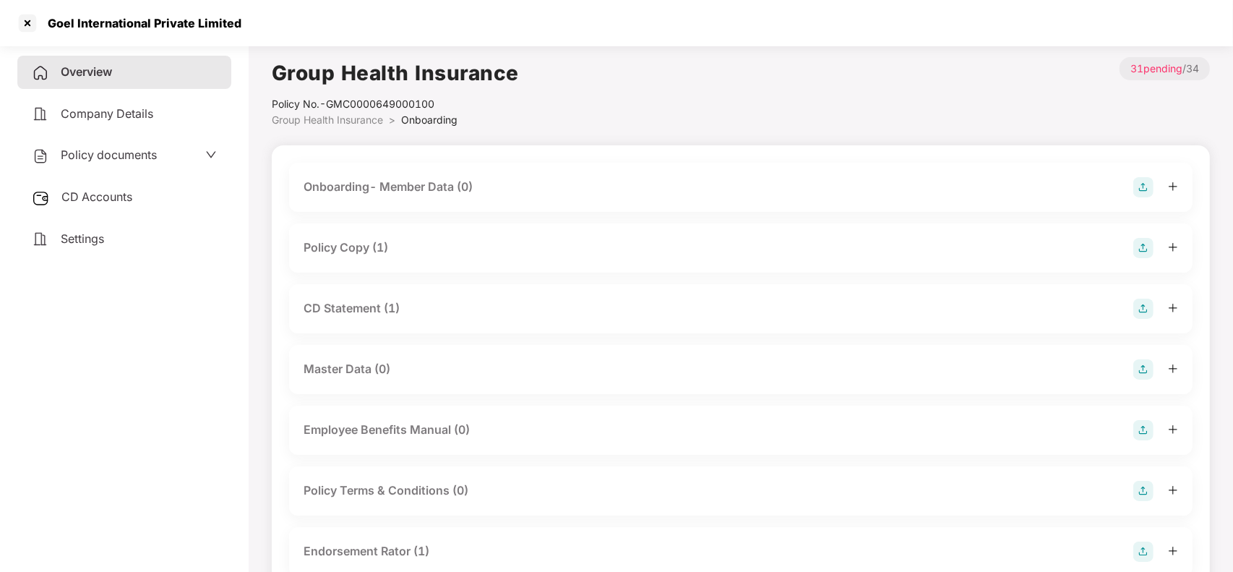
click at [412, 254] on div "Policy Copy (1)" at bounding box center [741, 248] width 875 height 20
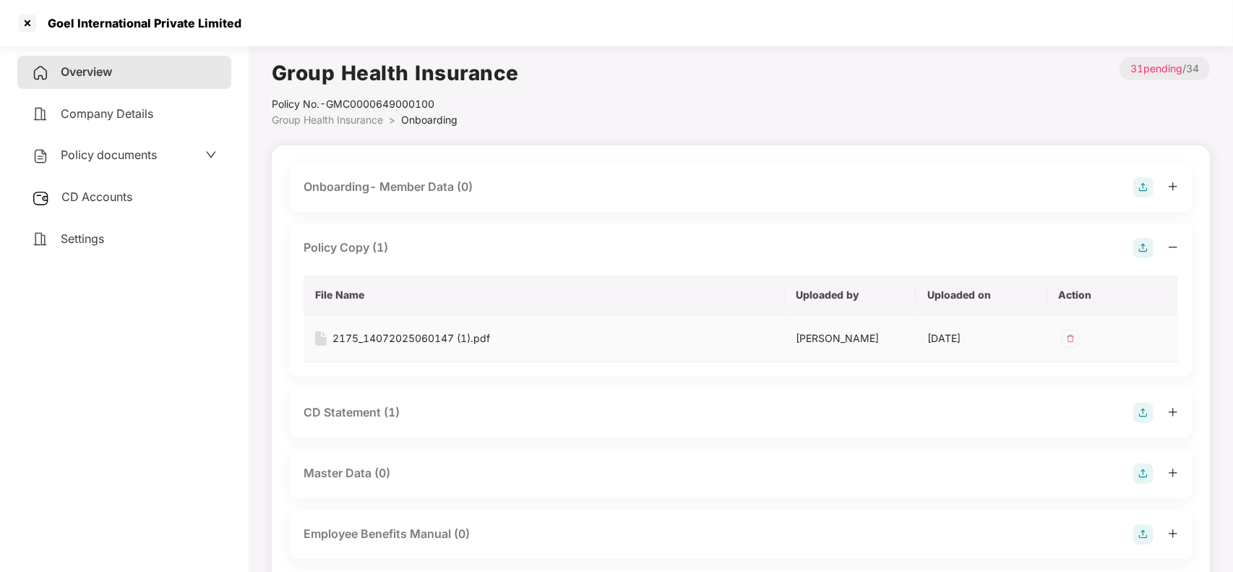
click at [421, 331] on div "2175_14072025060147 (1).pdf" at bounding box center [412, 338] width 158 height 16
click at [26, 22] on div at bounding box center [27, 23] width 23 height 23
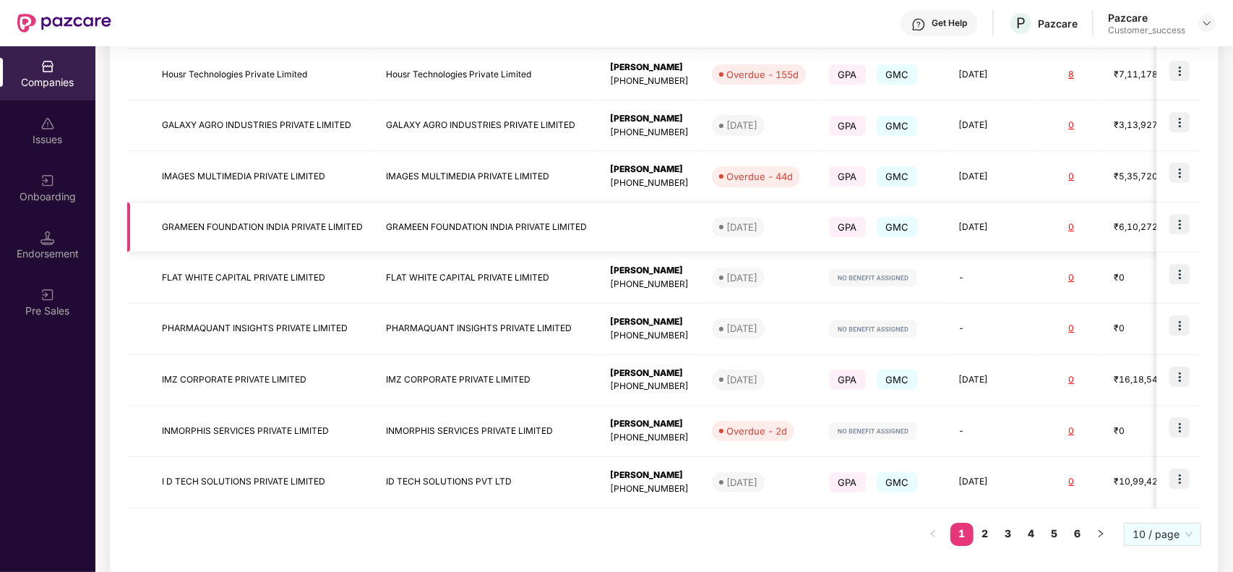
scroll to position [341, 0]
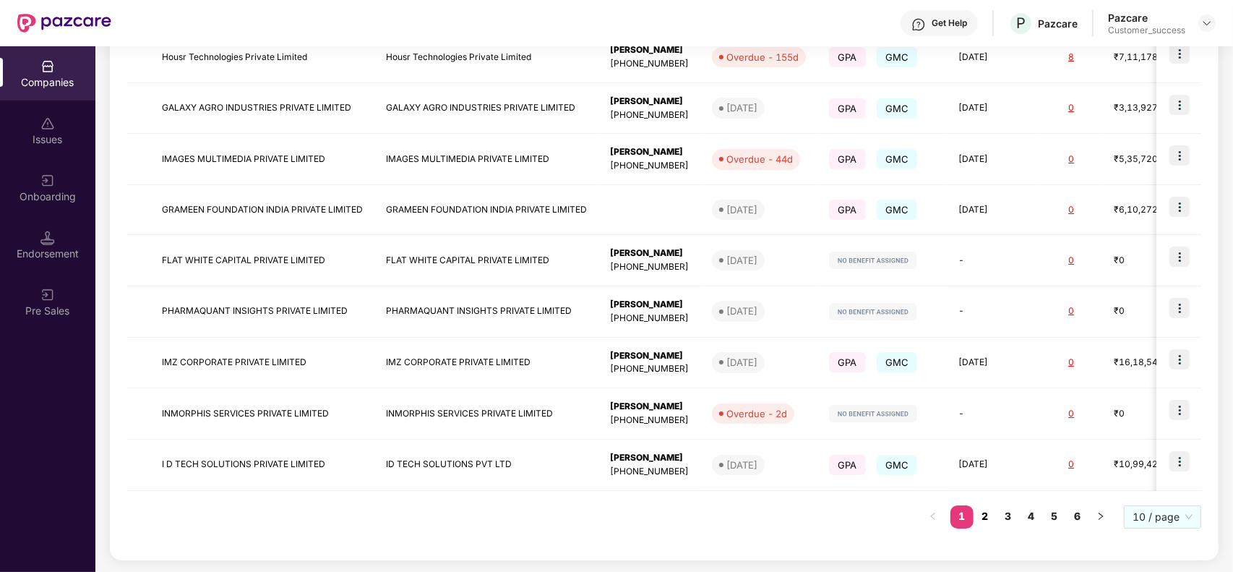
click at [992, 521] on link "2" at bounding box center [985, 516] width 23 height 22
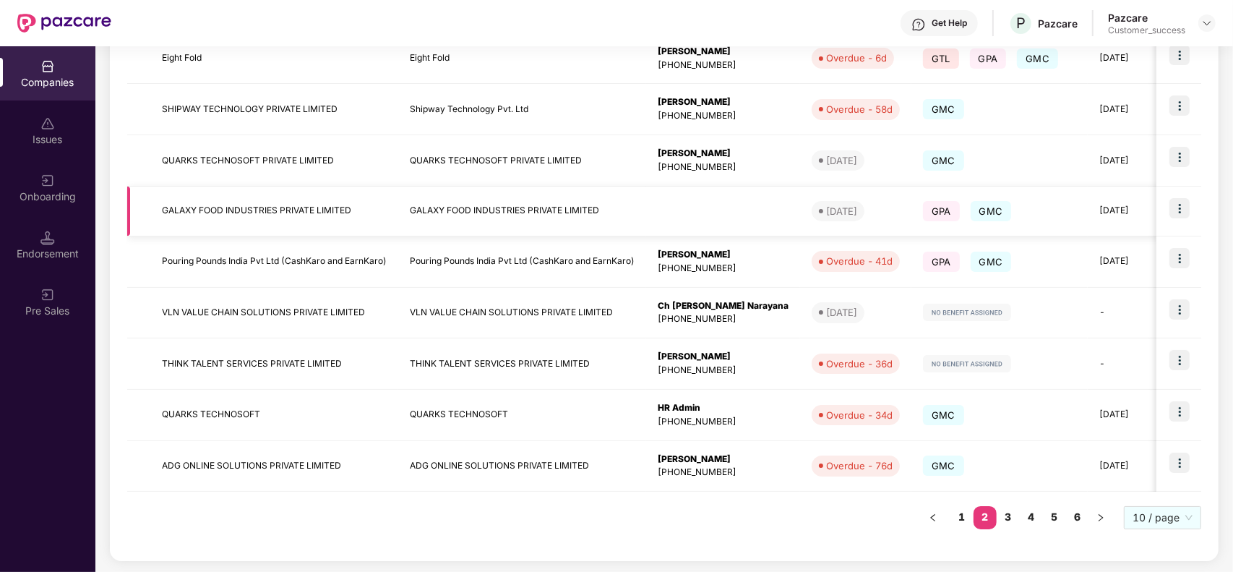
scroll to position [0, 0]
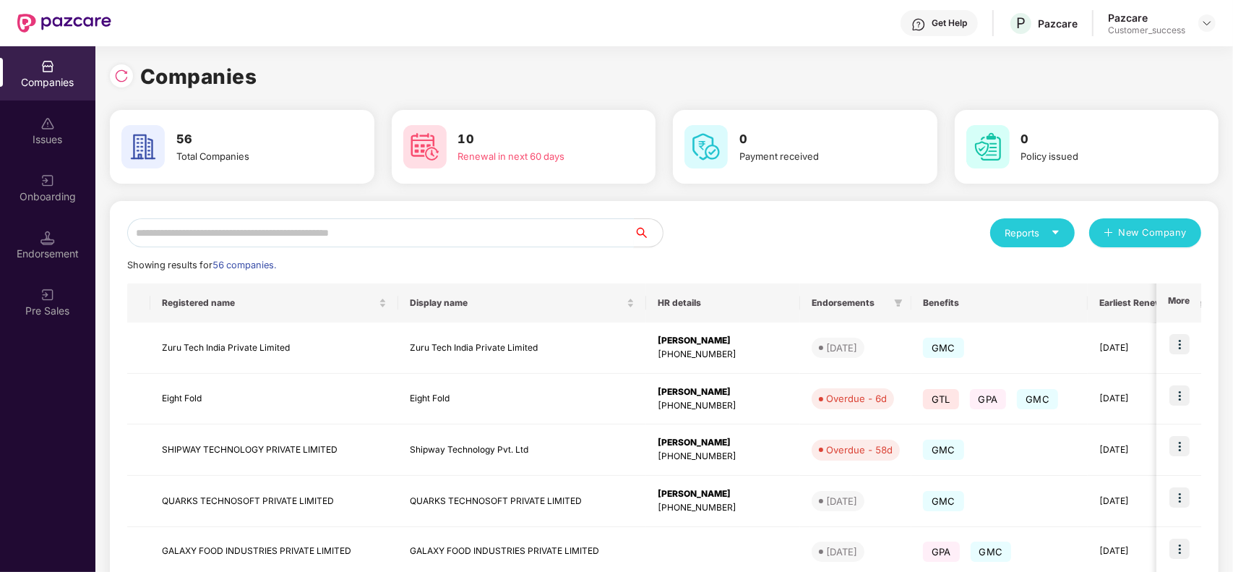
click at [277, 239] on input "text" at bounding box center [380, 232] width 507 height 29
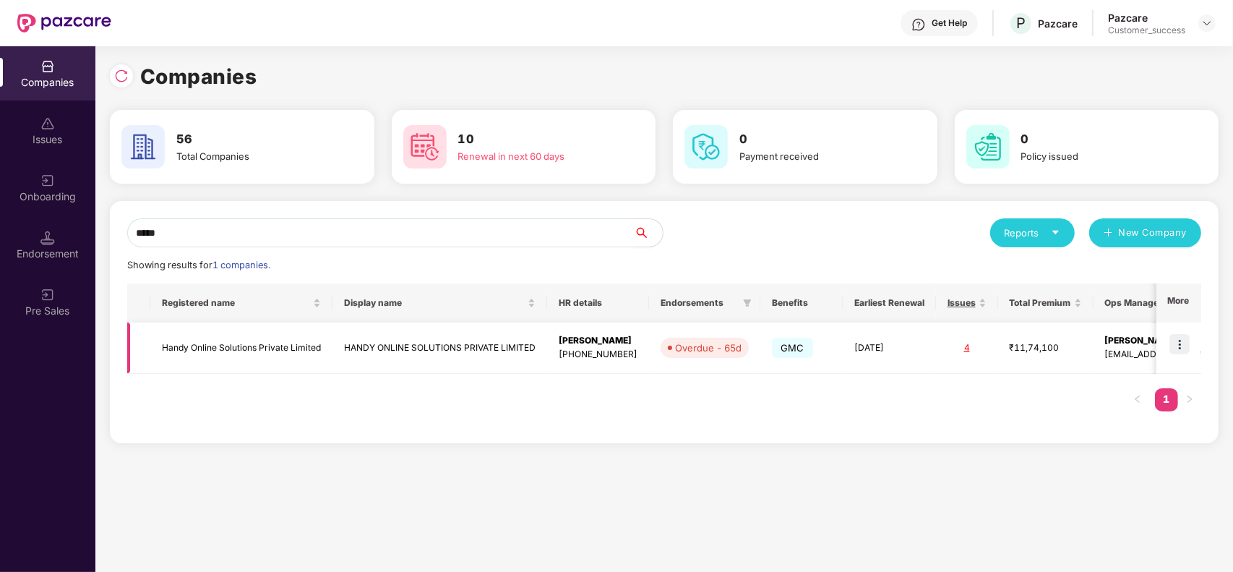
type input "*****"
click at [1187, 342] on img at bounding box center [1180, 344] width 20 height 20
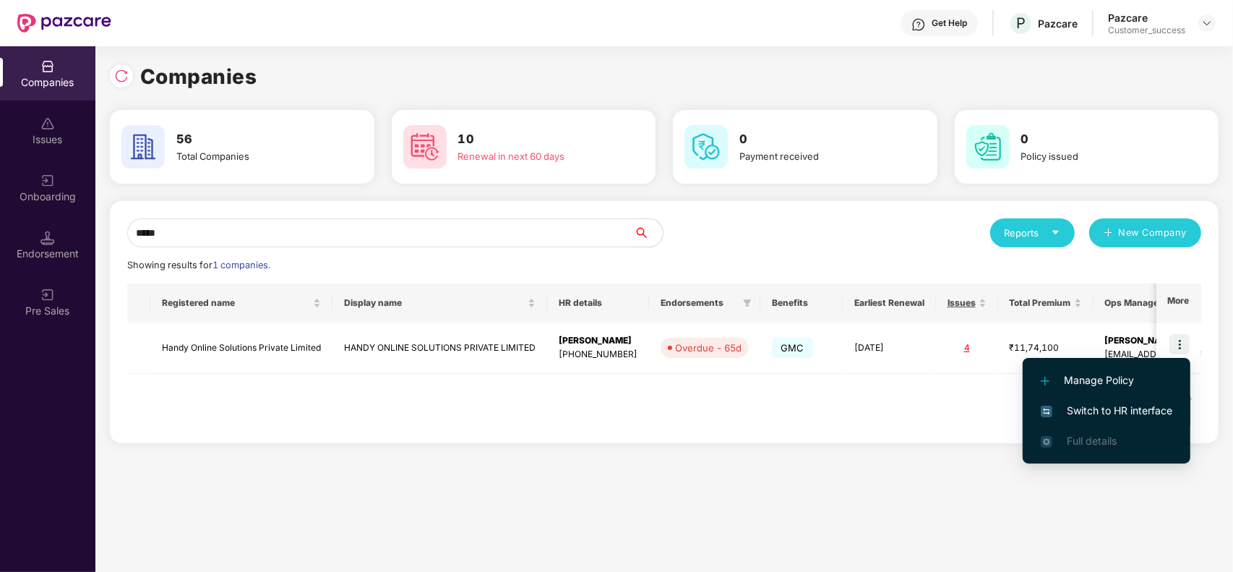
click at [1112, 400] on li "Switch to HR interface" at bounding box center [1107, 410] width 168 height 30
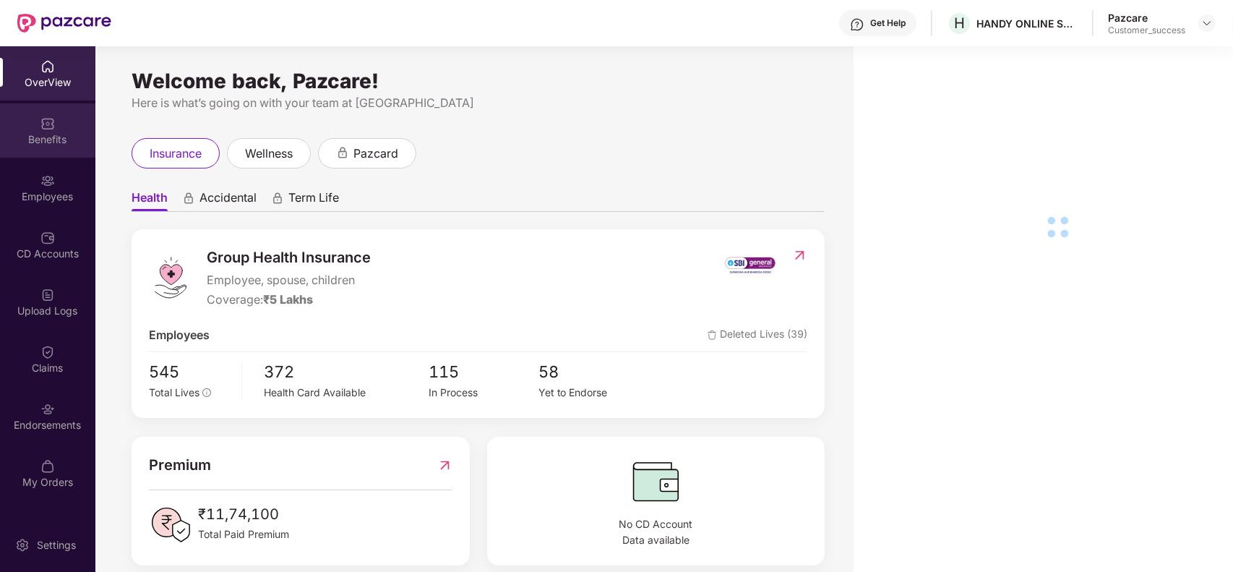
click at [60, 138] on div "Benefits" at bounding box center [47, 139] width 95 height 14
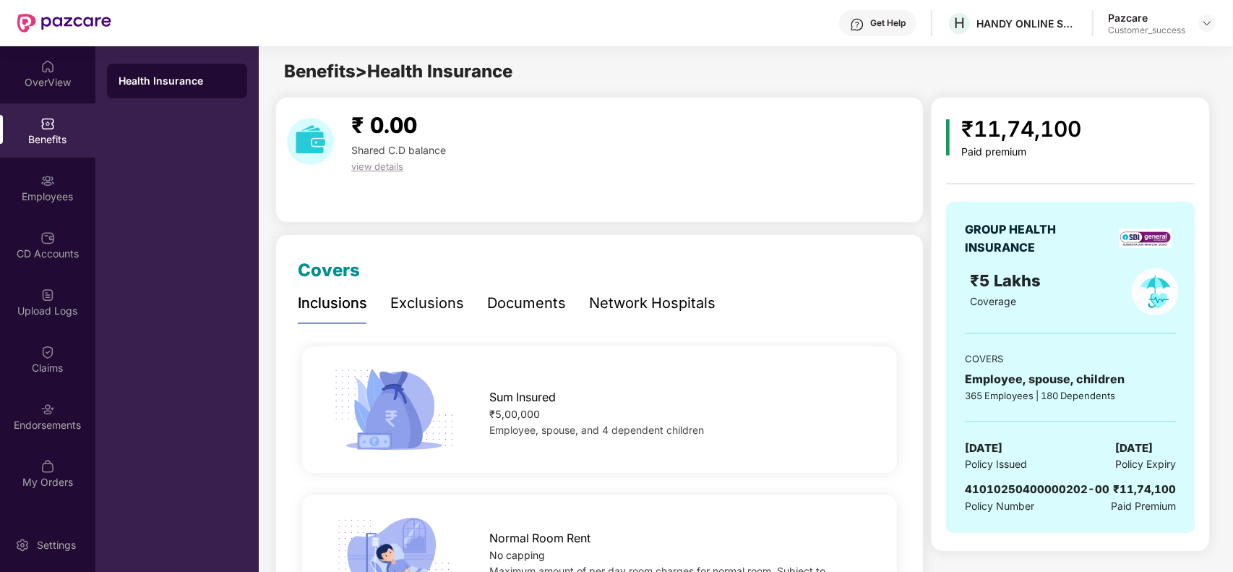
click at [543, 296] on div "Documents" at bounding box center [526, 303] width 79 height 22
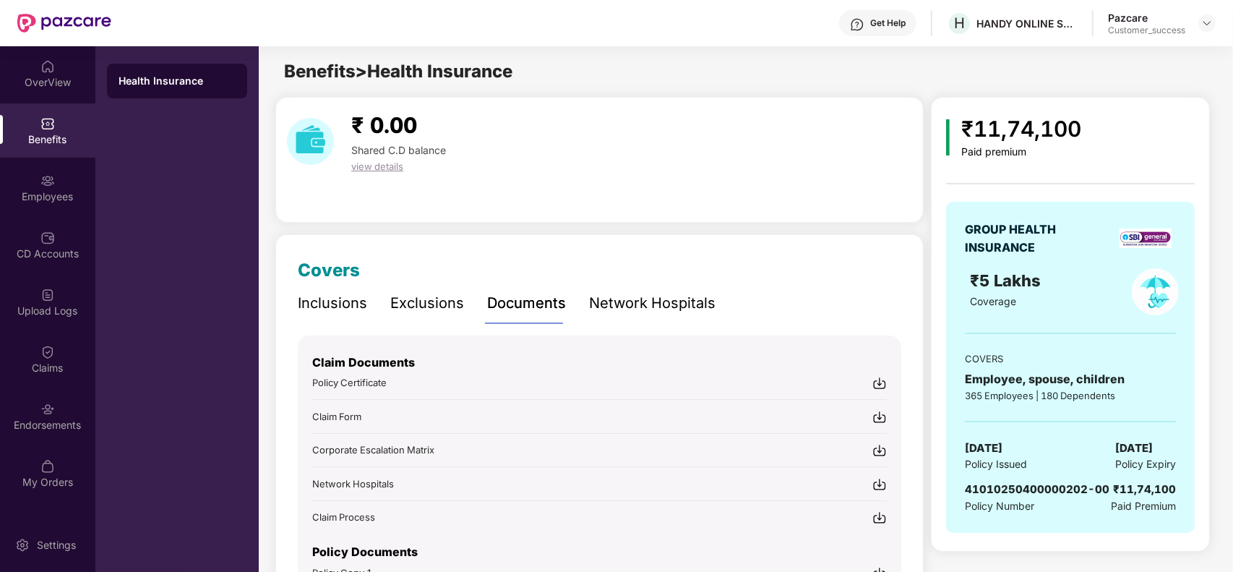
click at [880, 416] on img at bounding box center [879, 417] width 14 height 14
